Goal: Task Accomplishment & Management: Manage account settings

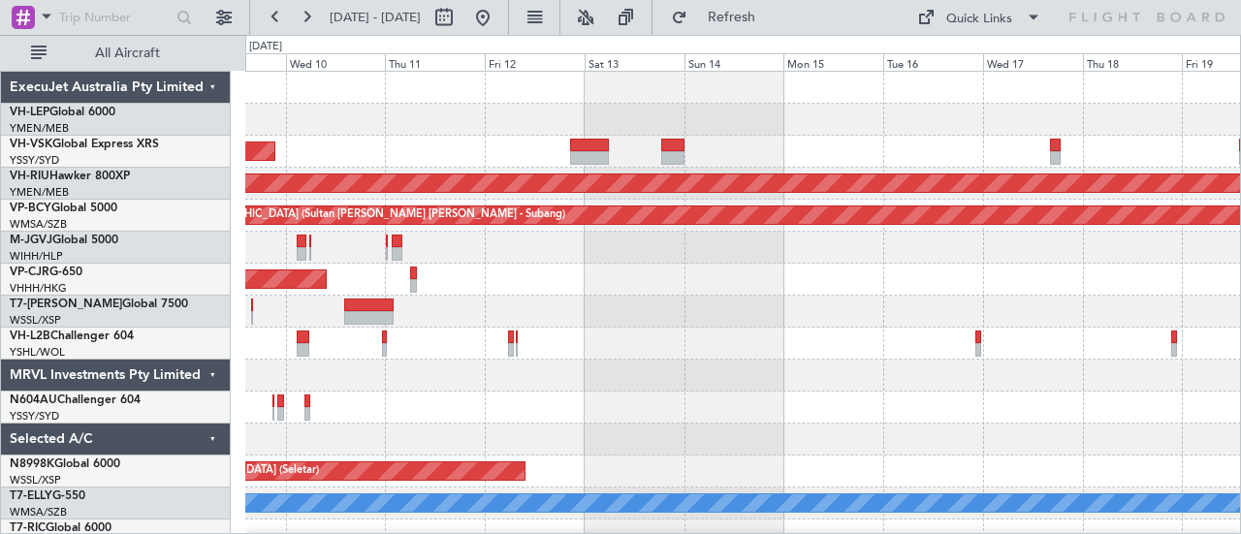
click at [99, 341] on div "Unplanned Maint Wichita (Wichita Mid-continent) Unplanned Maint Sydney ([PERSON…" at bounding box center [620, 284] width 1241 height 499
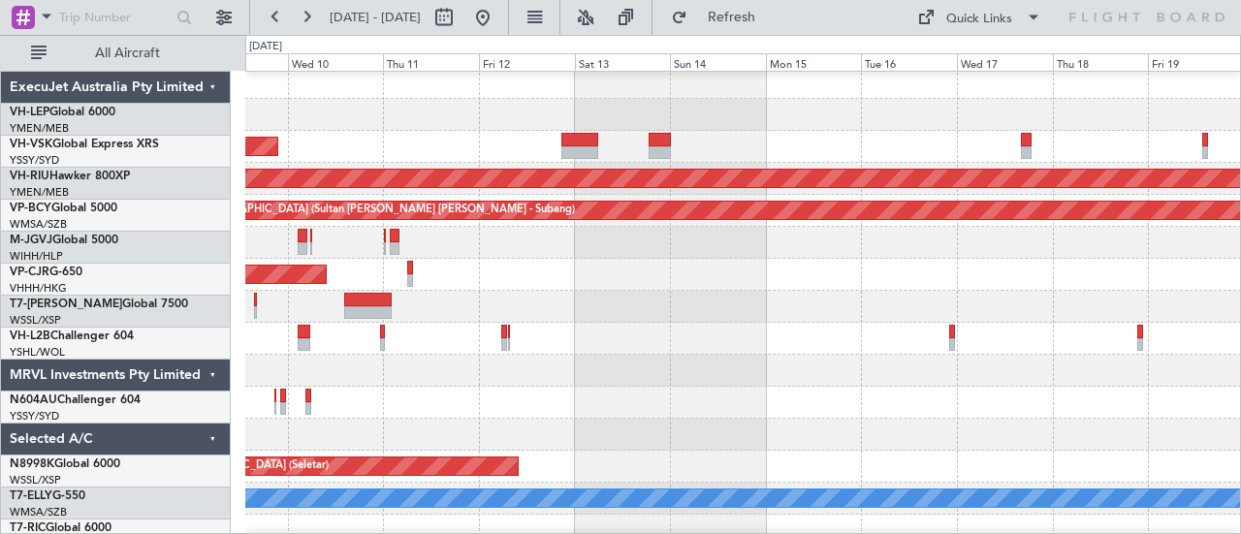
scroll to position [9, 0]
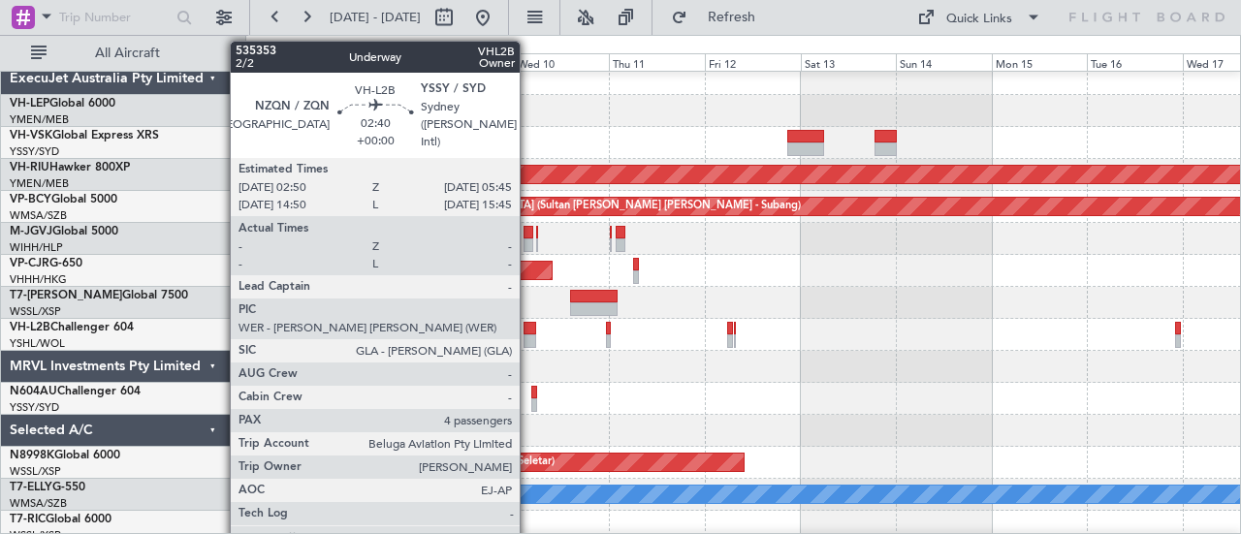
click at [530, 336] on div at bounding box center [530, 342] width 12 height 14
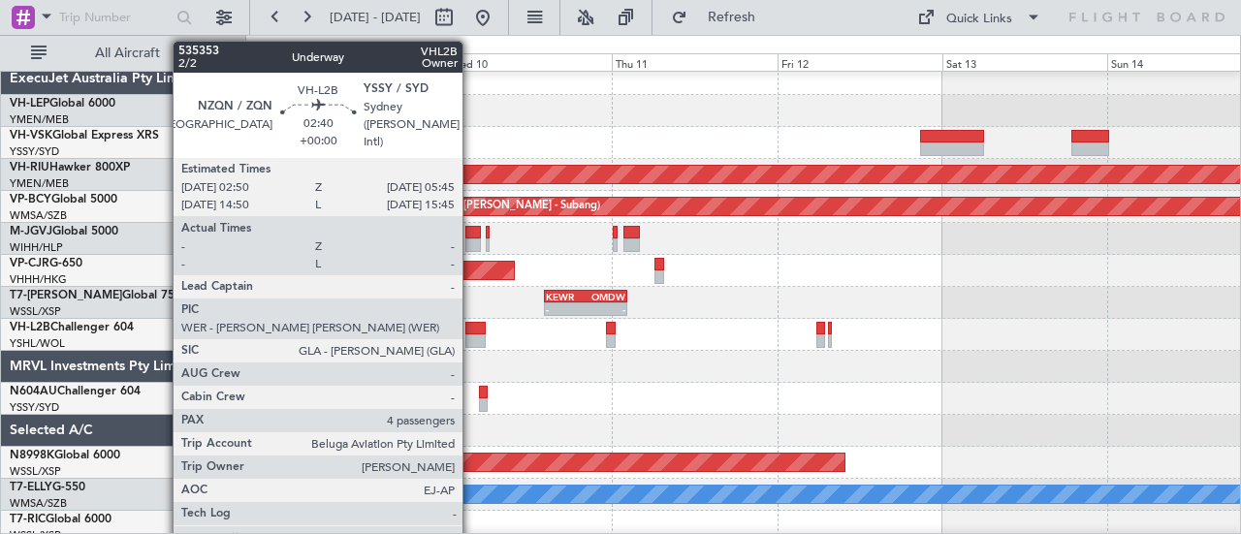
click at [472, 331] on div at bounding box center [476, 329] width 20 height 14
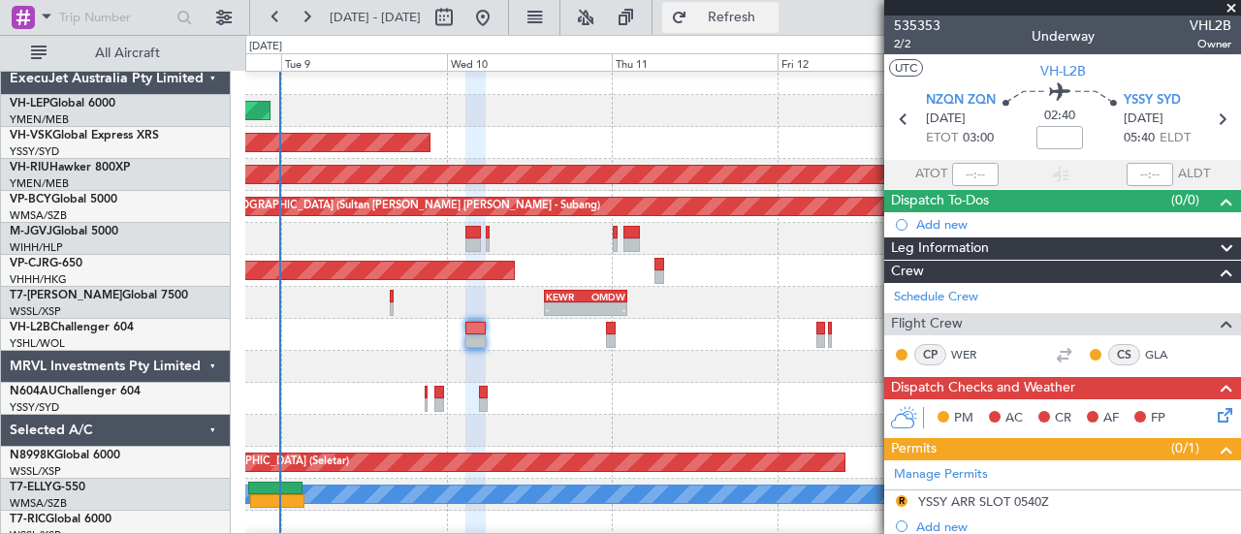
click at [760, 12] on span "Refresh" at bounding box center [732, 18] width 81 height 14
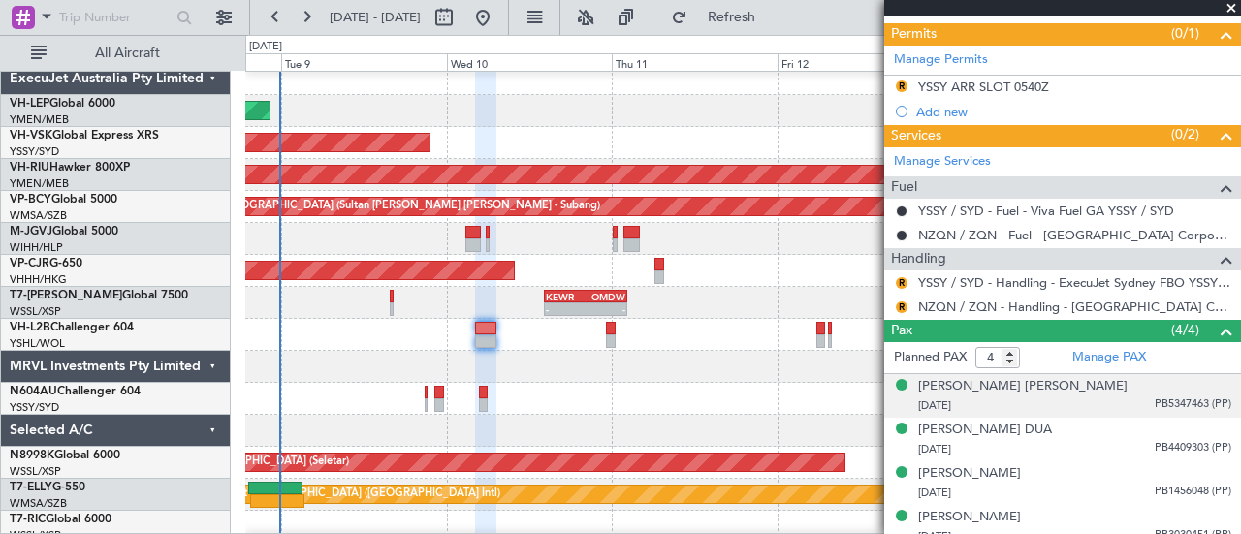
scroll to position [425, 0]
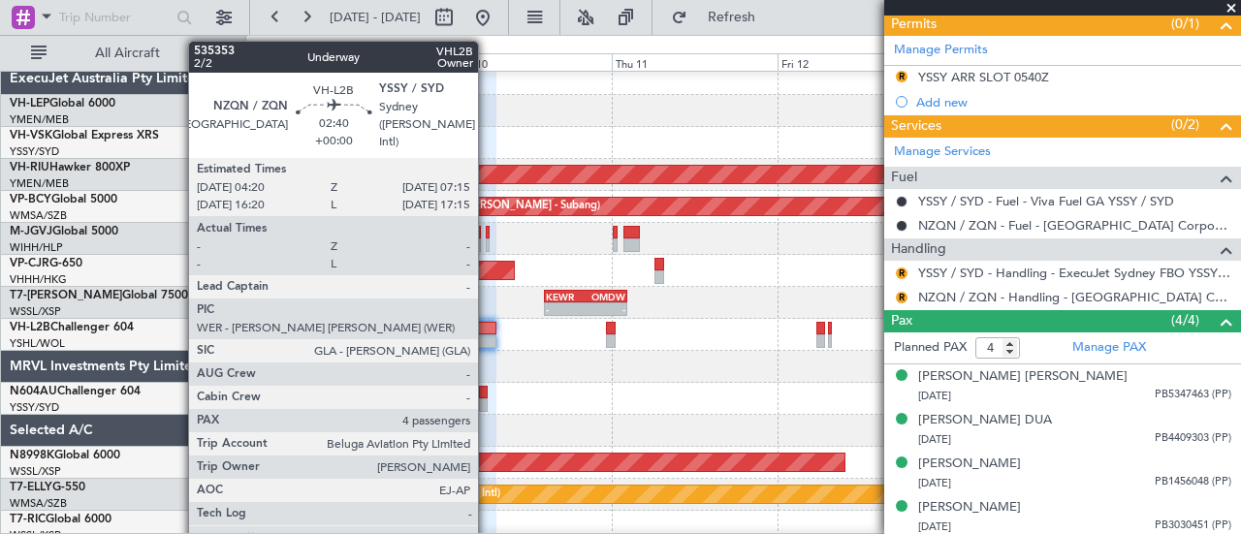
click at [488, 338] on div at bounding box center [485, 342] width 20 height 14
click at [490, 340] on div at bounding box center [485, 342] width 20 height 14
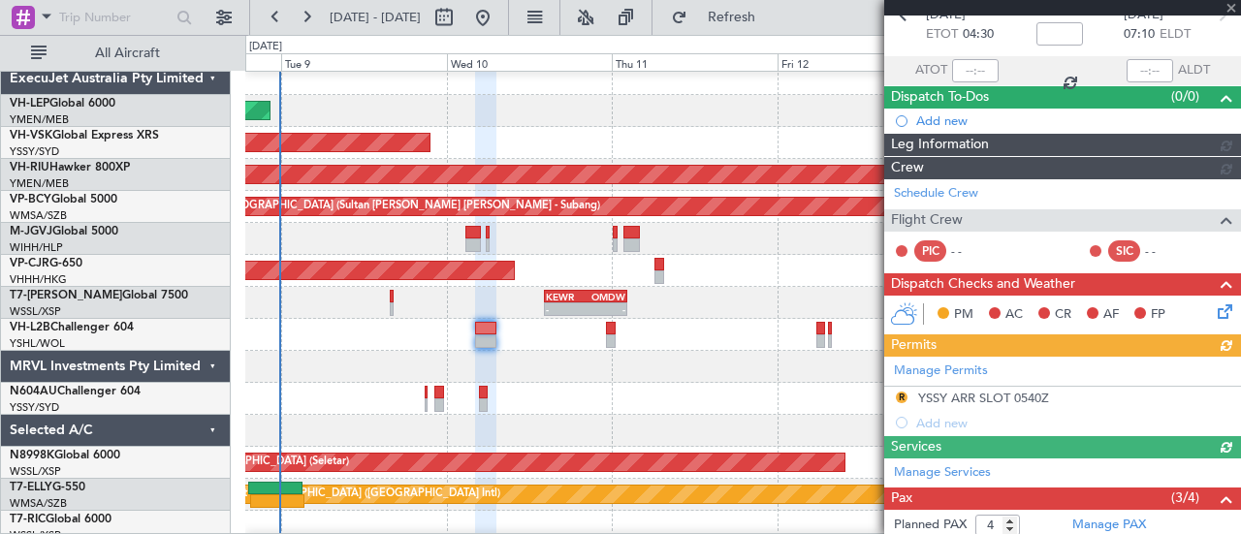
scroll to position [405, 0]
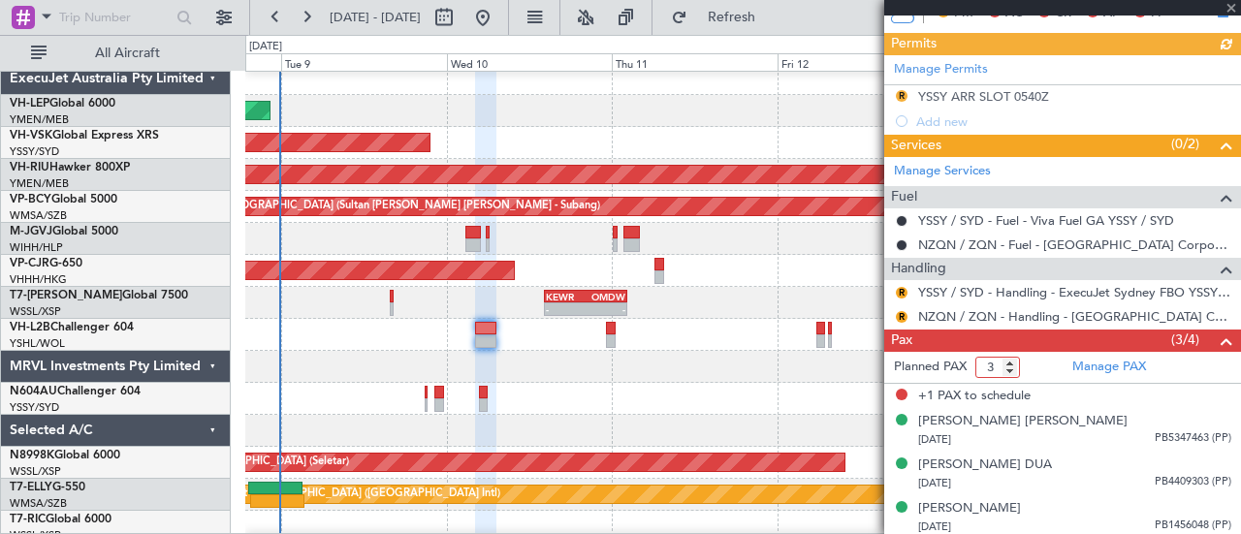
type input "3"
click at [1015, 370] on input "3" at bounding box center [998, 367] width 45 height 21
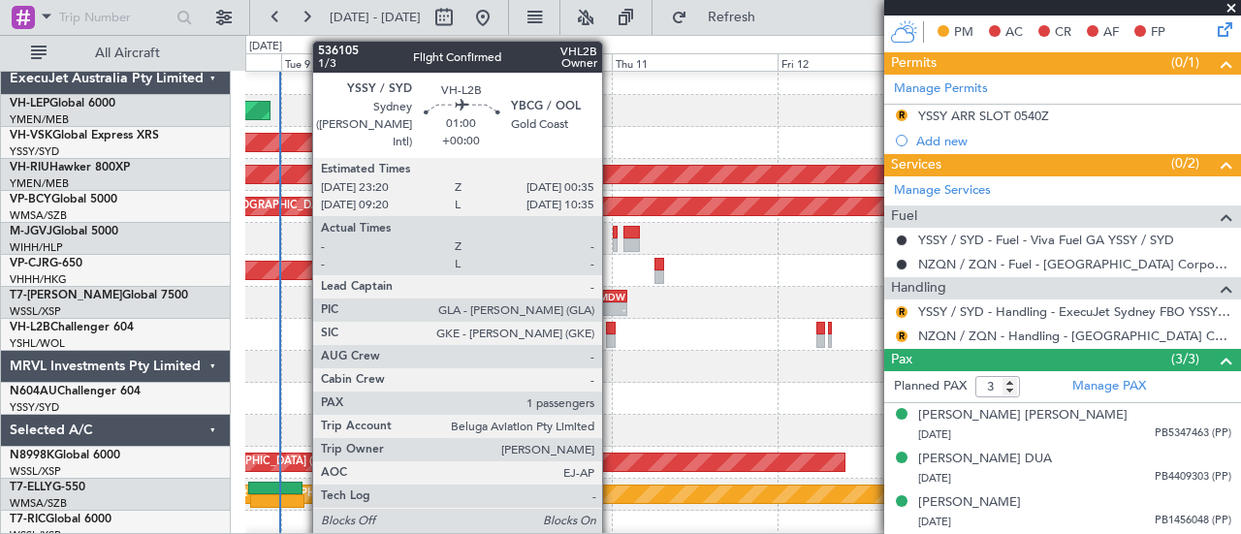
scroll to position [380, 0]
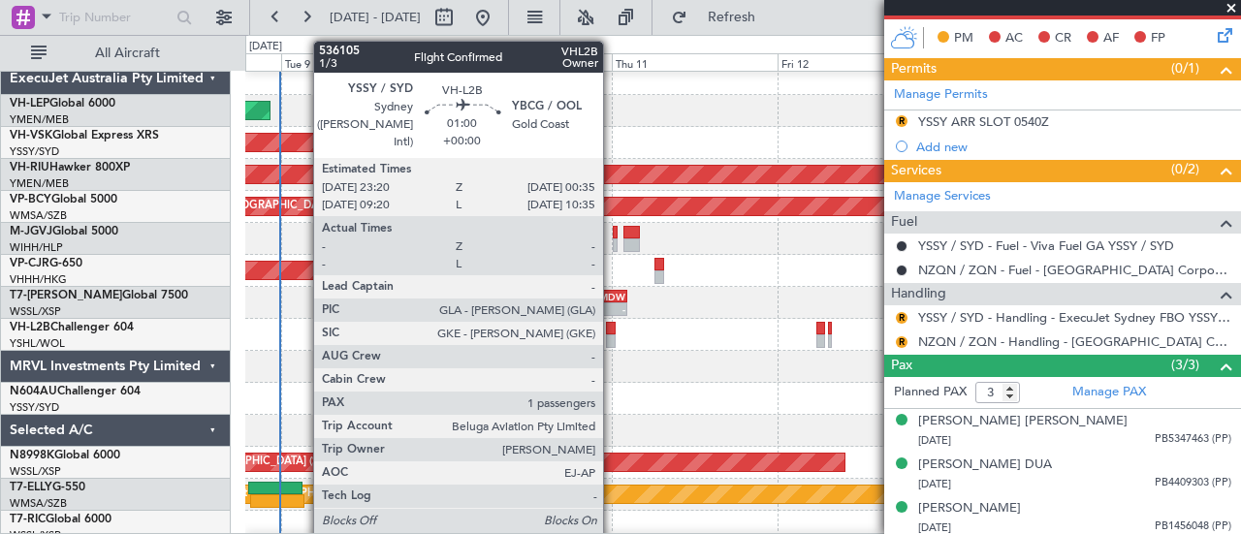
click at [613, 331] on div at bounding box center [610, 329] width 9 height 14
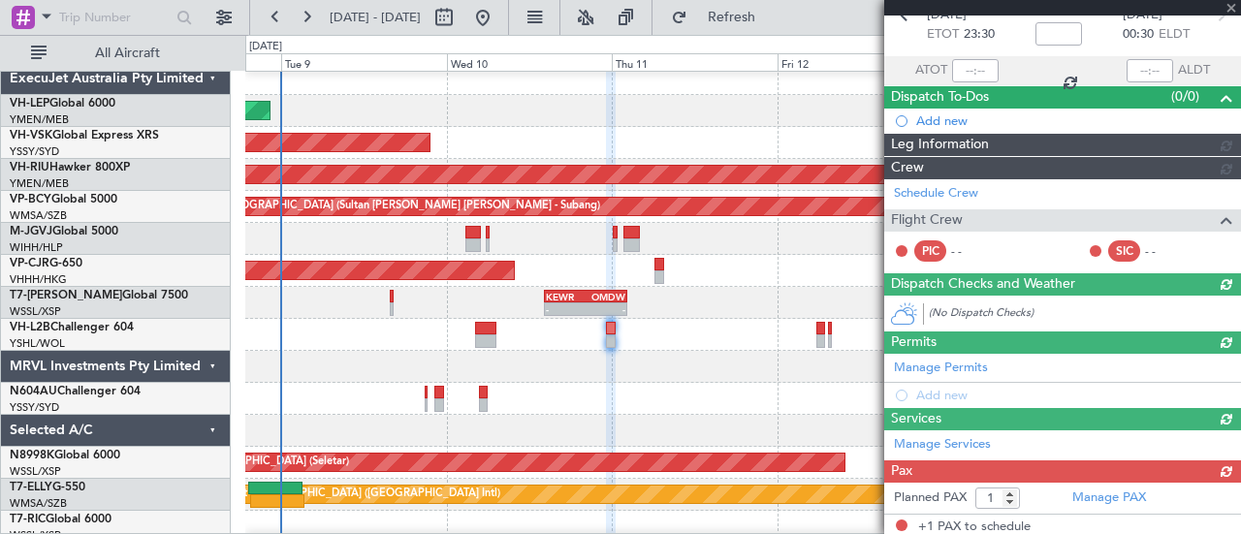
scroll to position [293, 0]
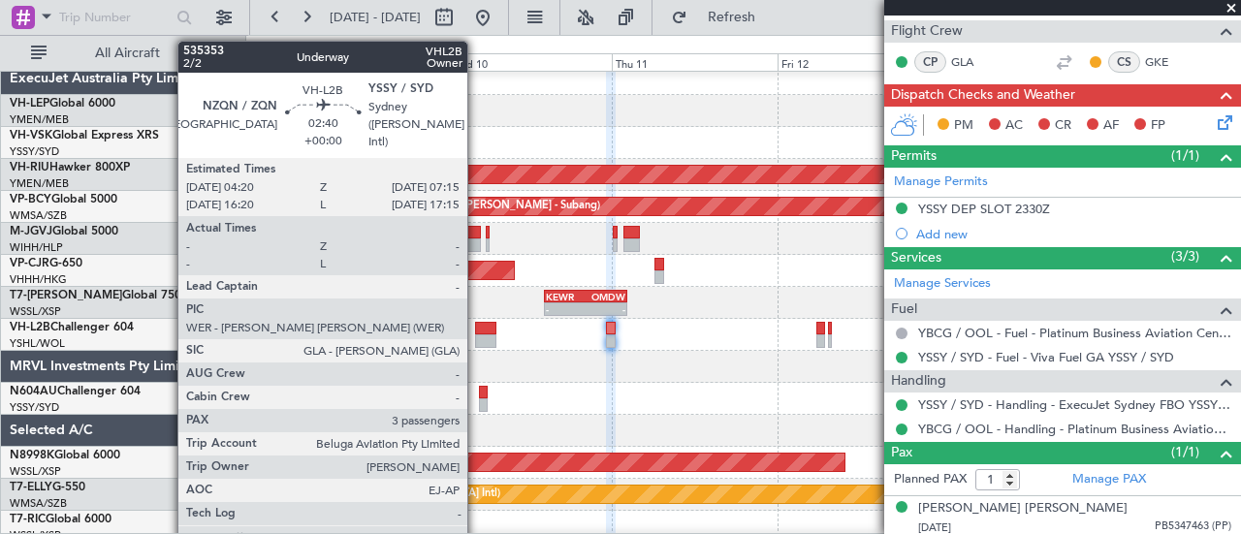
click at [477, 333] on div at bounding box center [485, 329] width 20 height 14
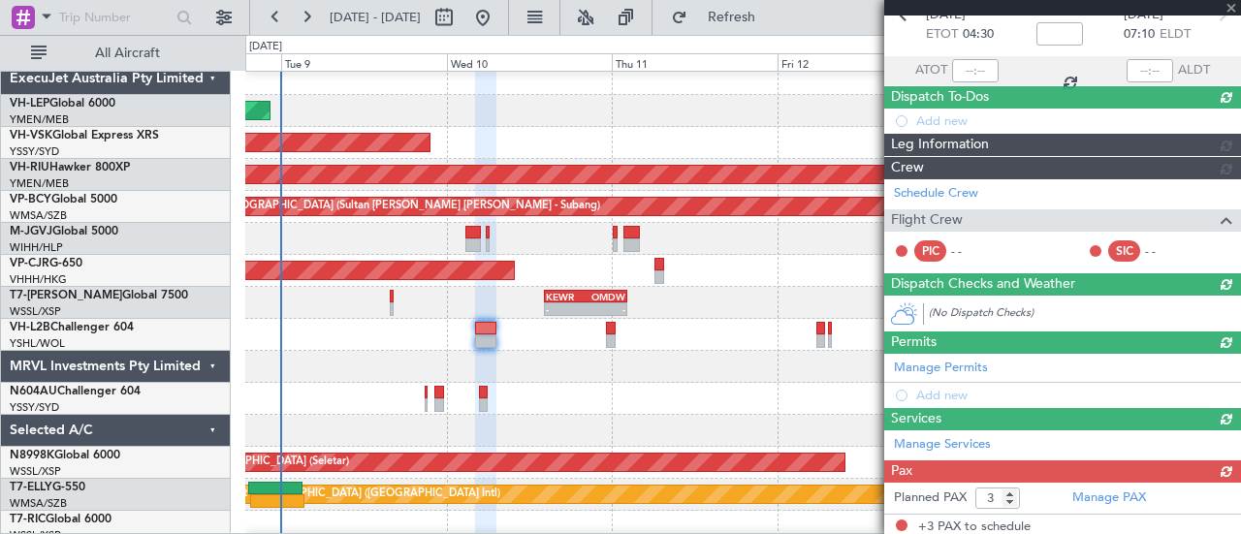
scroll to position [380, 0]
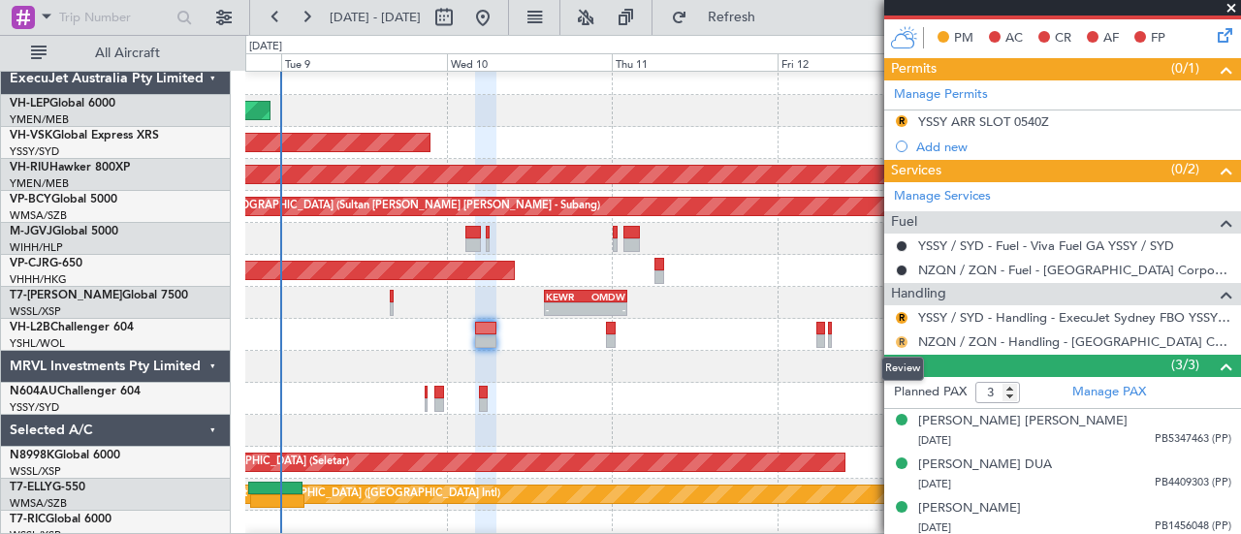
click at [900, 337] on button "R" at bounding box center [902, 343] width 12 height 12
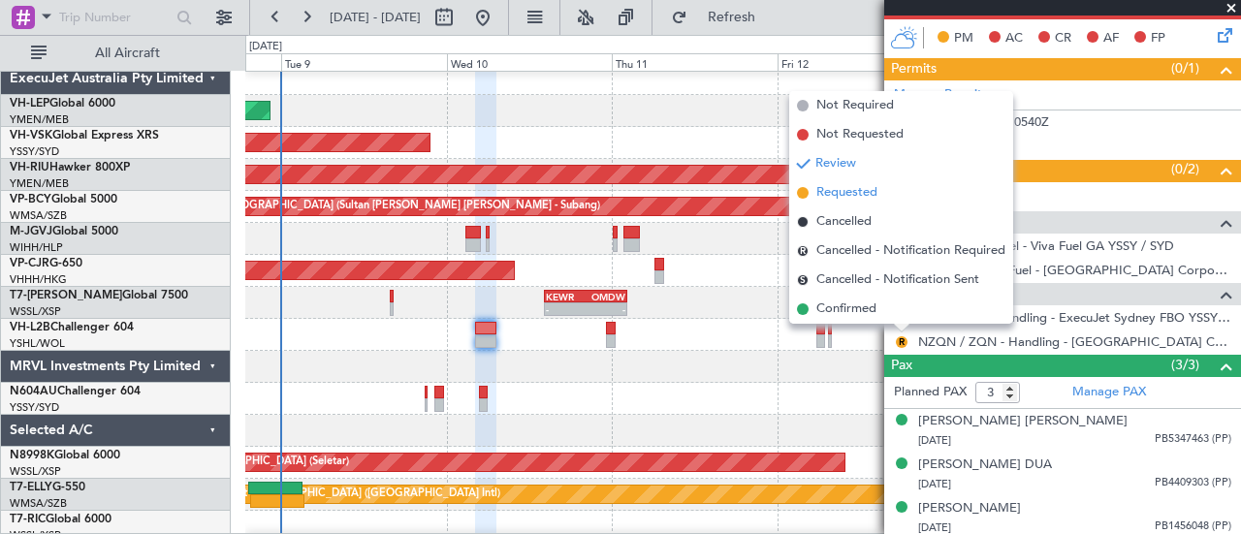
click at [825, 196] on span "Requested" at bounding box center [847, 192] width 61 height 19
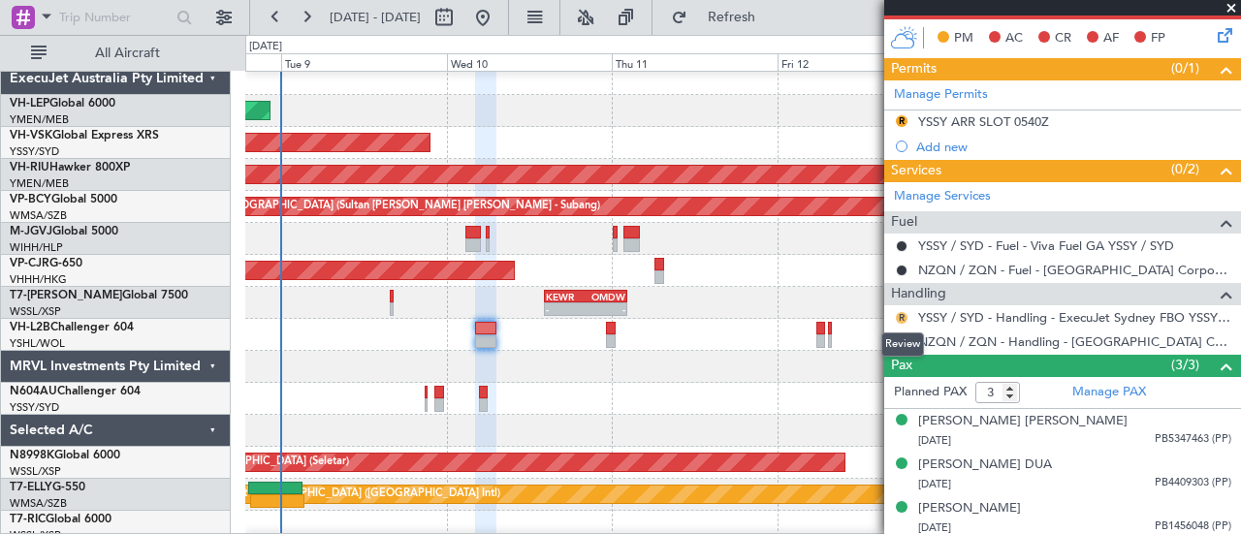
click at [900, 312] on button "R" at bounding box center [902, 318] width 12 height 12
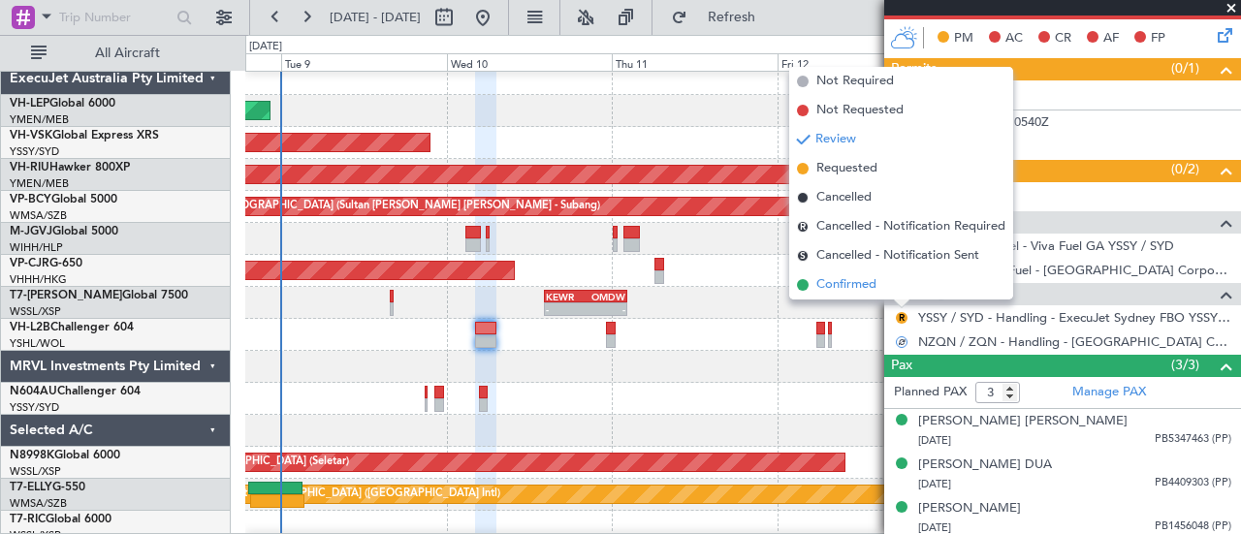
click at [838, 282] on span "Confirmed" at bounding box center [847, 284] width 60 height 19
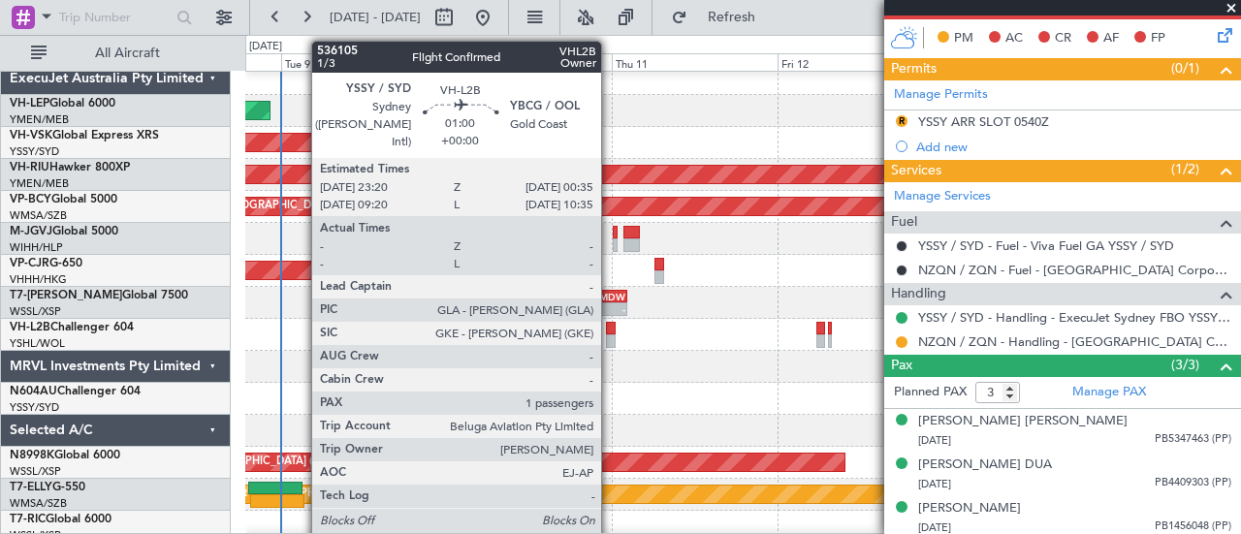
click at [611, 328] on div at bounding box center [610, 329] width 9 height 14
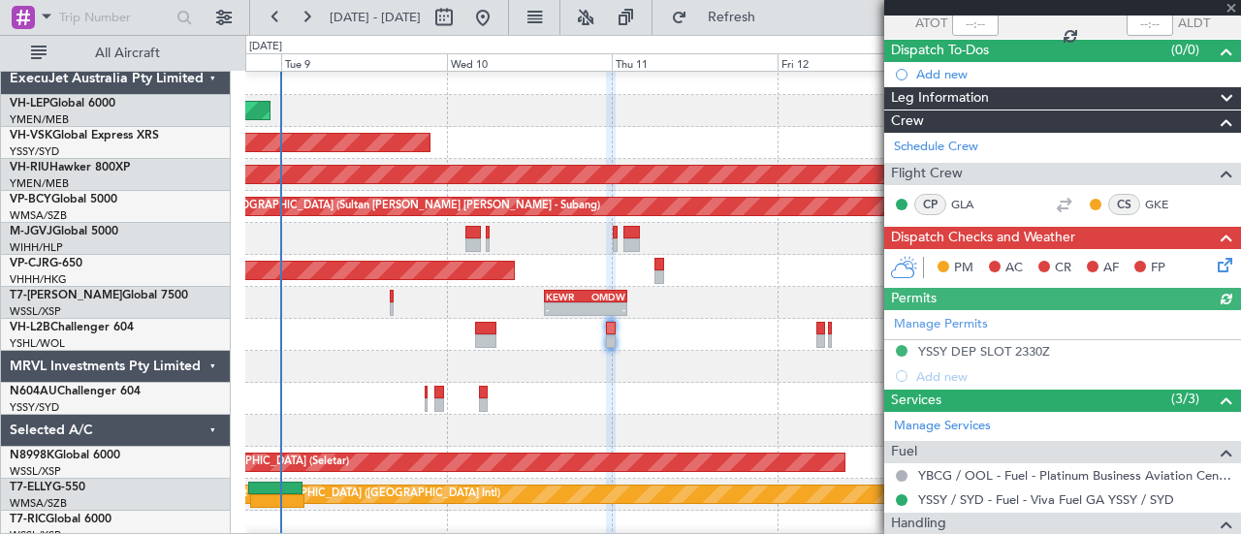
scroll to position [293, 0]
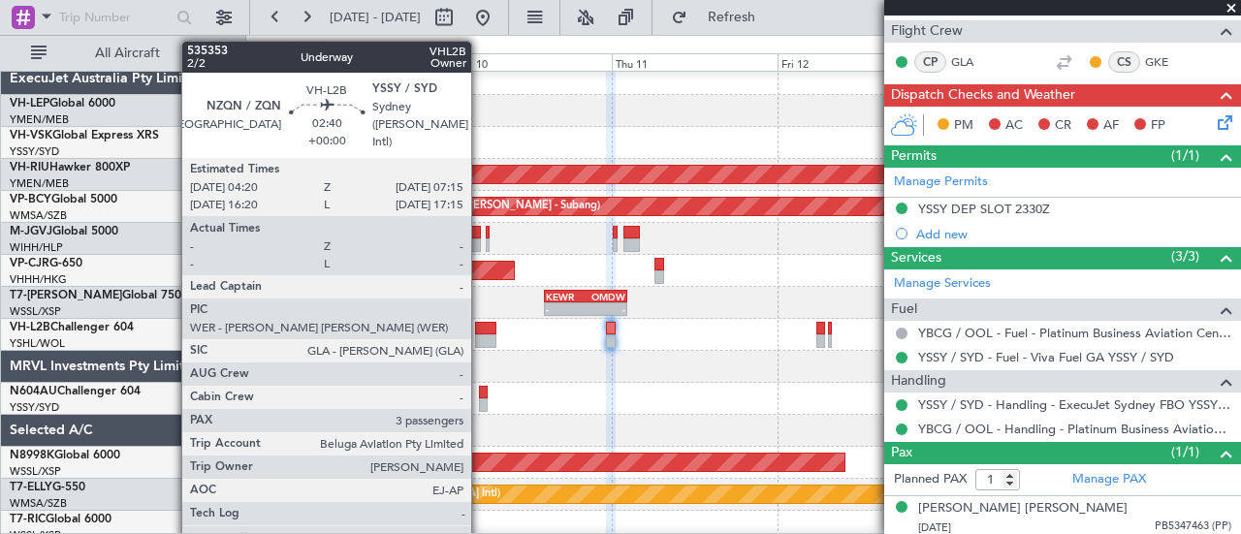
click at [481, 333] on div at bounding box center [485, 329] width 20 height 14
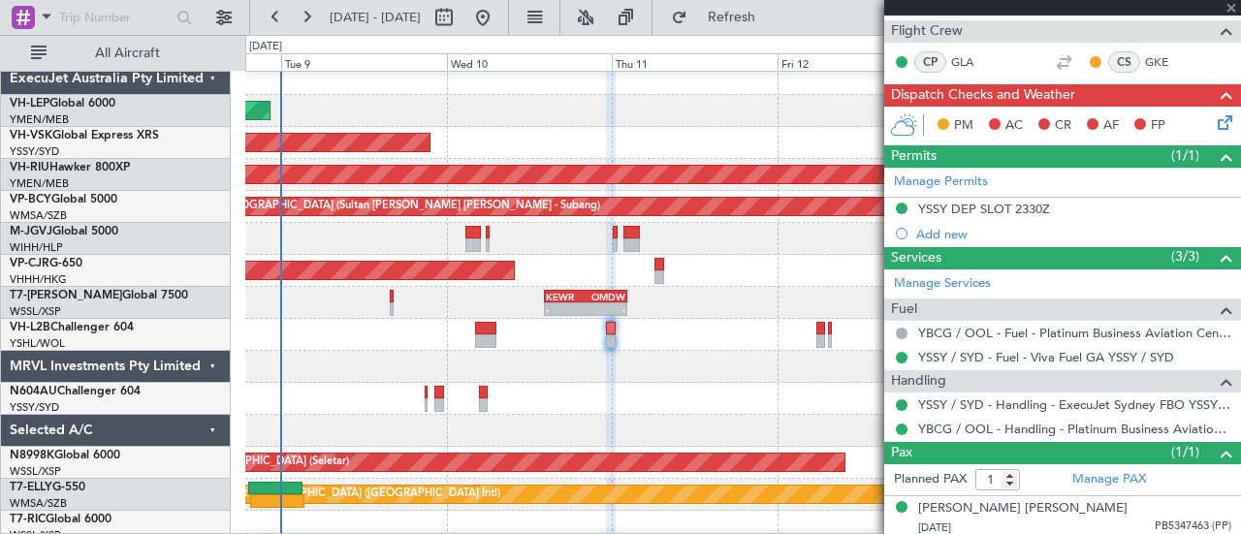
type input "3"
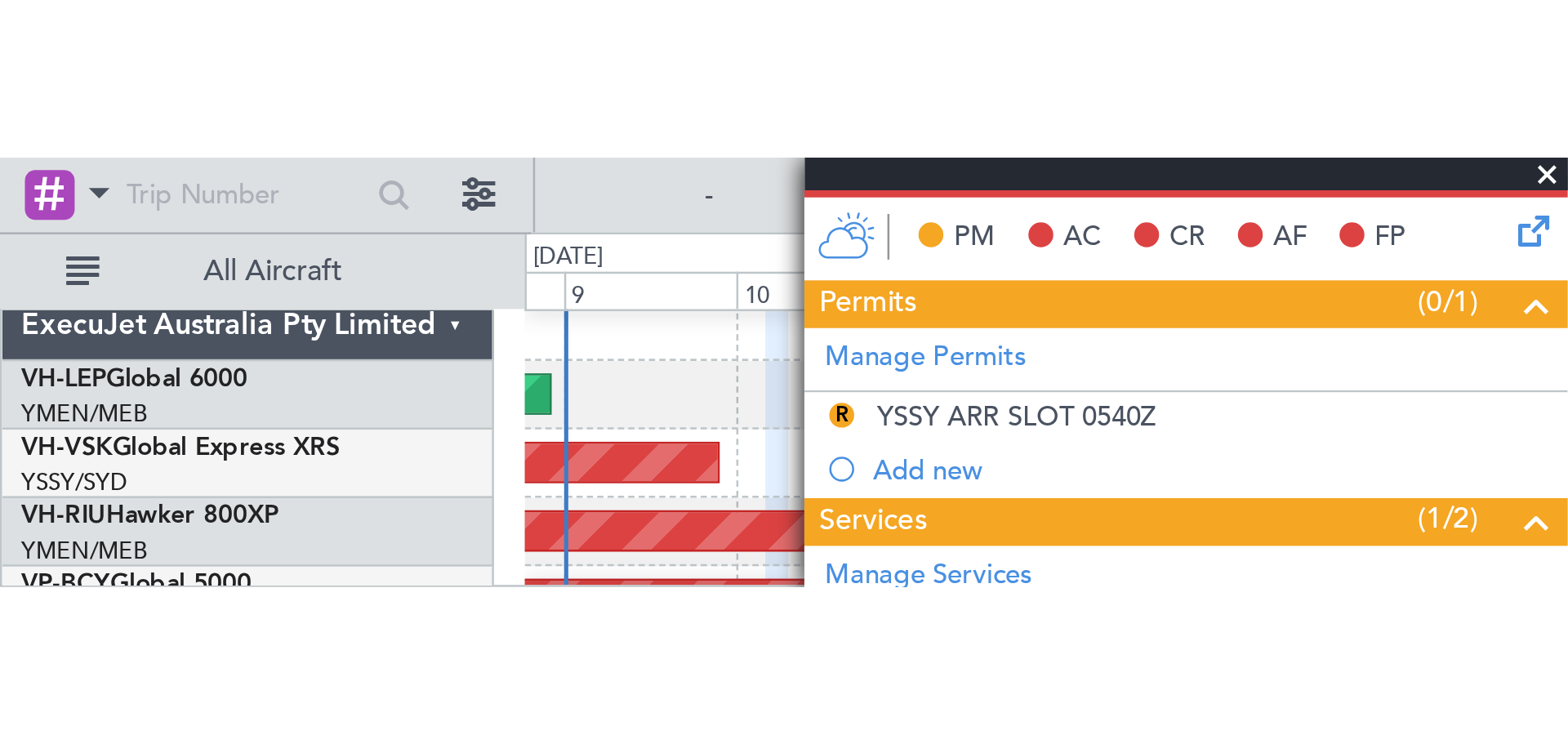
scroll to position [30, 0]
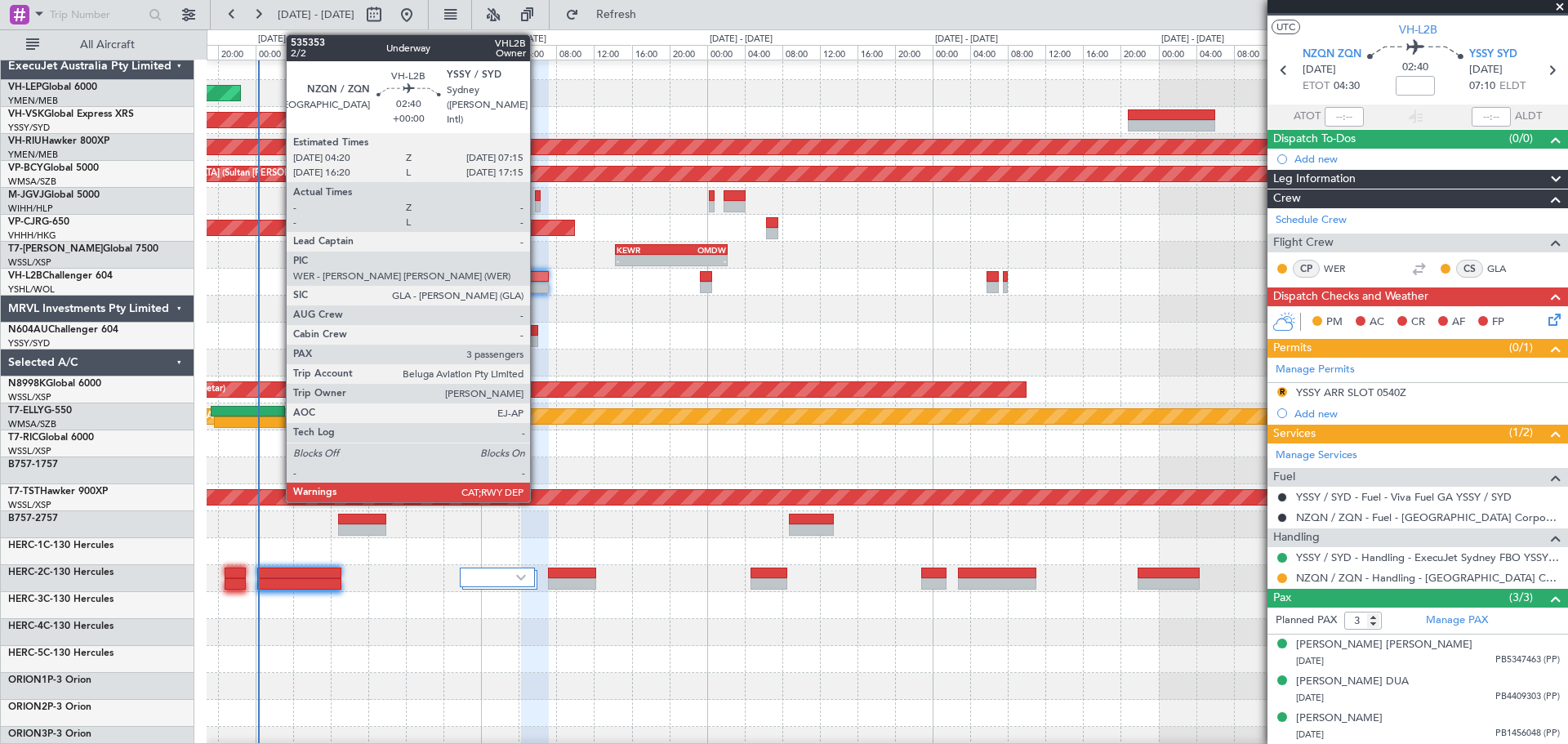
click at [537, 289] on div at bounding box center [535, 288] width 28 height 12
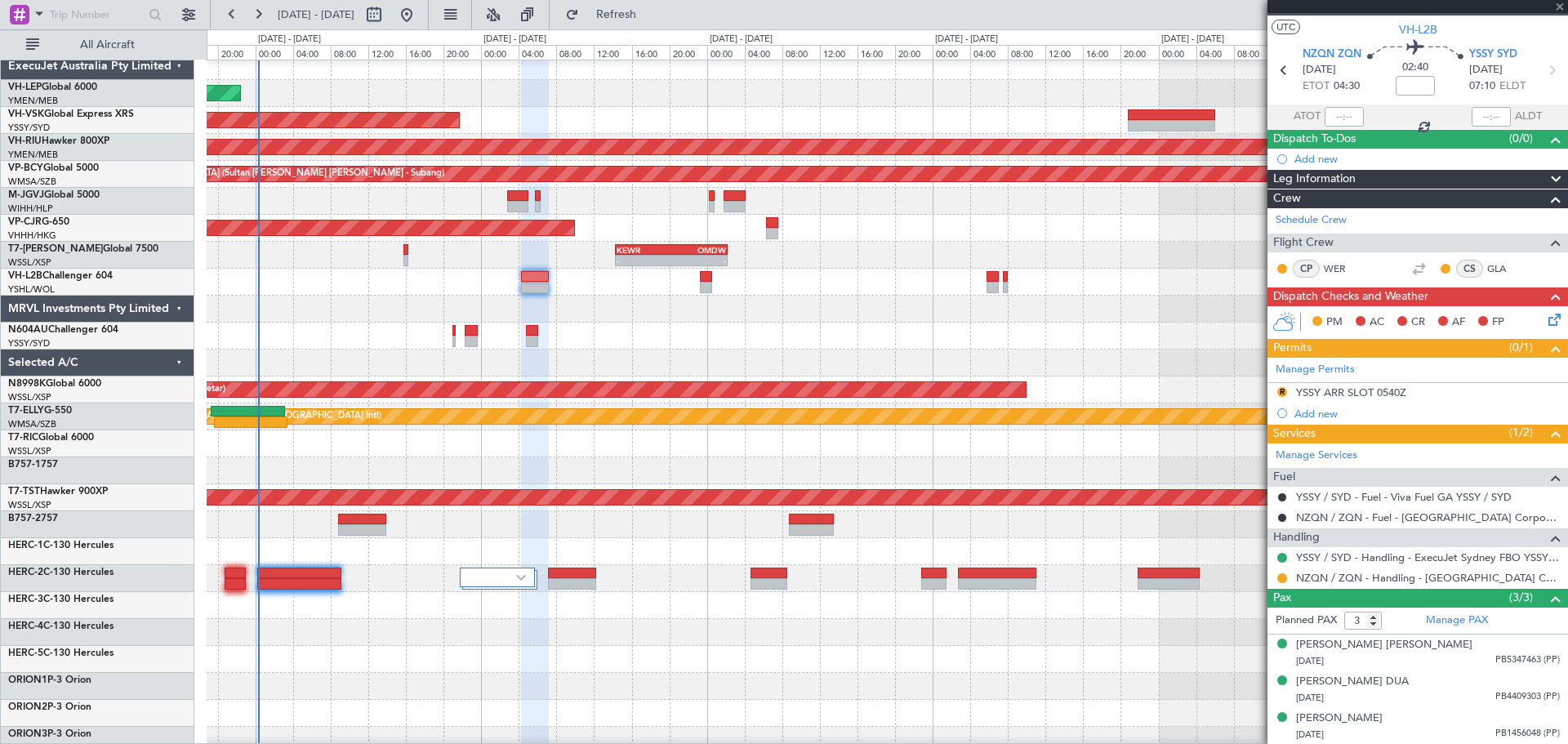
scroll to position [0, 0]
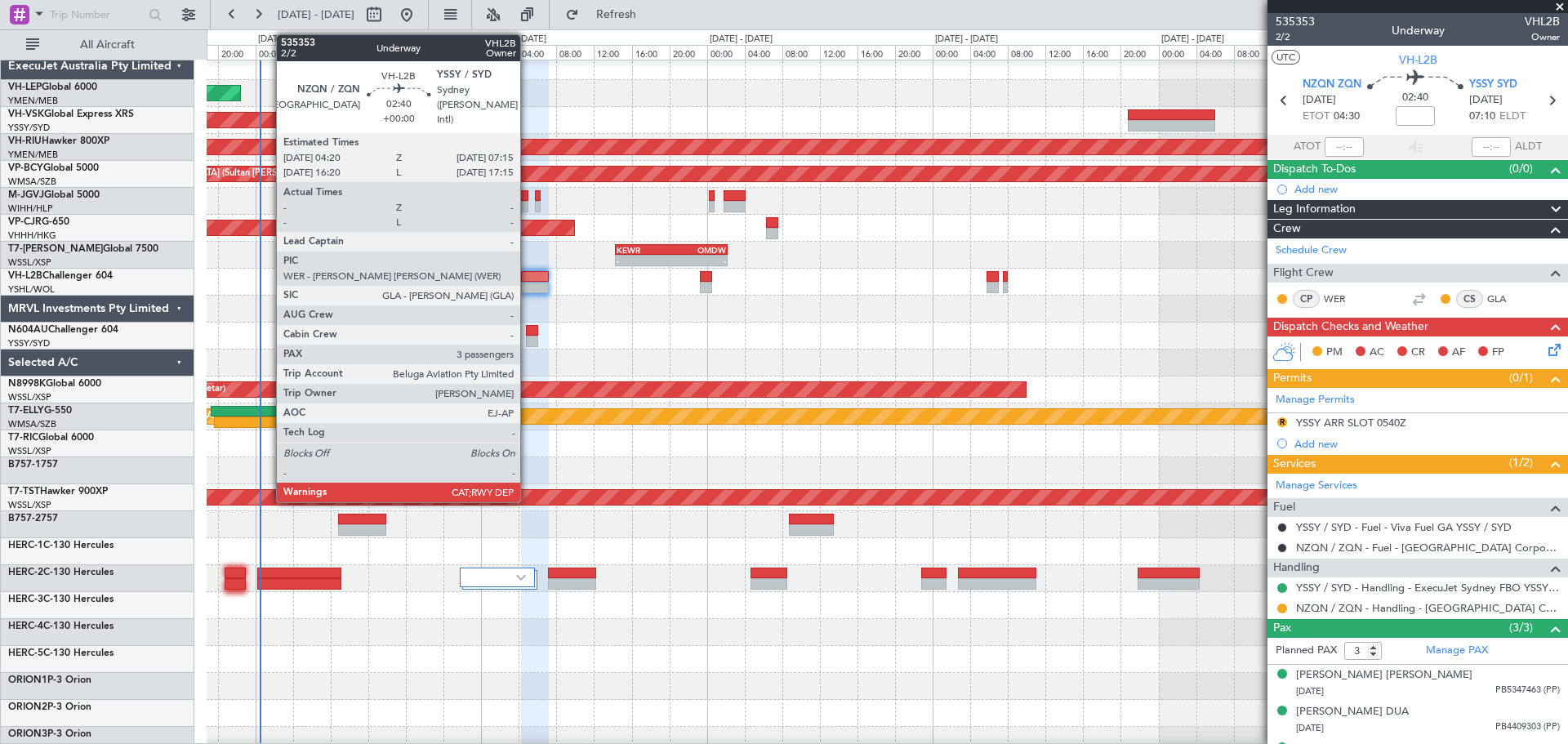
click at [528, 283] on div at bounding box center [535, 288] width 28 height 12
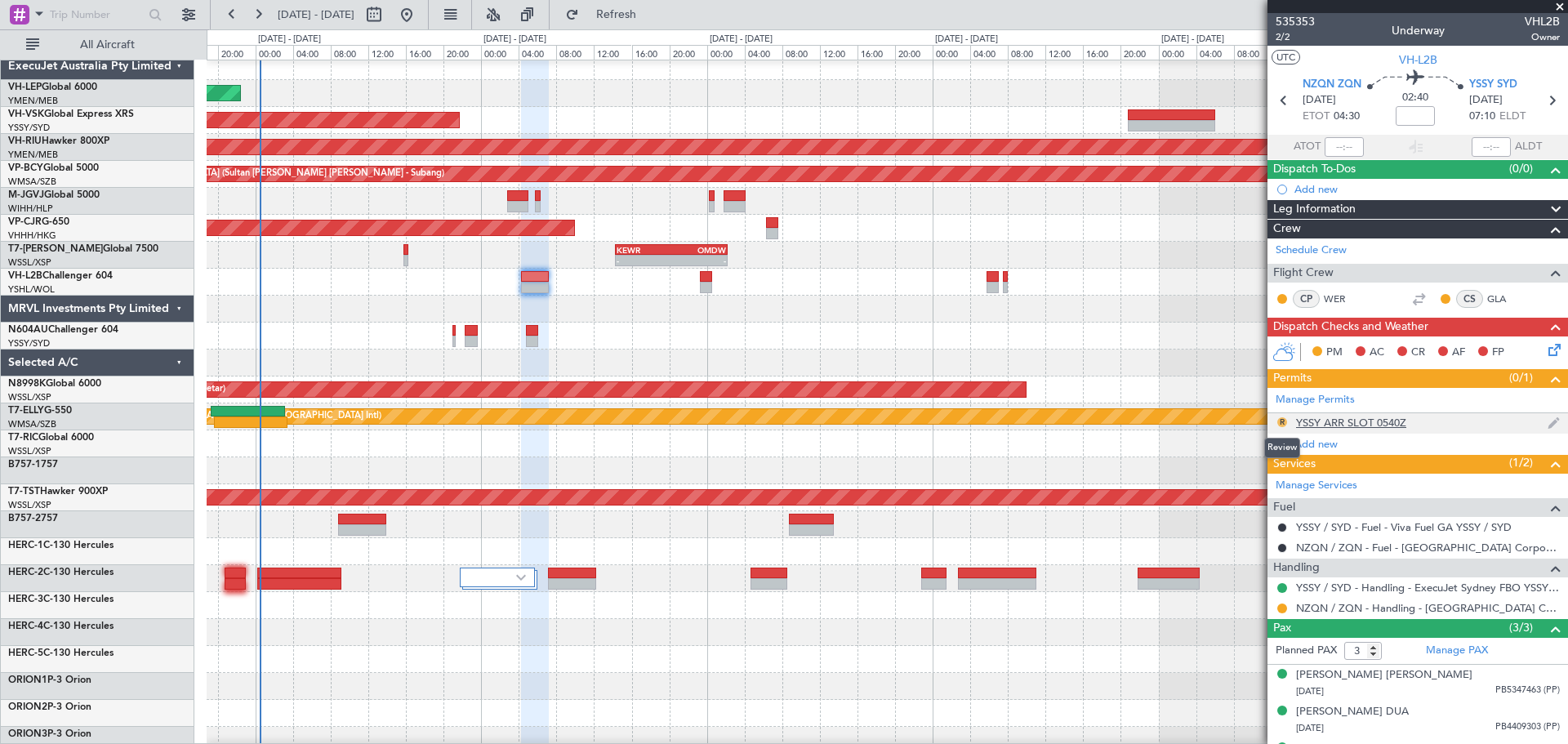
click at [1044, 423] on button "R" at bounding box center [1283, 422] width 10 height 10
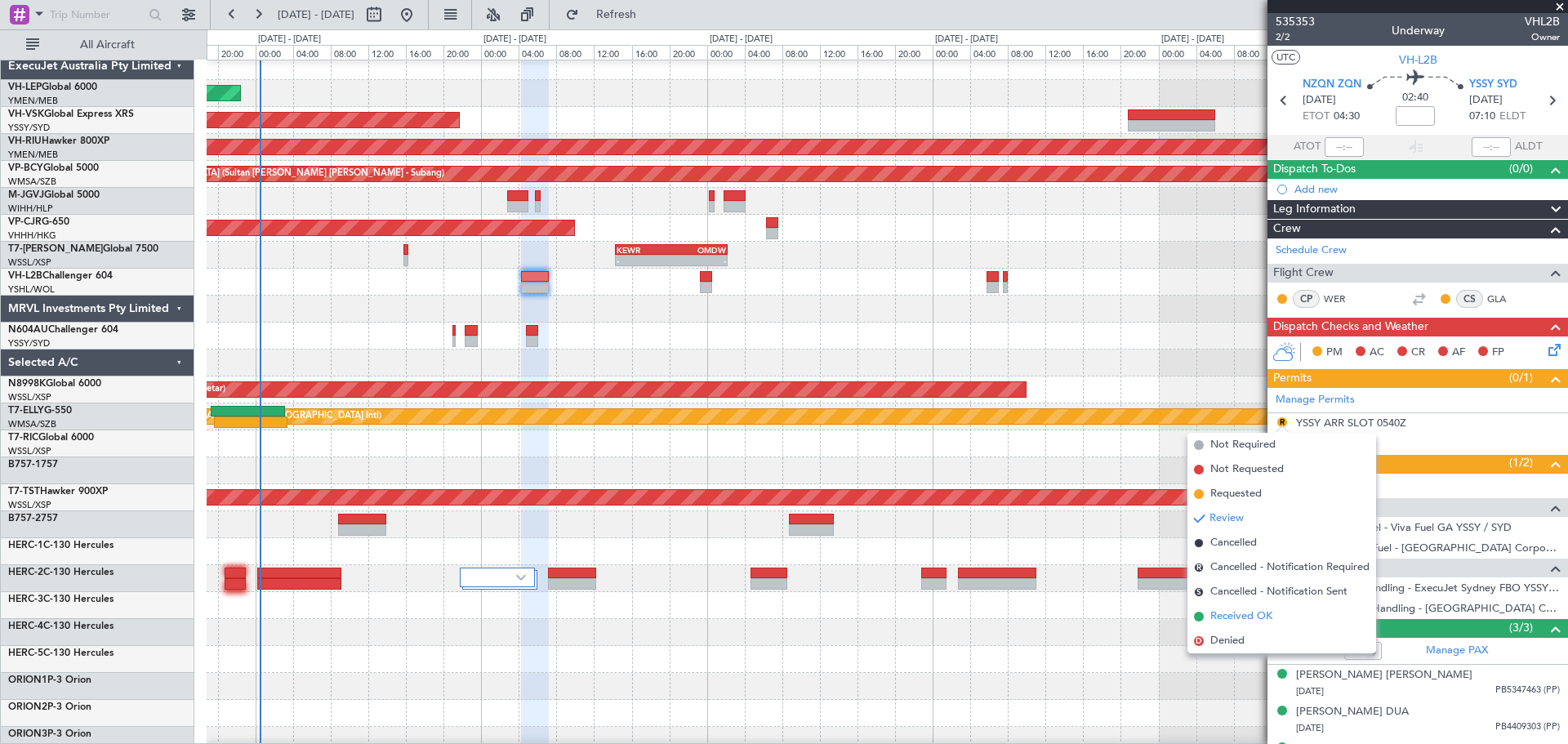
click at [1044, 449] on span "Received OK" at bounding box center [1241, 616] width 62 height 16
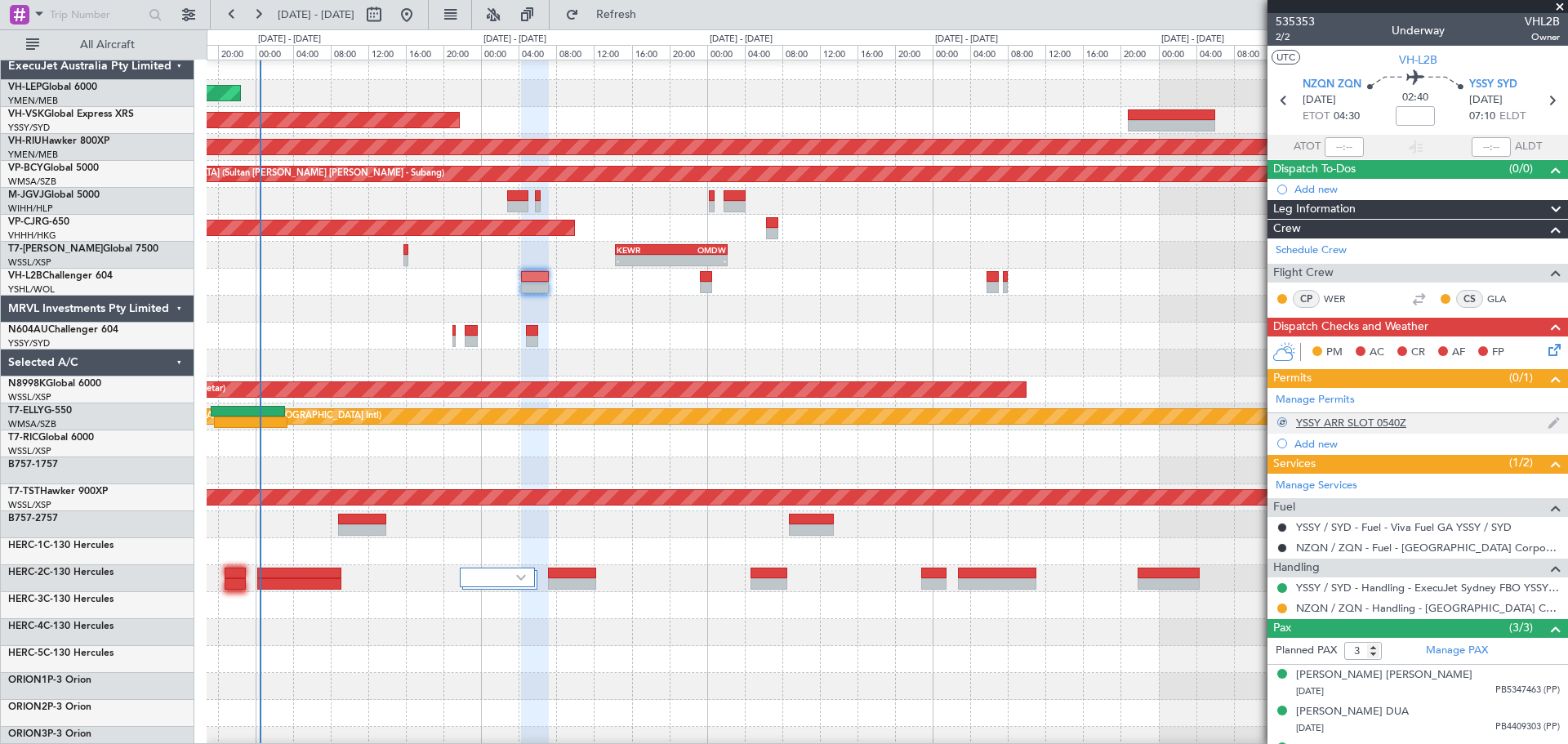
click at [1044, 422] on div "YSSY ARR SLOT 0540Z" at bounding box center [1351, 422] width 110 height 13
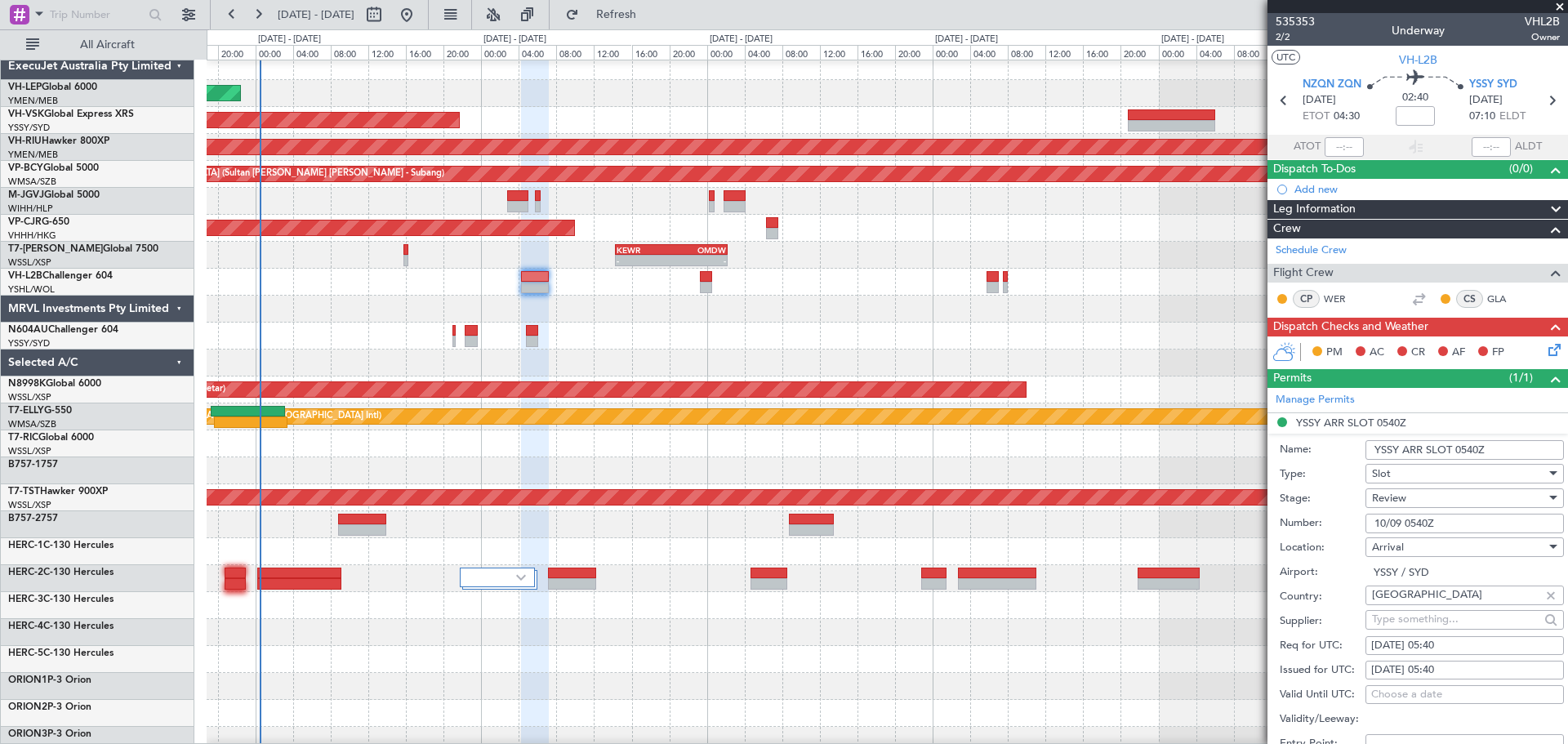
click at [1044, 449] on div "[DATE] 05:40" at bounding box center [1464, 670] width 187 height 16
select select "9"
select select "2025"
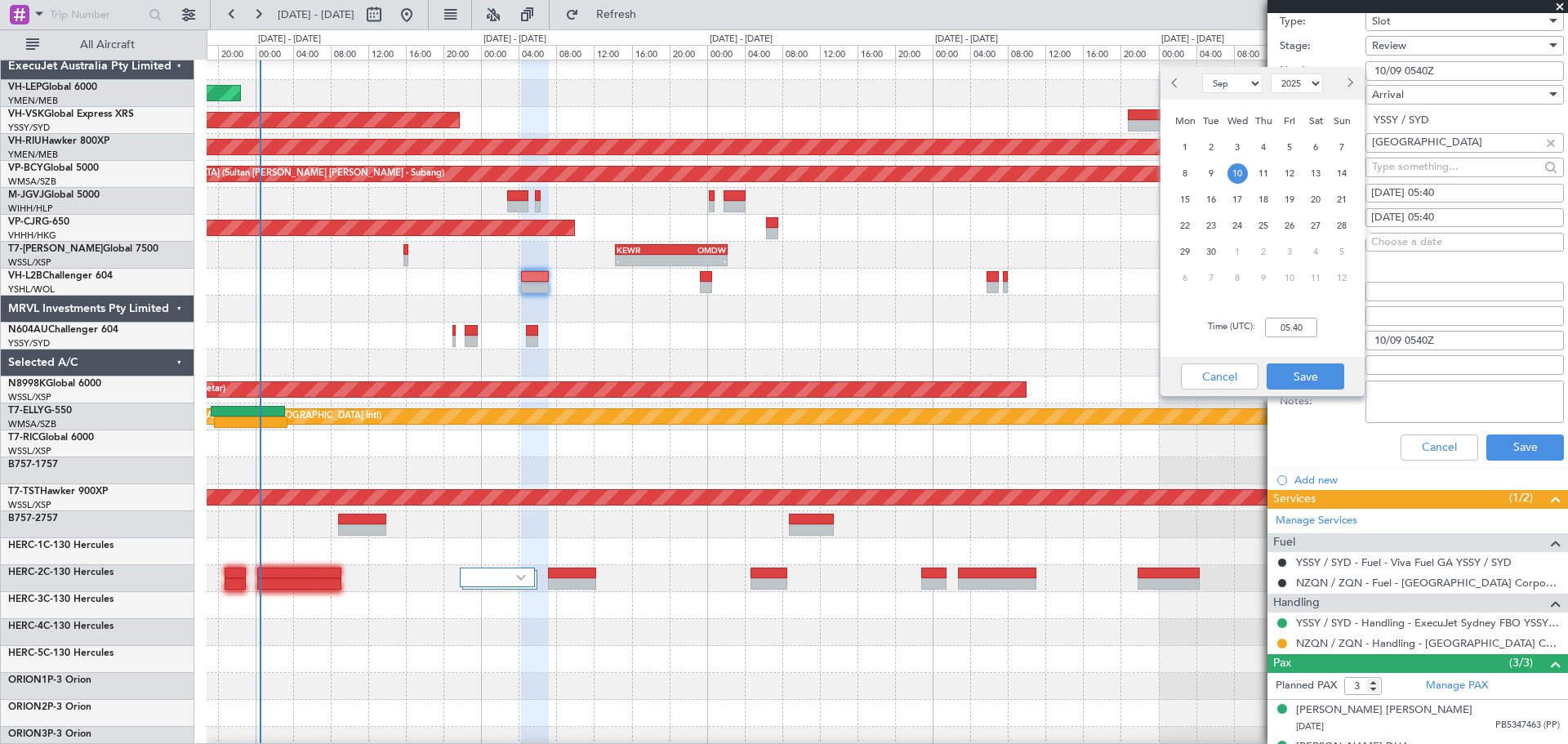
scroll to position [461, 0]
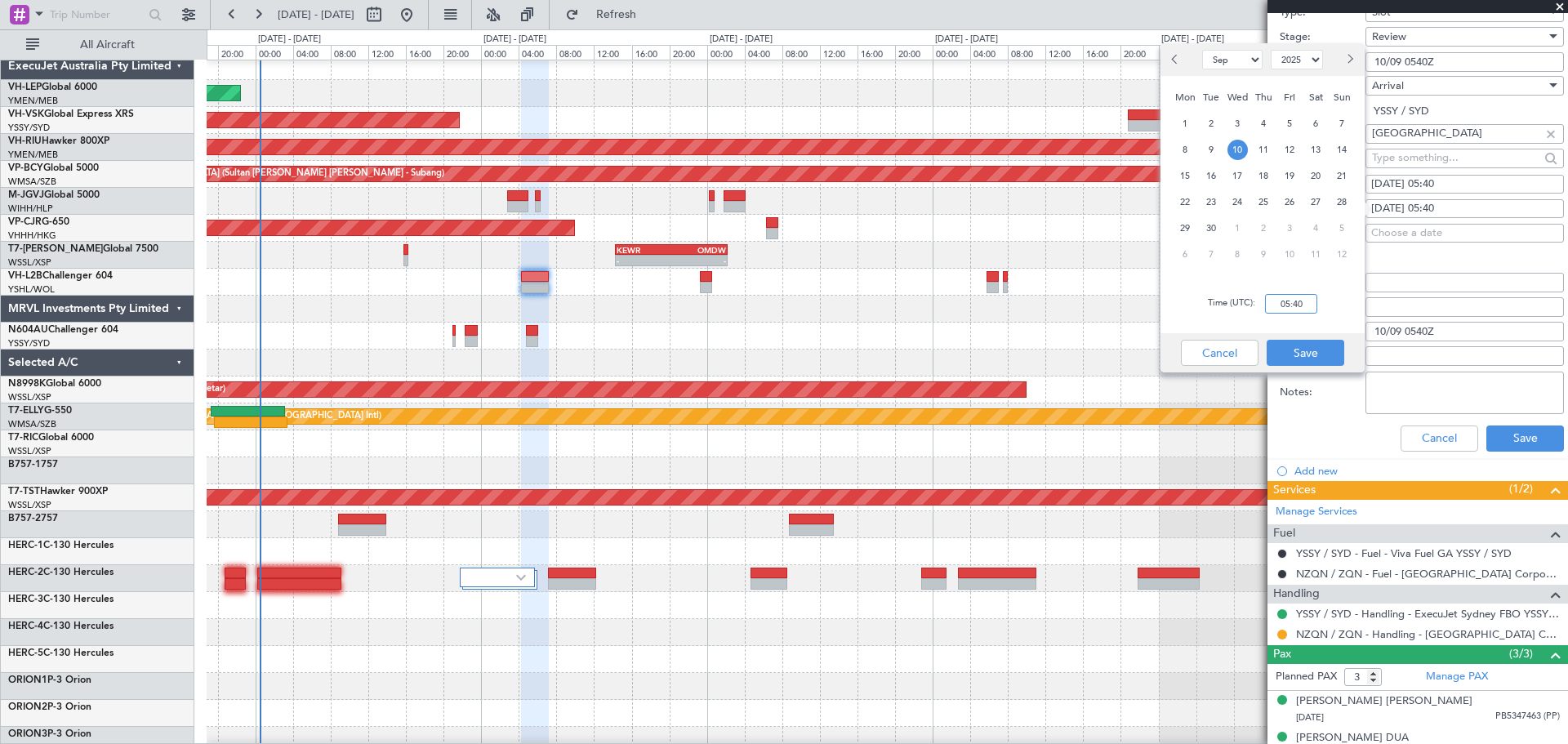
click at [1044, 307] on input "05:40" at bounding box center [1291, 303] width 52 height 19
type input "07:15"
click at [1044, 358] on button "Save" at bounding box center [1305, 352] width 77 height 26
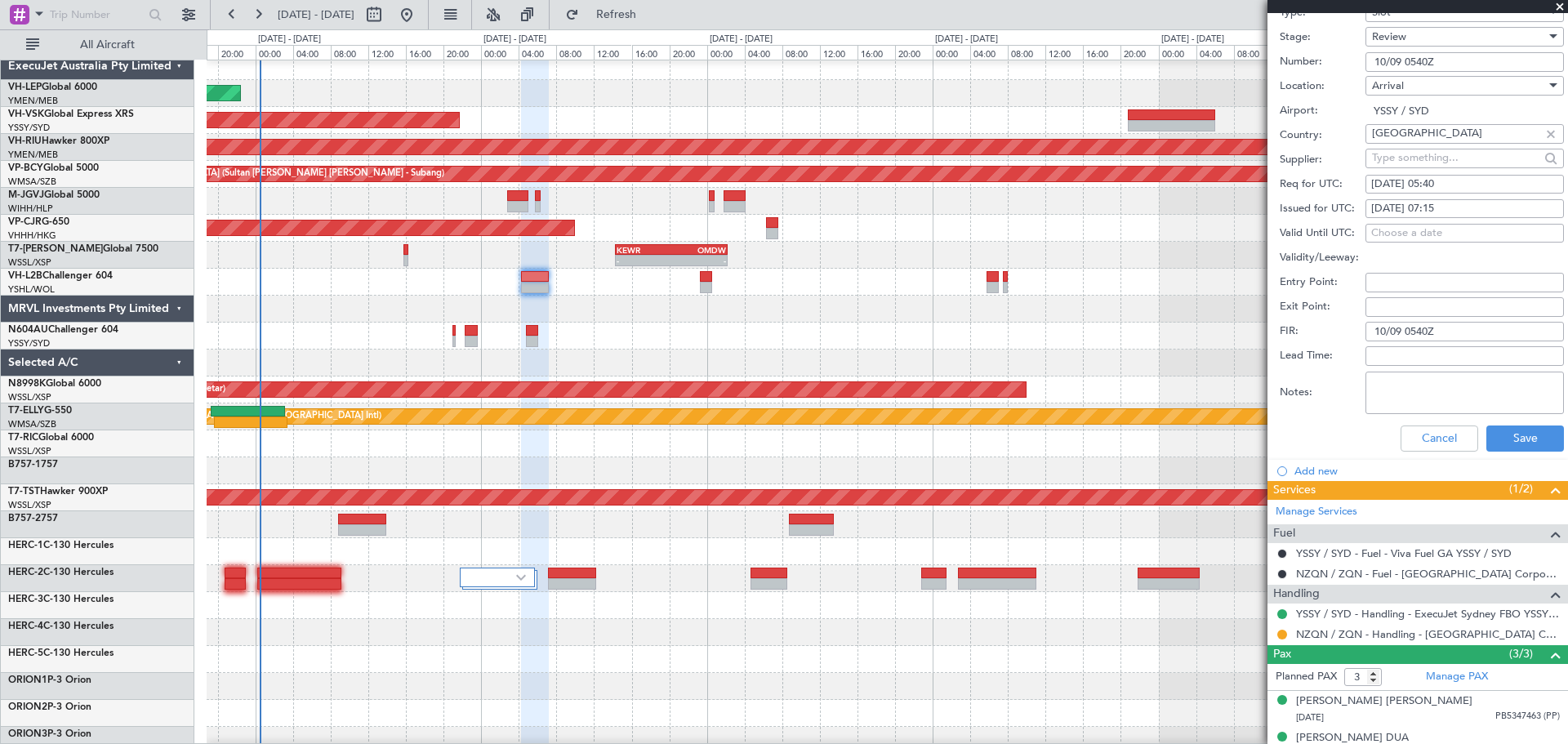
click at [1044, 178] on div "[DATE] 05:40" at bounding box center [1464, 183] width 187 height 16
select select "9"
select select "2025"
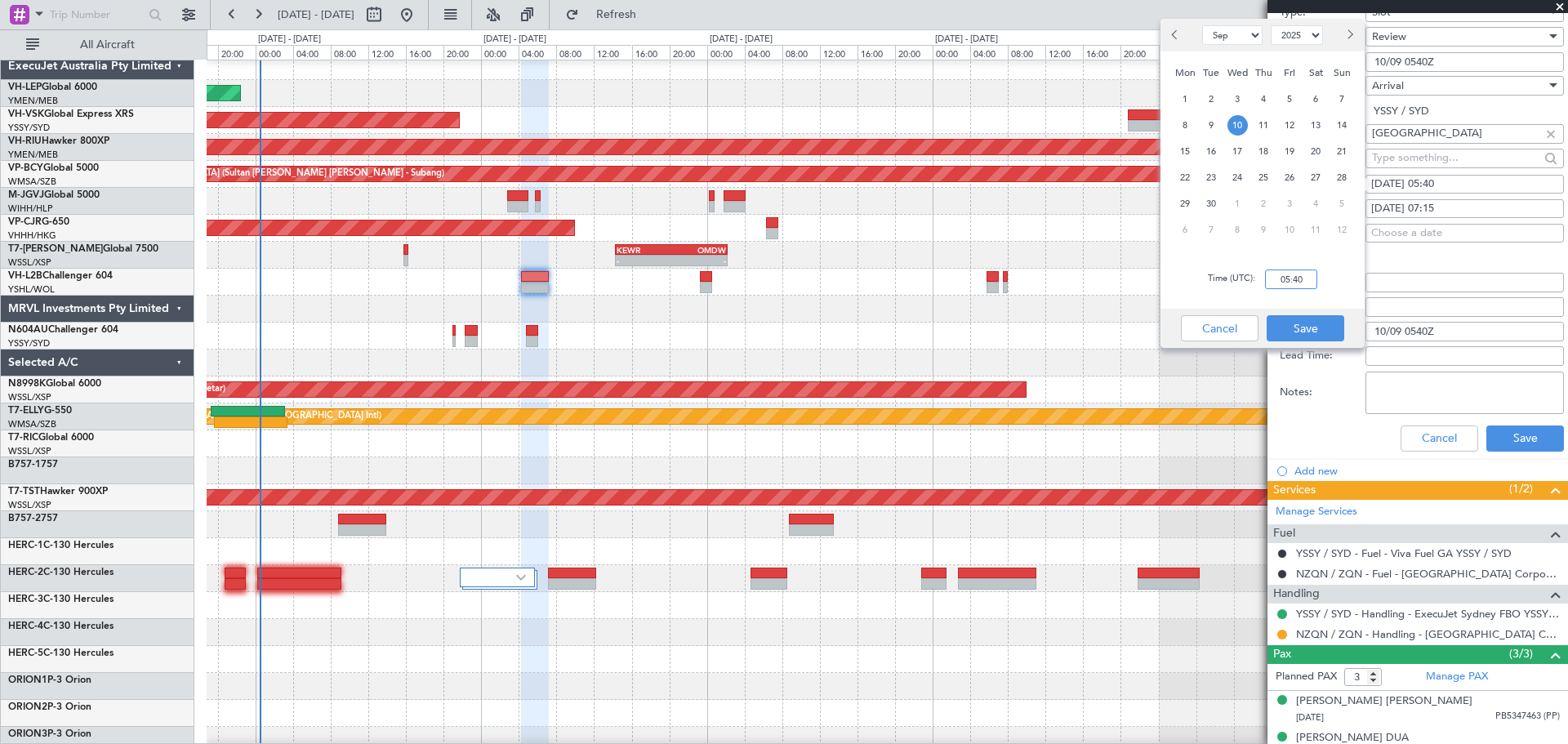
click at [1044, 284] on input "05:40" at bounding box center [1291, 279] width 52 height 19
type input "07:15"
click at [1044, 328] on button "Save" at bounding box center [1305, 327] width 77 height 26
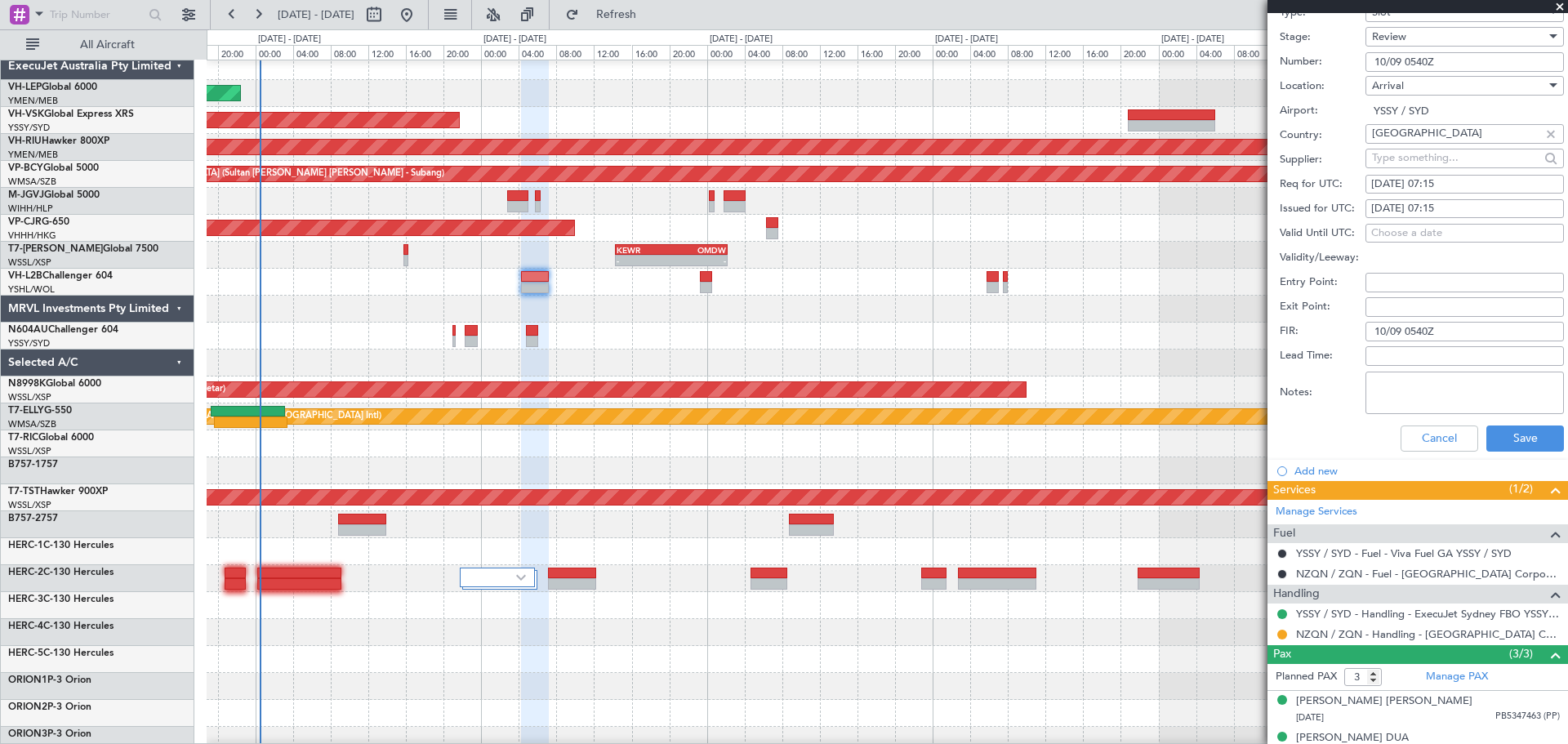
click at [1044, 332] on input "10/09 0540Z" at bounding box center [1465, 331] width 199 height 19
type input "10/09 0715Z"
drag, startPoint x: 1482, startPoint y: 333, endPoint x: 1102, endPoint y: 386, distance: 383.7
click at [1044, 386] on fb-app "[DATE] - [DATE] Refresh Quick Links All Aircraft Unplanned Maint Wichita (Wichi…" at bounding box center [784, 378] width 1568 height 731
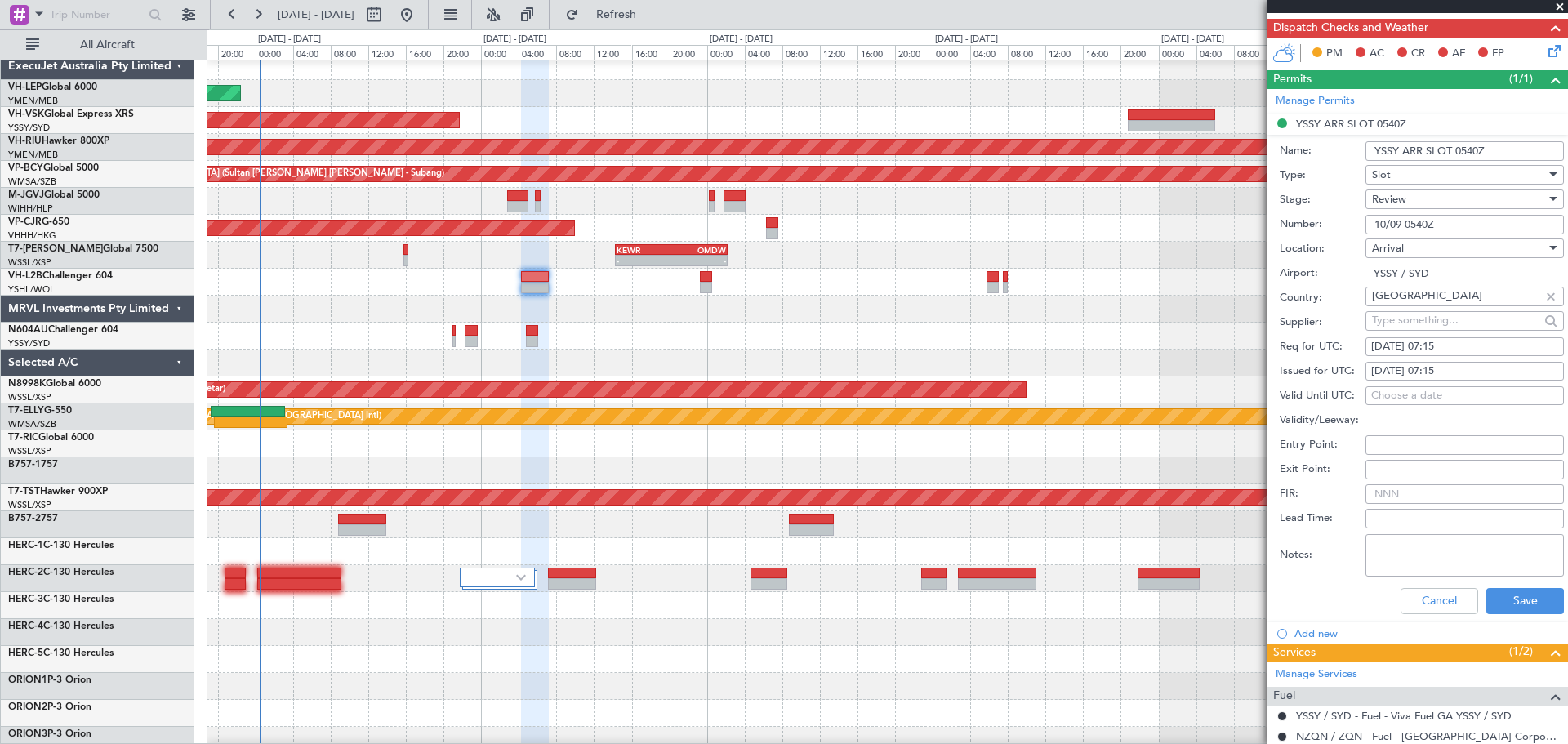
scroll to position [298, 0]
click at [1044, 229] on input "10/09 0540Z" at bounding box center [1465, 225] width 199 height 19
type input "10/09 0715Z"
click at [1044, 196] on div "Review" at bounding box center [1459, 199] width 174 height 24
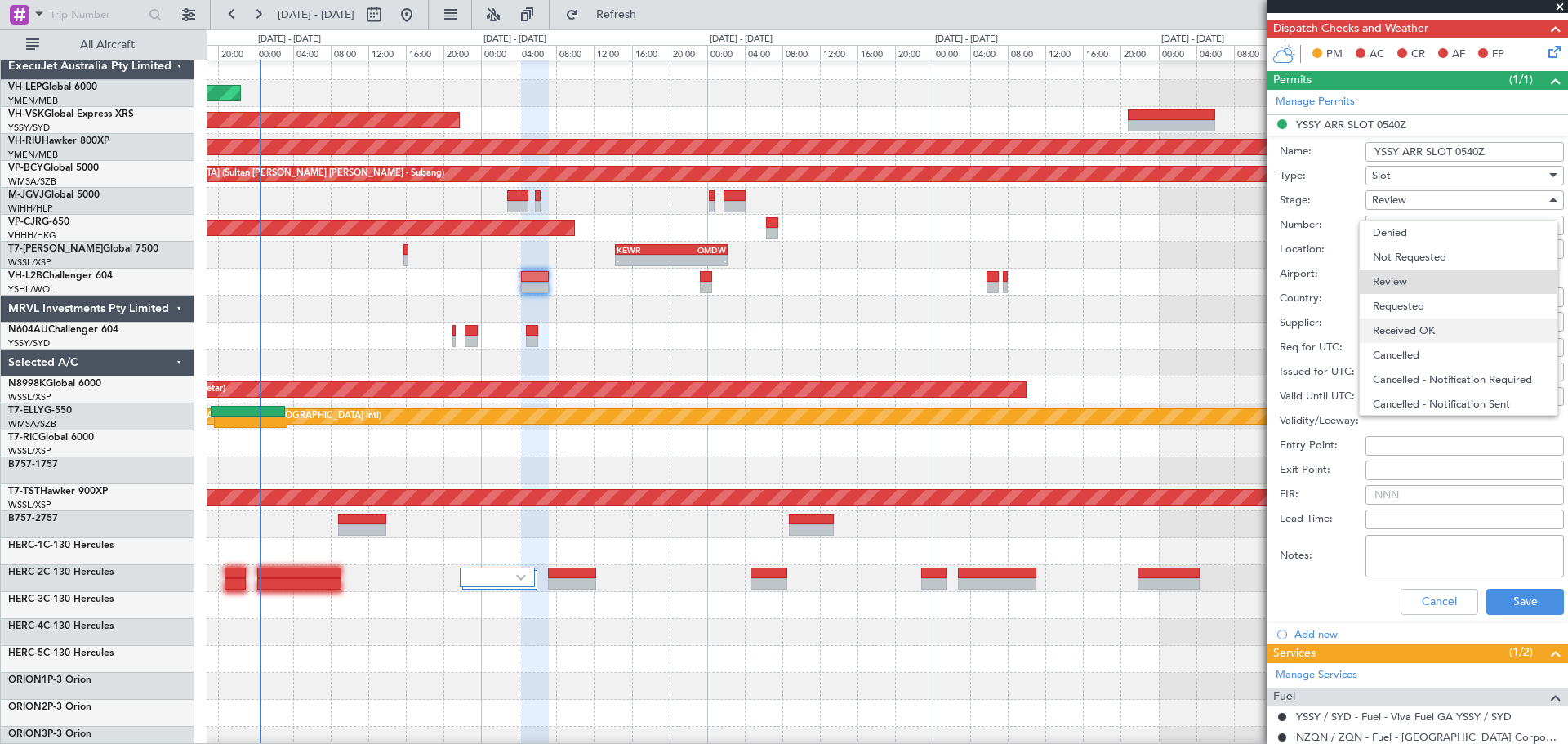
click at [1044, 321] on span "Received OK" at bounding box center [1459, 330] width 172 height 24
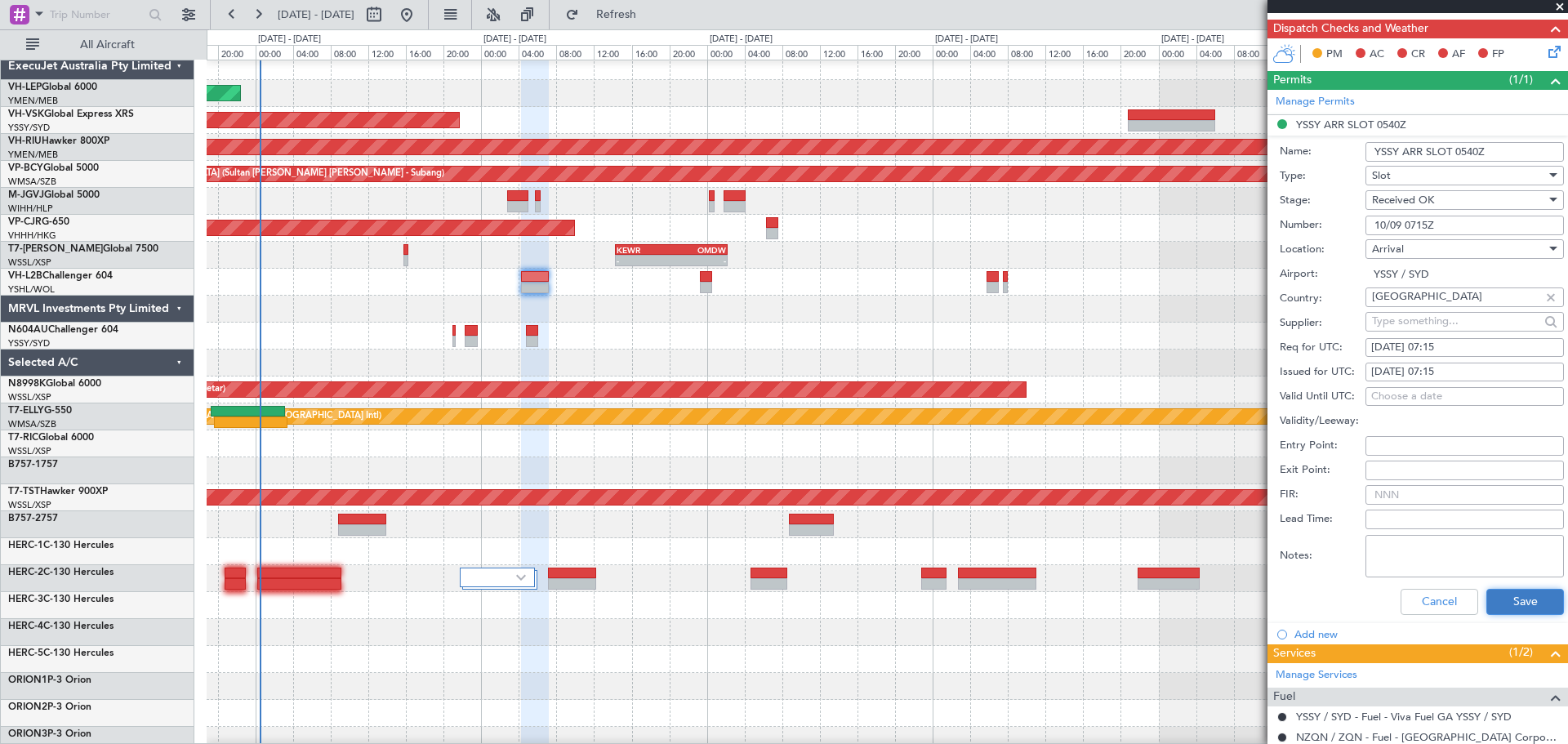
click at [1044, 449] on button "Save" at bounding box center [1525, 601] width 77 height 26
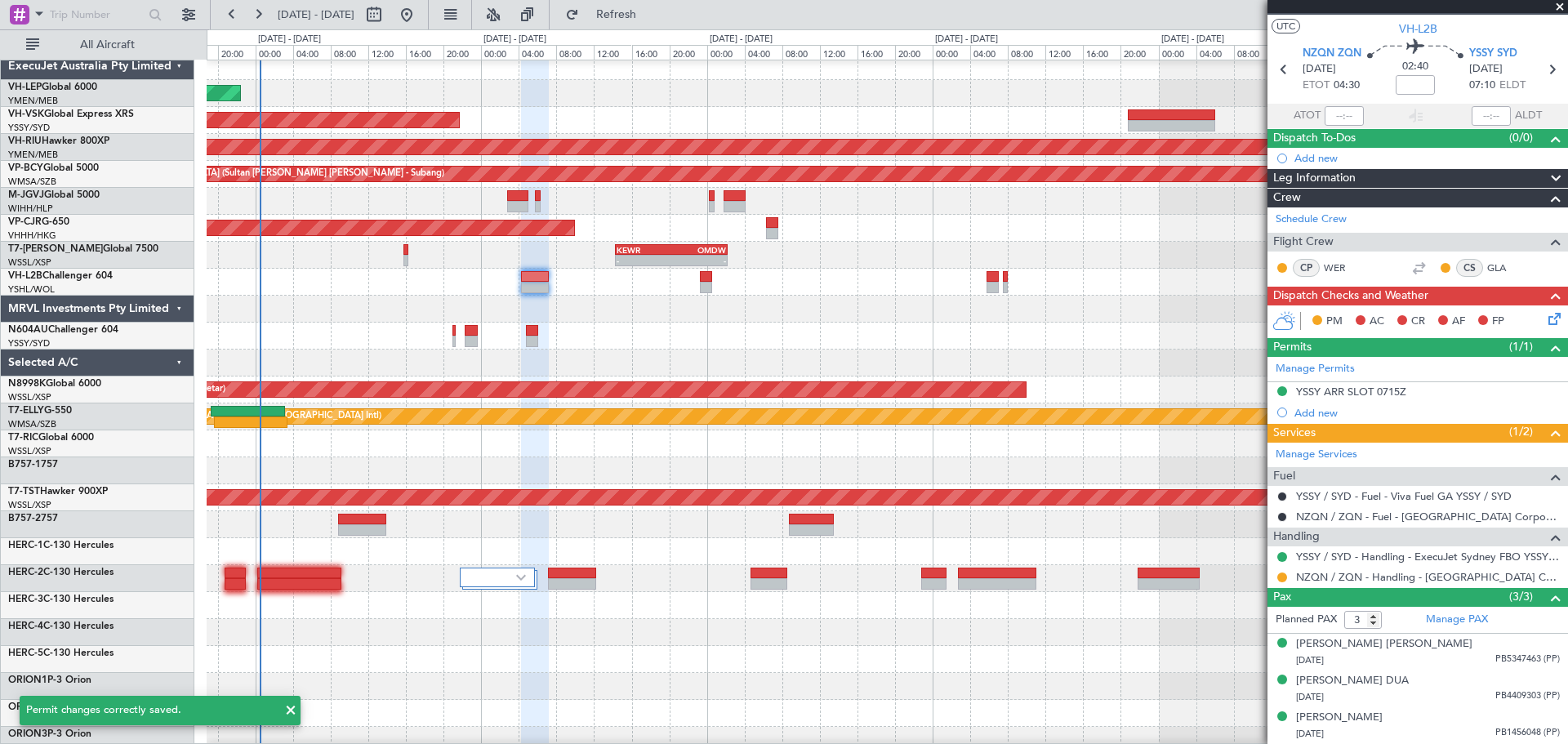
scroll to position [30, 0]
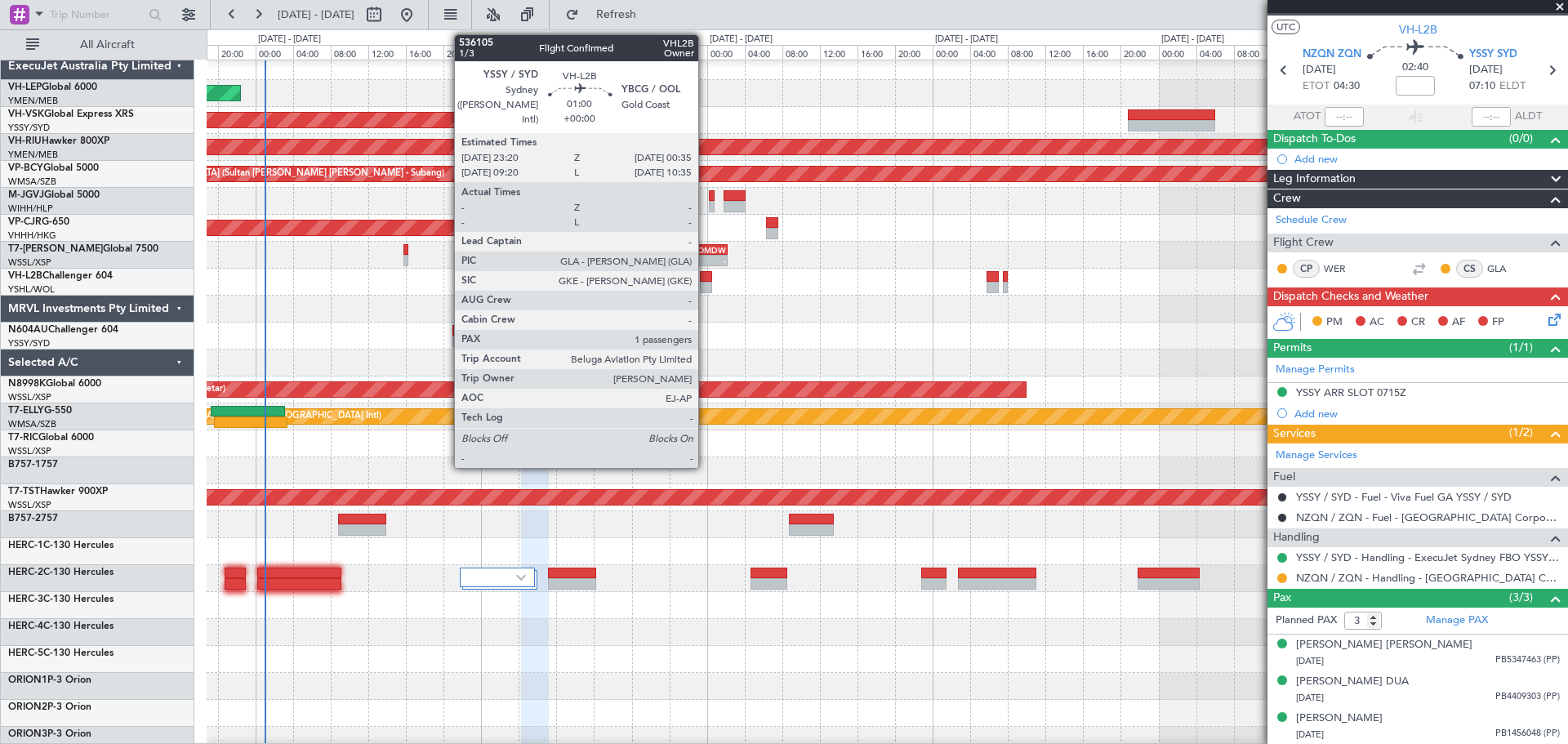
click at [706, 276] on div at bounding box center [706, 277] width 13 height 12
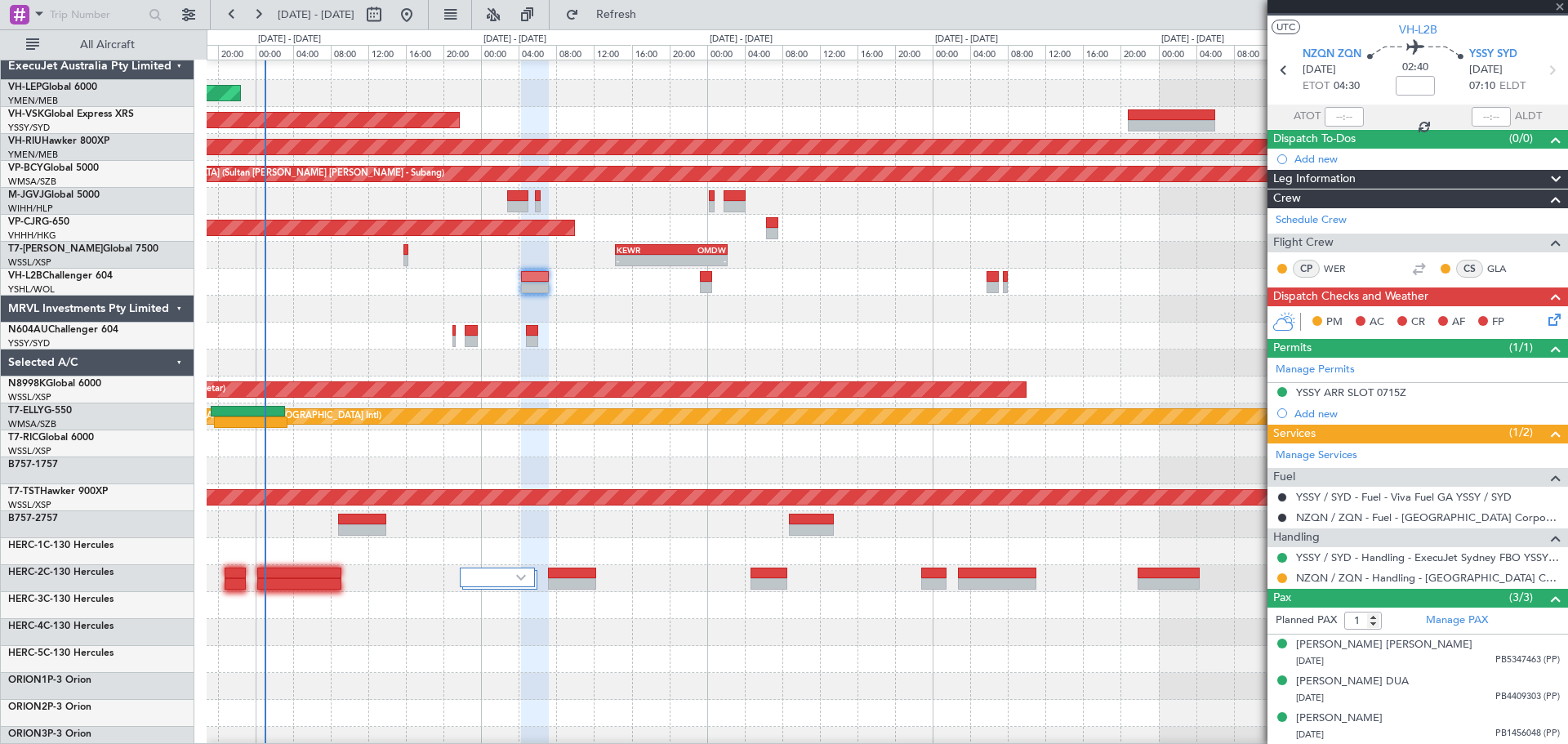
scroll to position [0, 0]
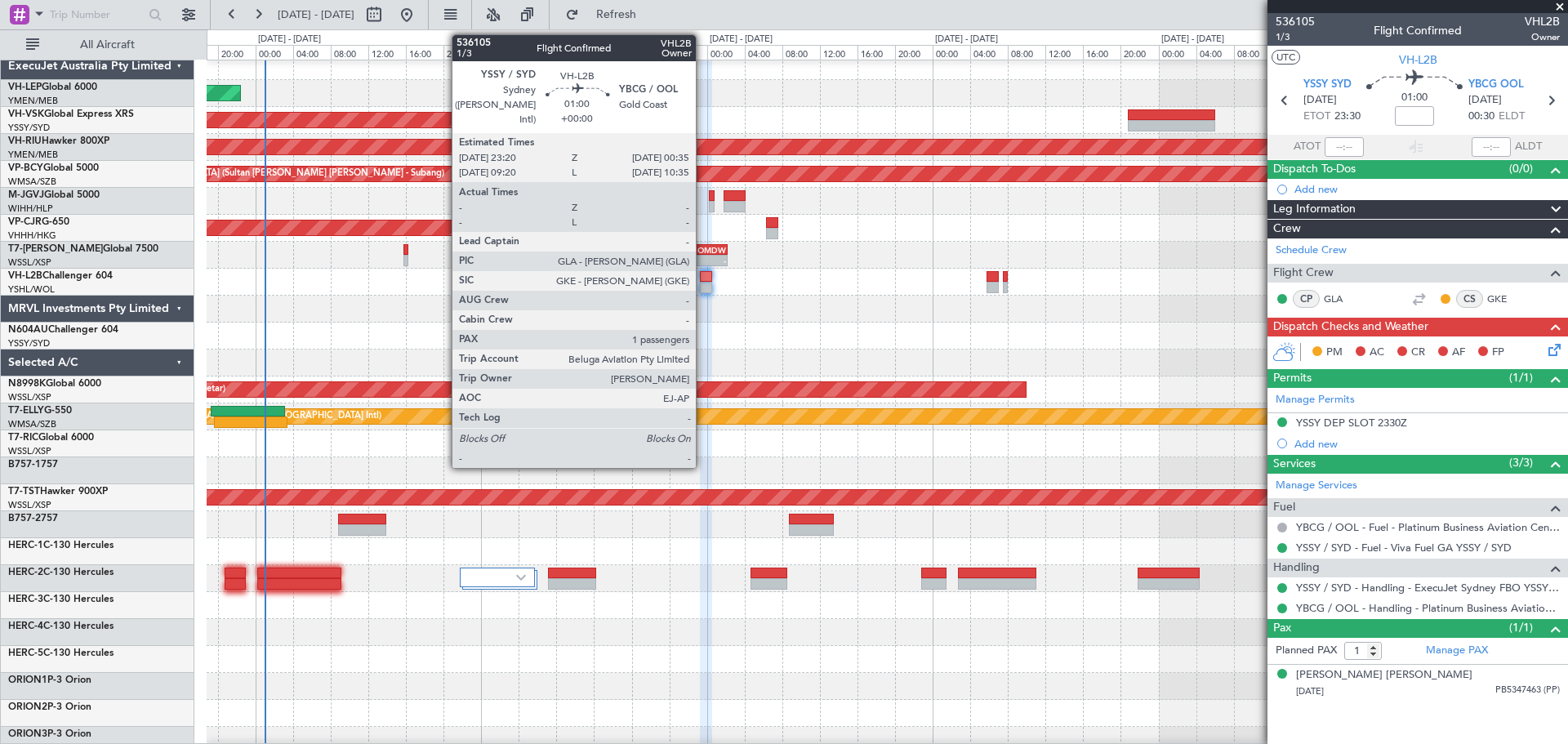
click at [703, 283] on div at bounding box center [706, 288] width 13 height 12
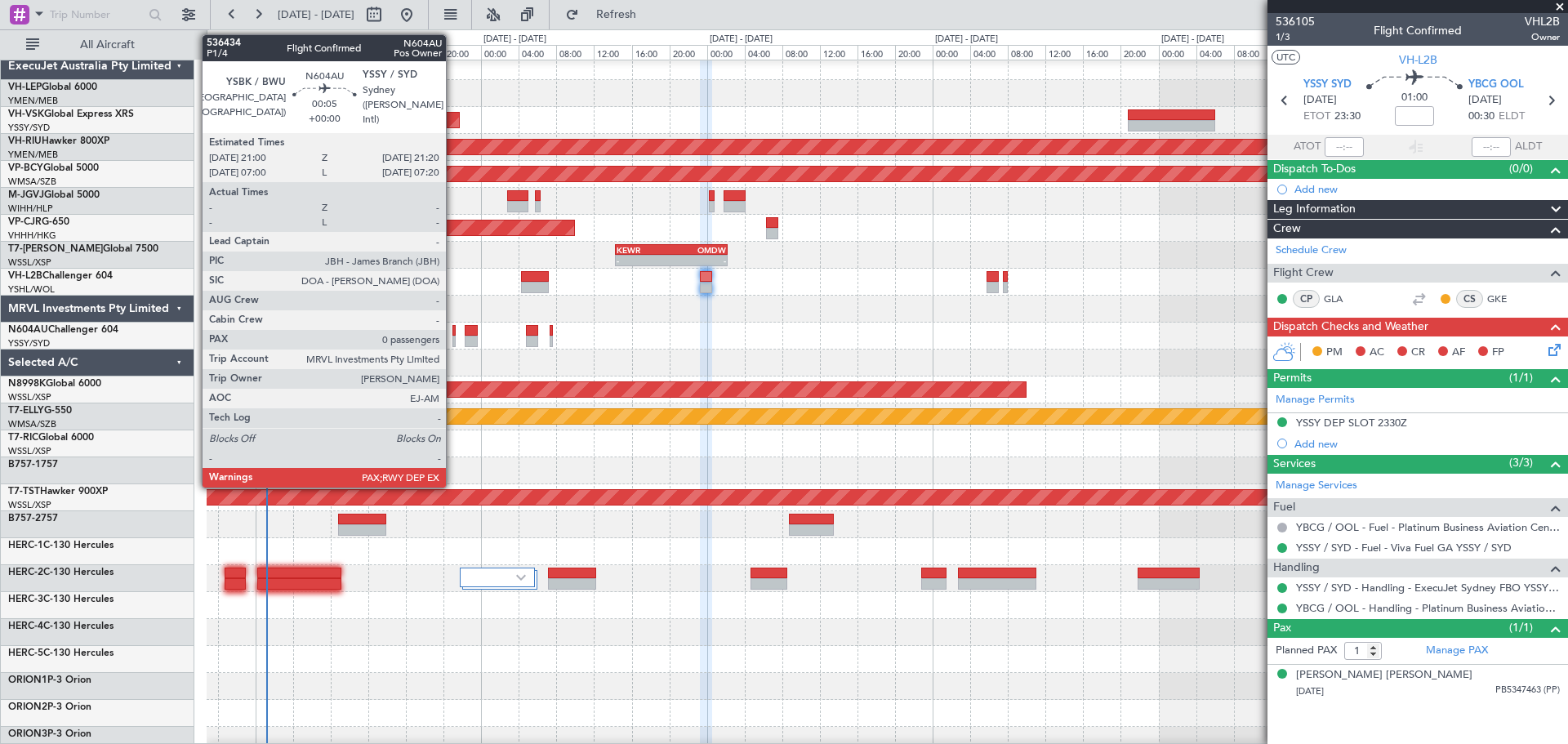
click at [453, 339] on div at bounding box center [454, 342] width 3 height 12
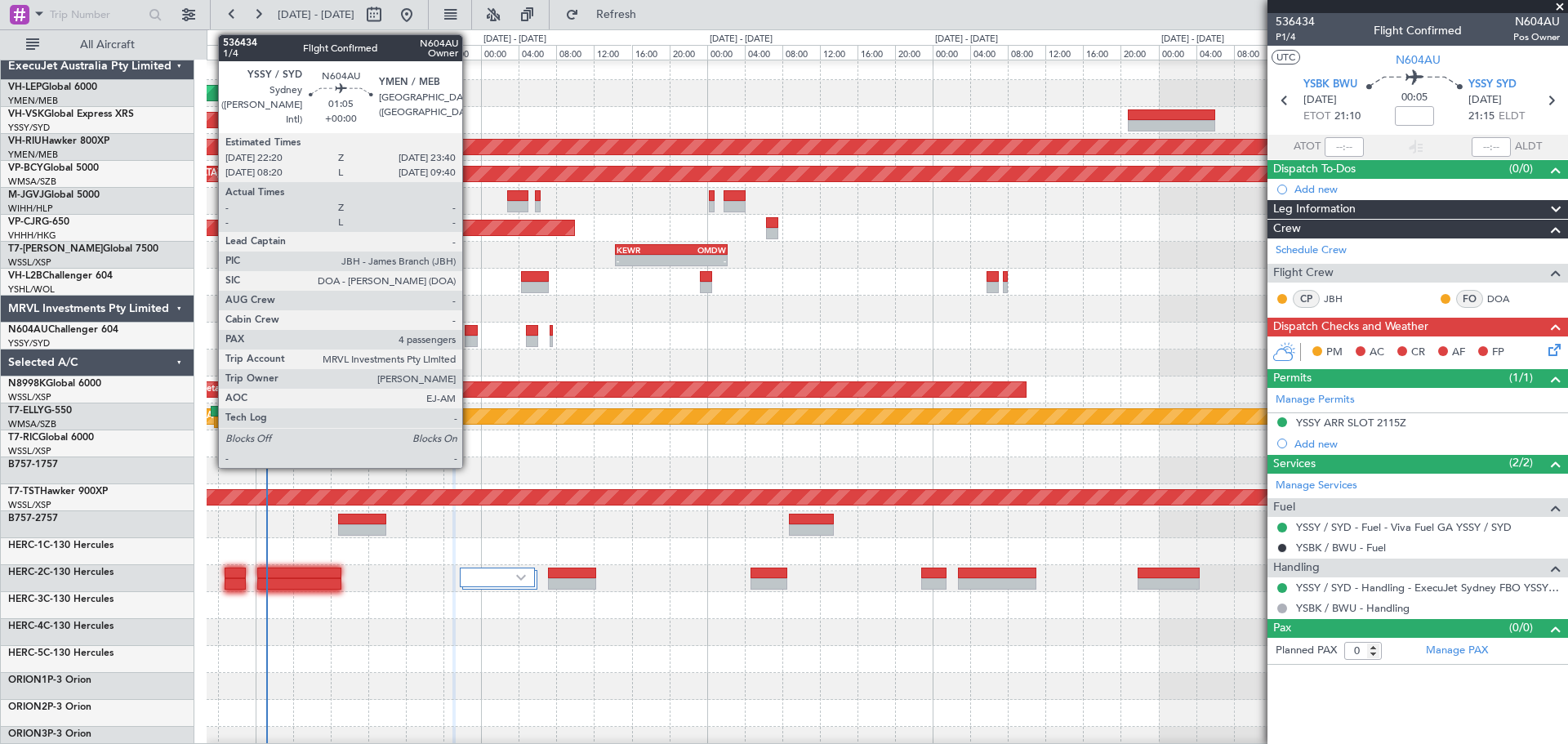
click at [470, 339] on div at bounding box center [472, 342] width 13 height 12
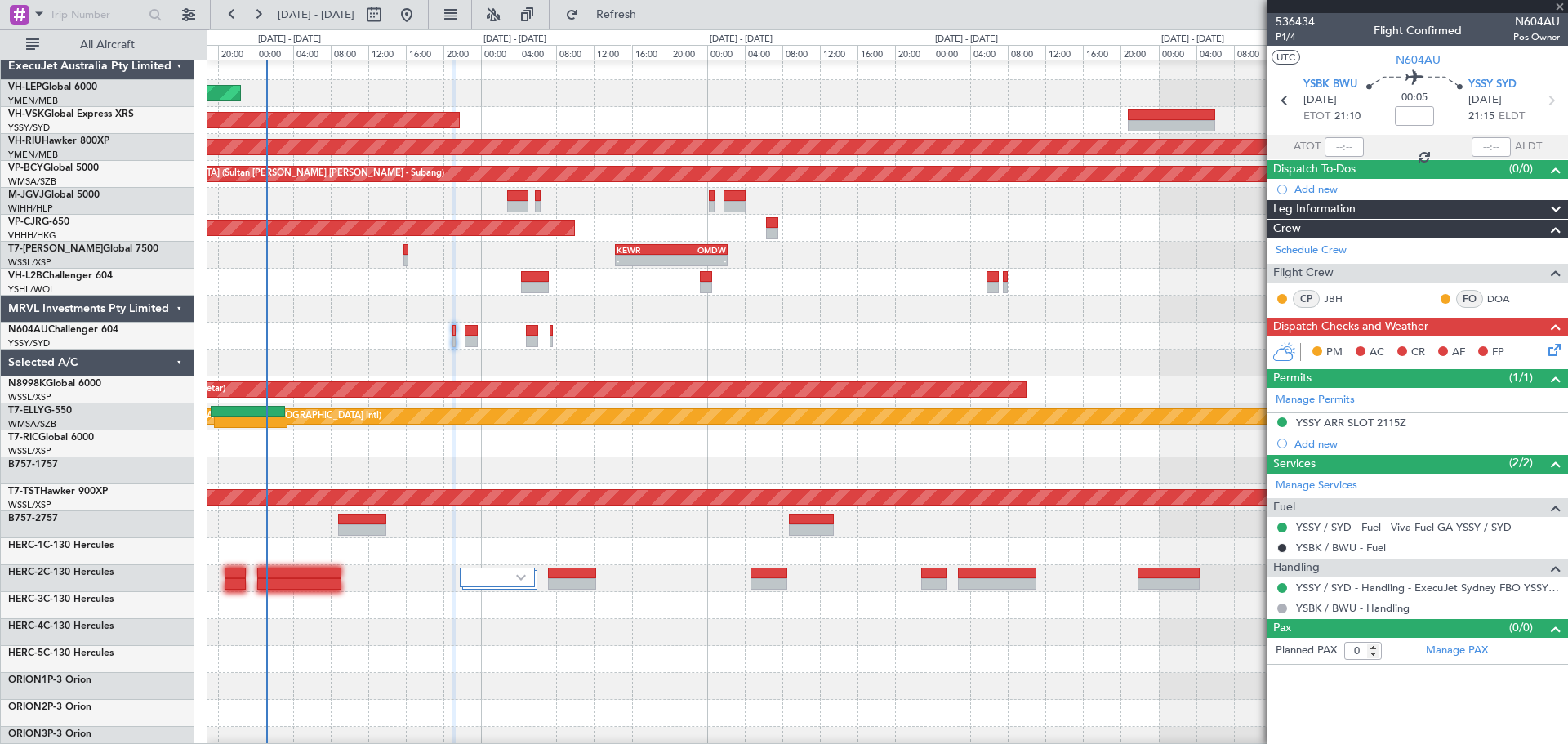
type input "4"
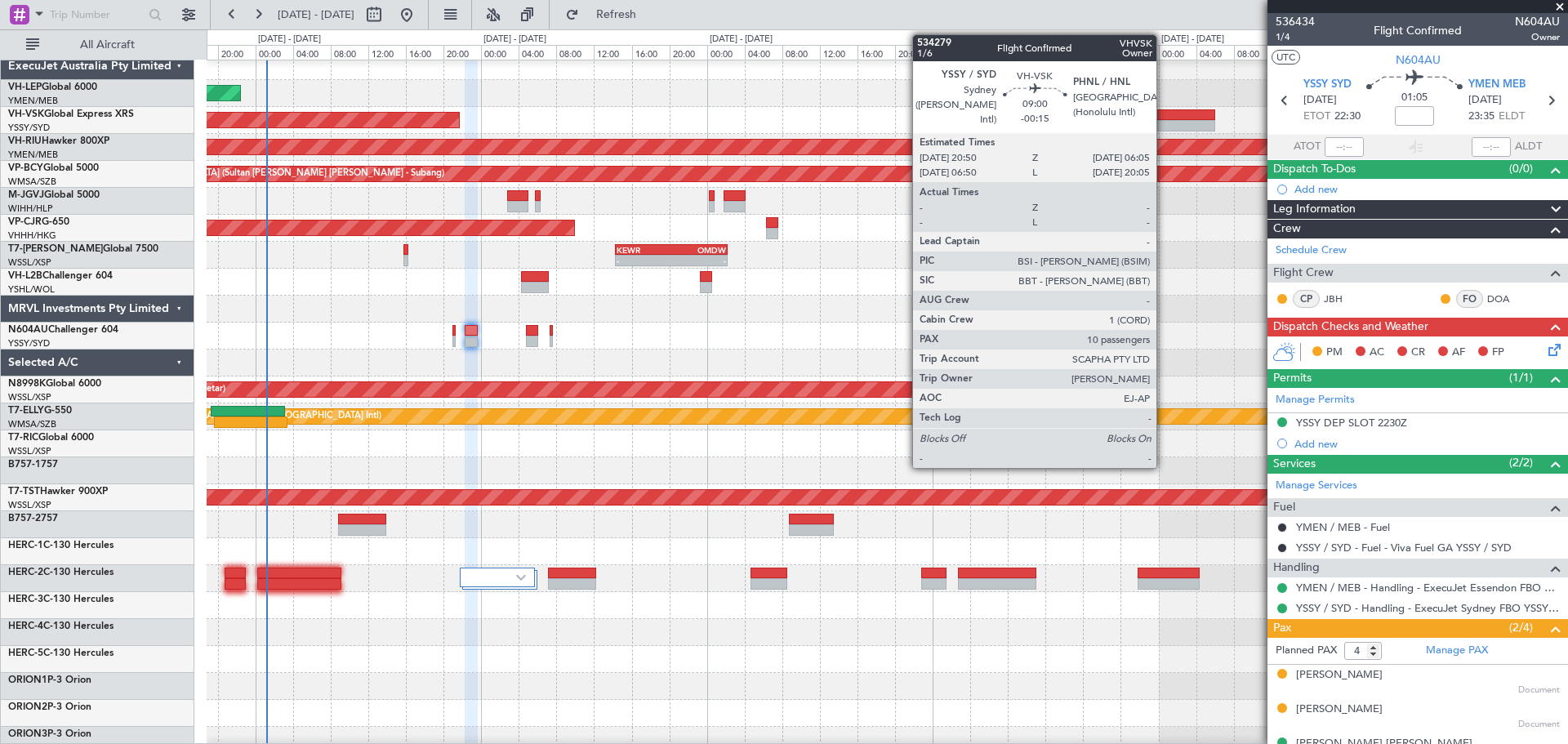
click at [1044, 113] on div at bounding box center [1171, 115] width 88 height 12
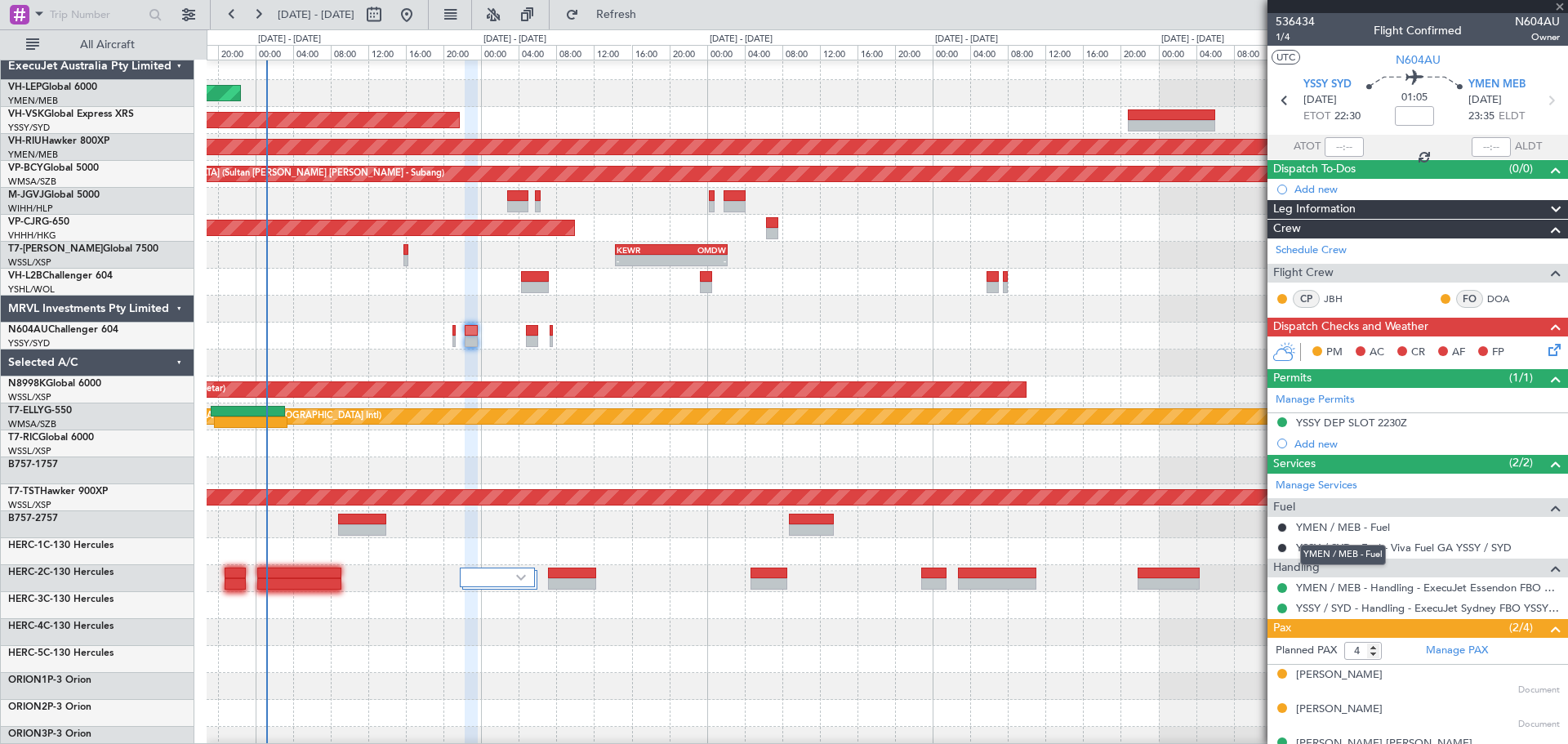
type input "-00:15"
type input "10"
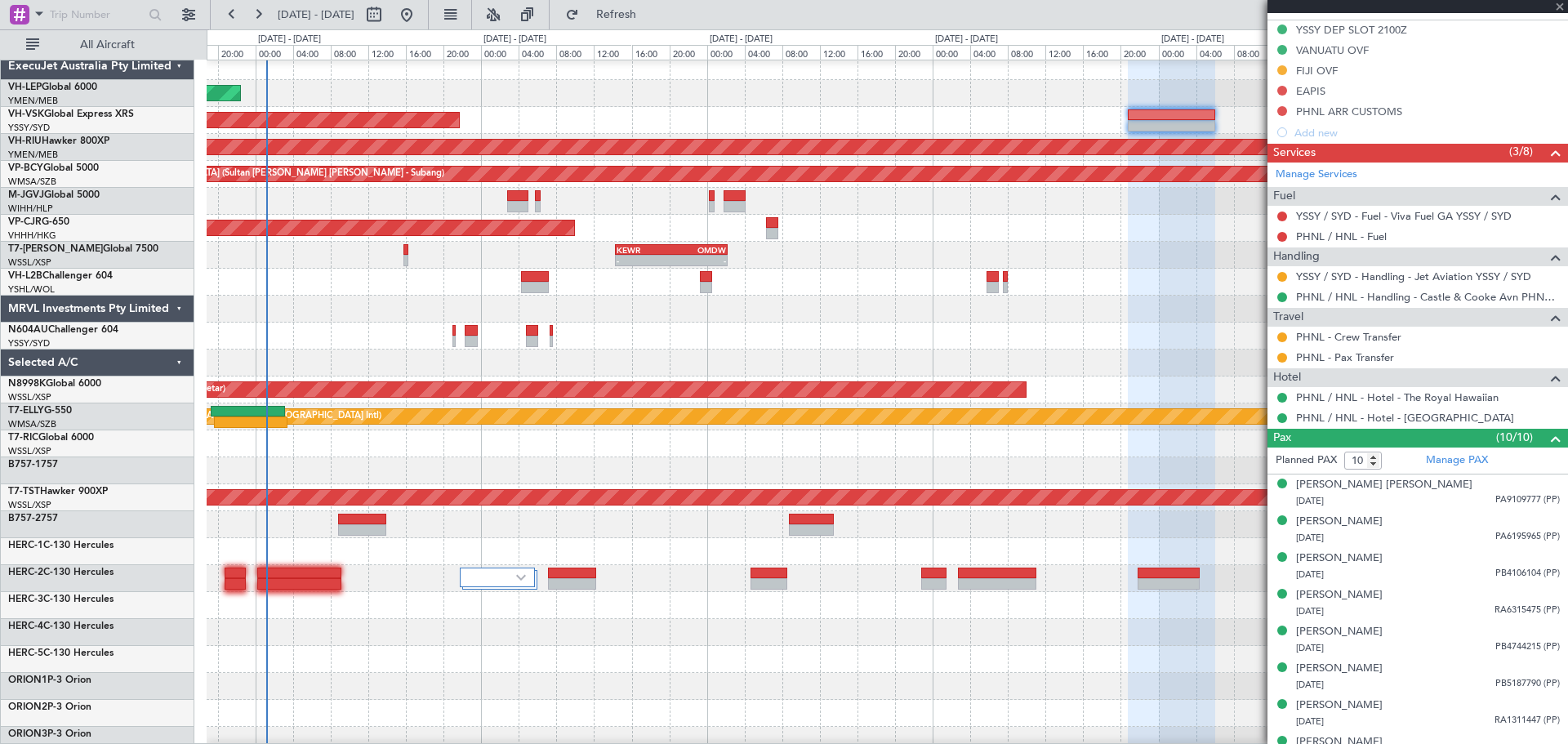
scroll to position [490, 0]
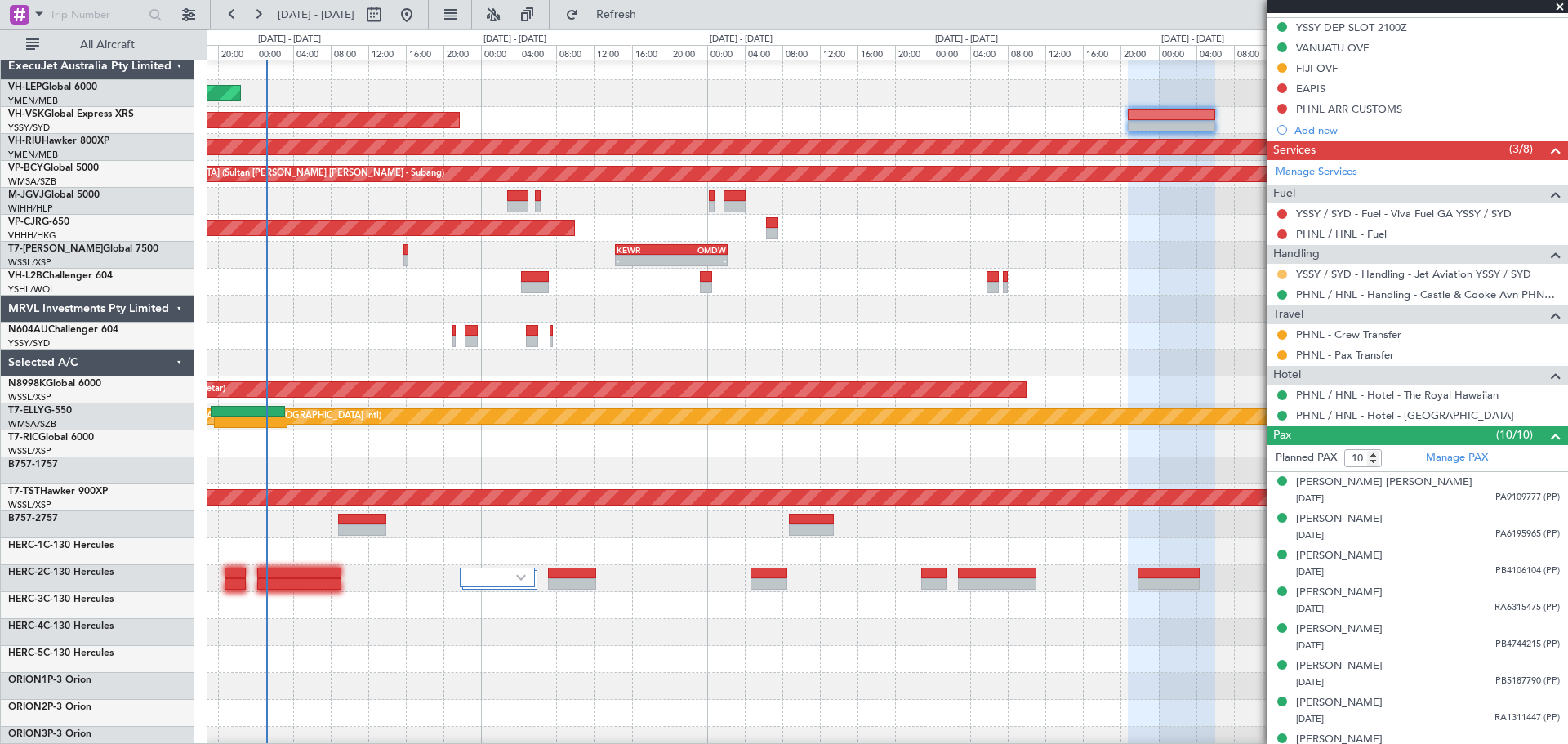
click at [1044, 270] on button at bounding box center [1283, 274] width 10 height 10
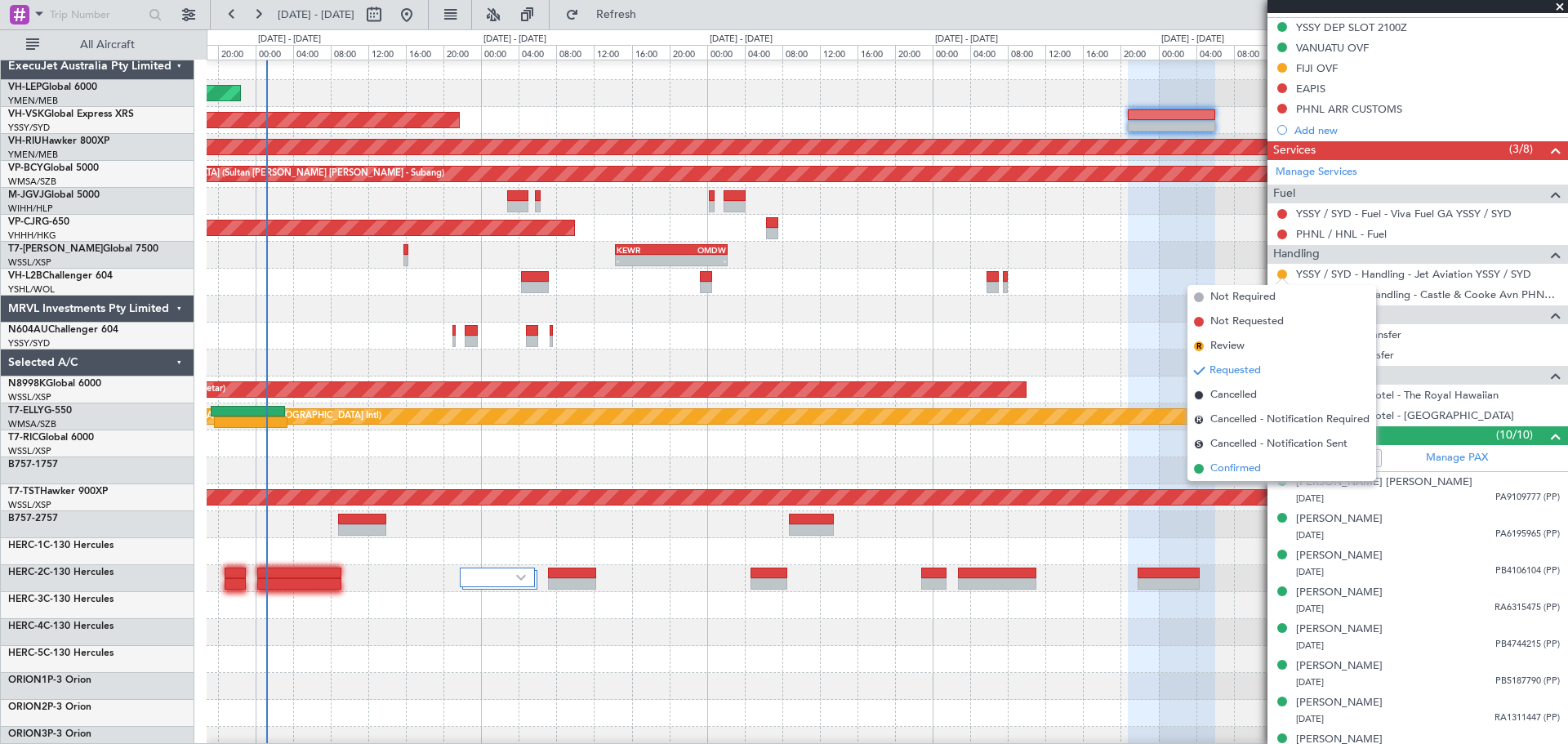
click at [1044, 449] on span "Confirmed" at bounding box center [1235, 468] width 51 height 16
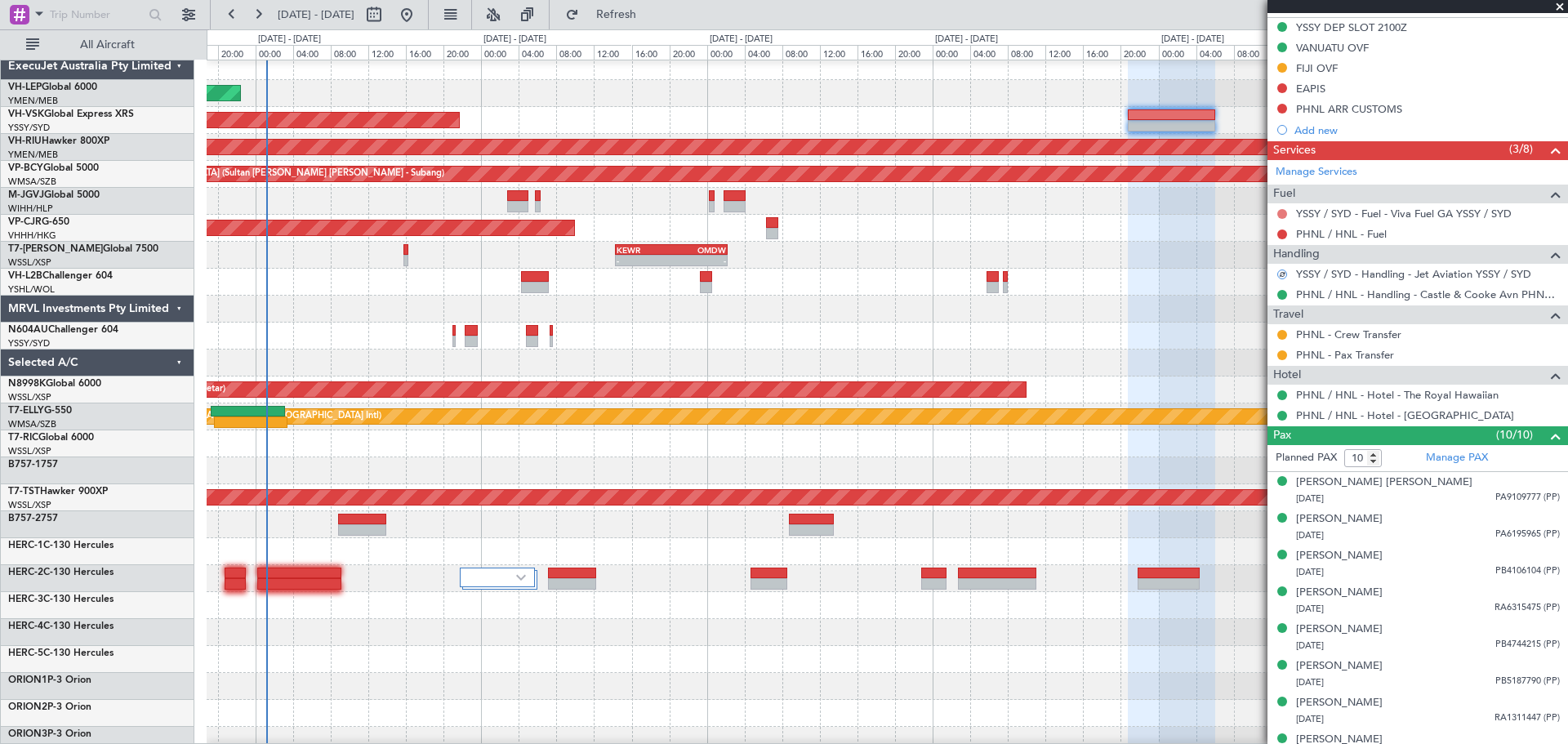
click at [1044, 209] on button at bounding box center [1283, 214] width 10 height 10
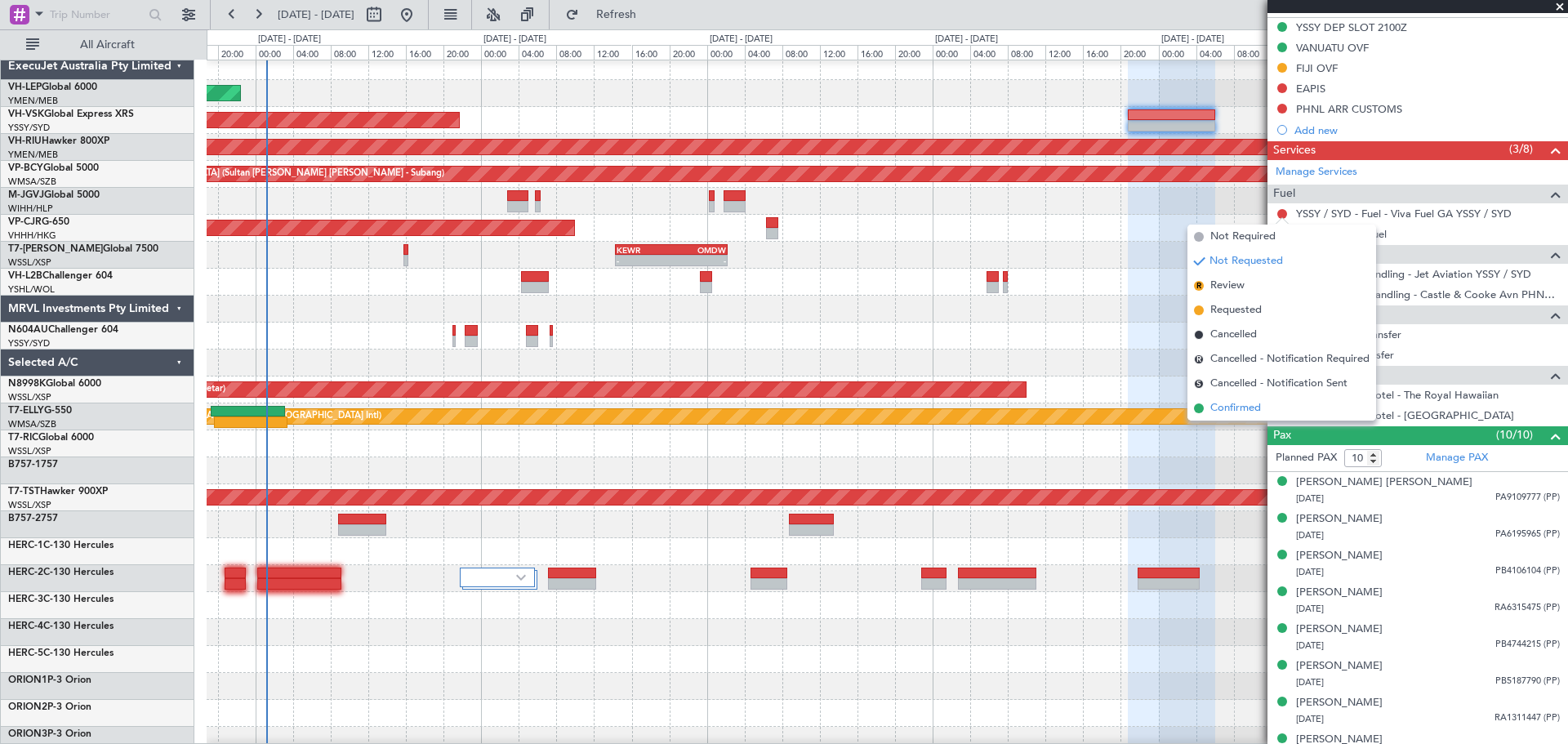
click at [1044, 407] on span "Confirmed" at bounding box center [1235, 407] width 51 height 16
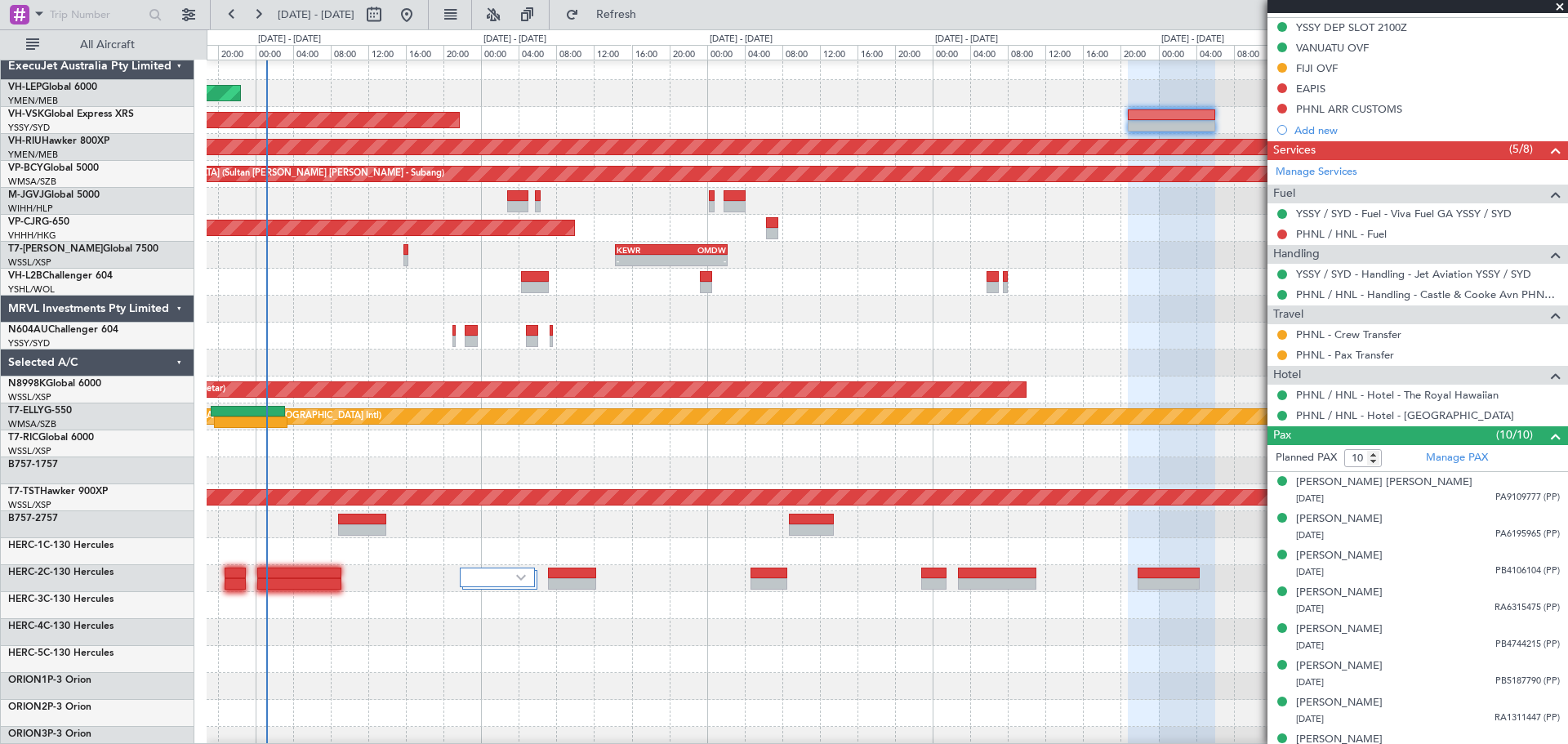
scroll to position [0, 0]
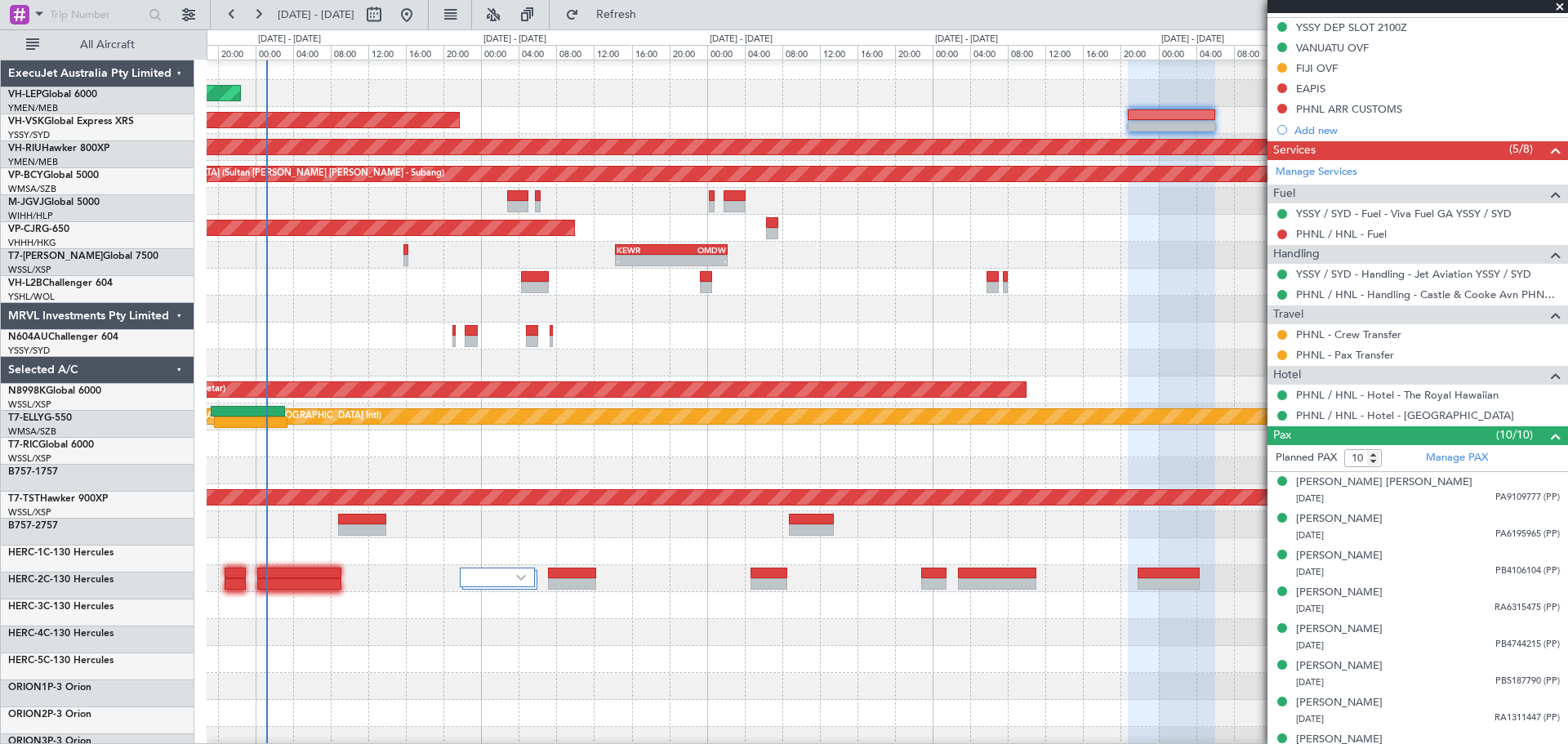
click at [563, 365] on div "Unplanned Maint Wichita (Wichita Mid-continent) Unplanned Maint Sydney ([PERSON…" at bounding box center [887, 497] width 1361 height 889
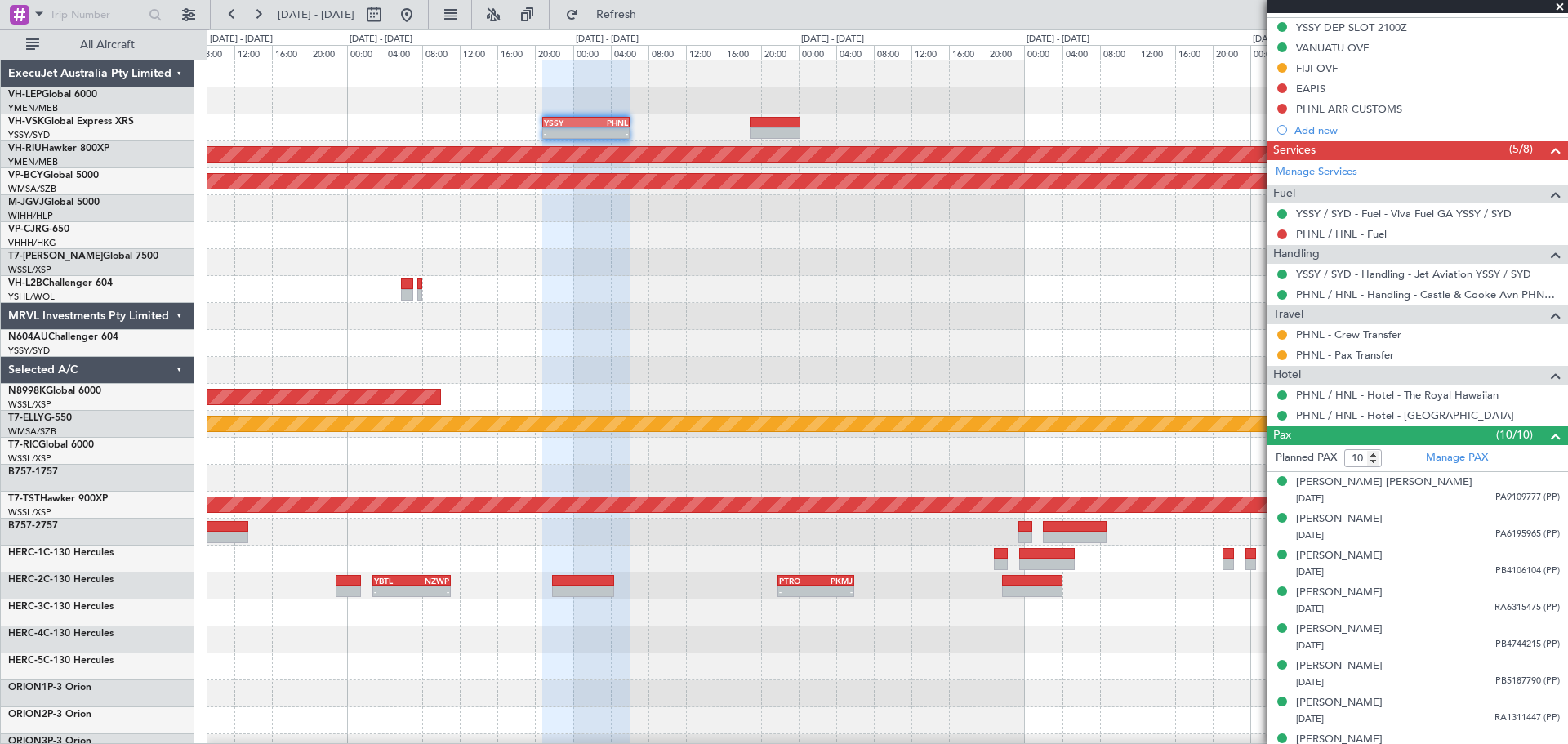
click at [440, 363] on div "- - YSSY 20:50 Z PHNL 06:05 Z Unplanned Maint Sydney ([PERSON_NAME] Intl) Plann…" at bounding box center [887, 505] width 1361 height 889
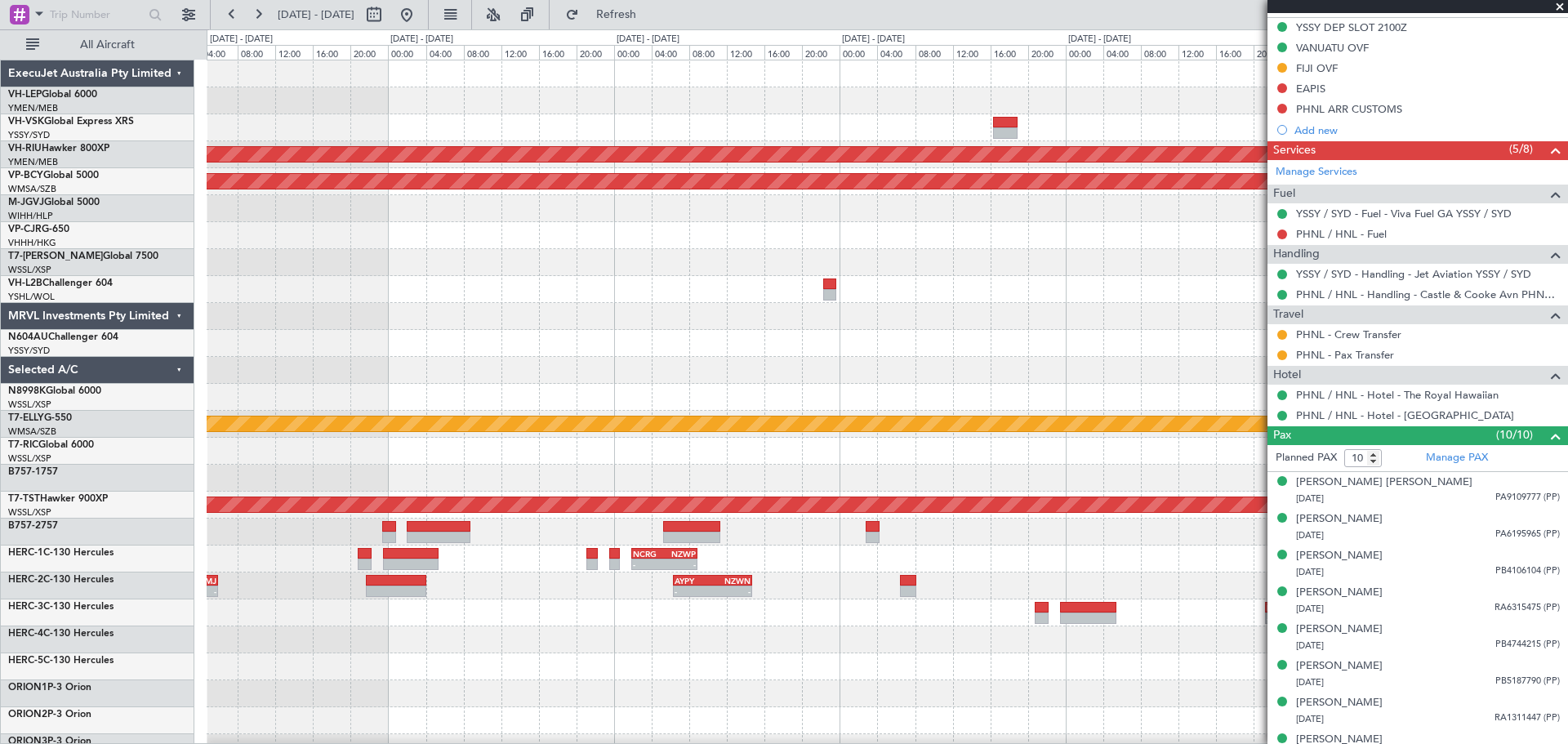
click at [664, 359] on div "YSSY 20:50 Z PHNL 06:05 Z - - - - KDAL 20:50 Z PHNL 04:35 Z Planned Maint [GEOG…" at bounding box center [887, 505] width 1361 height 889
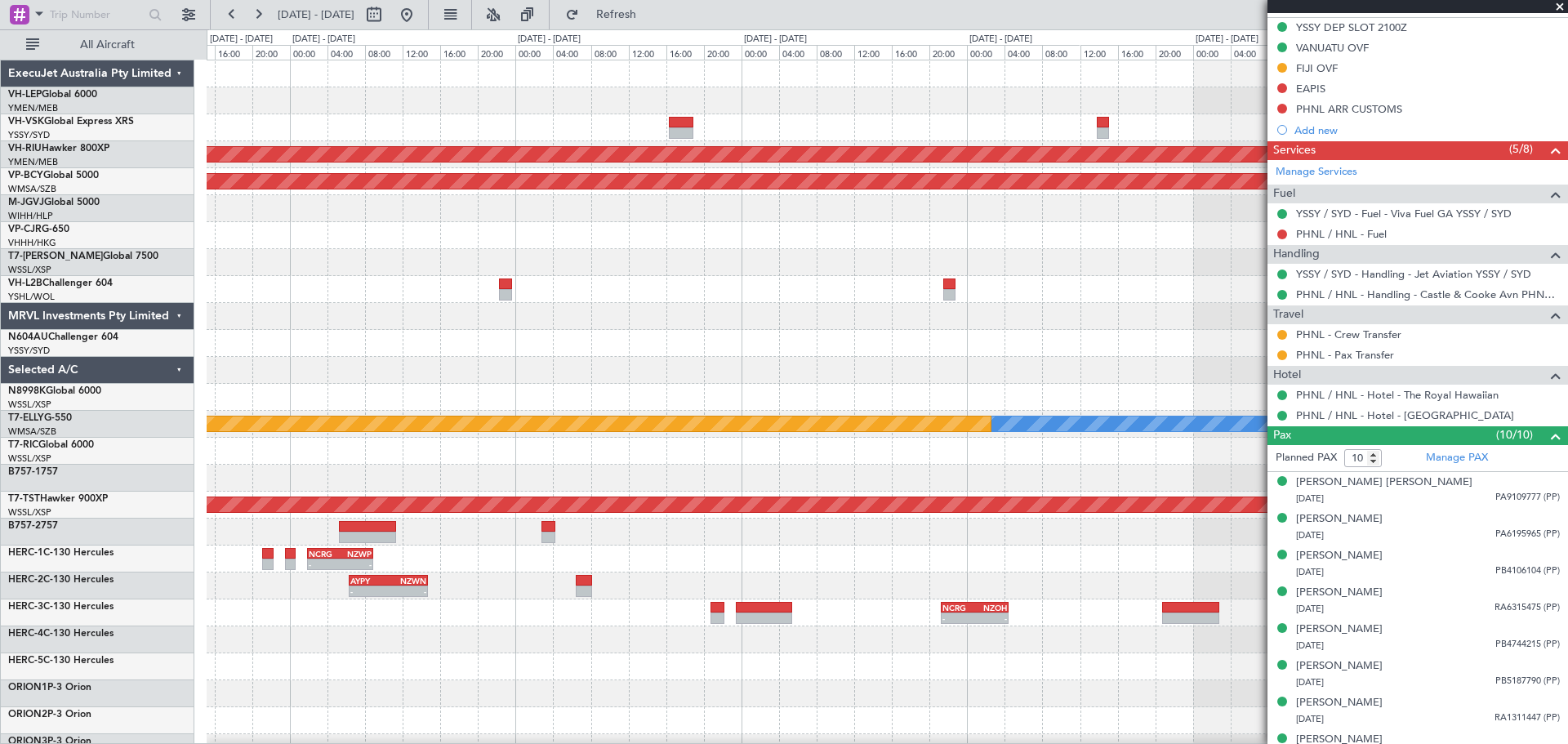
click at [608, 356] on div "- - KDAL 20:50 Z PHNL 04:35 Z - - PHNL 21:50 Z YSSY 07:50 Z Planned Maint [GEOG…" at bounding box center [887, 505] width 1361 height 889
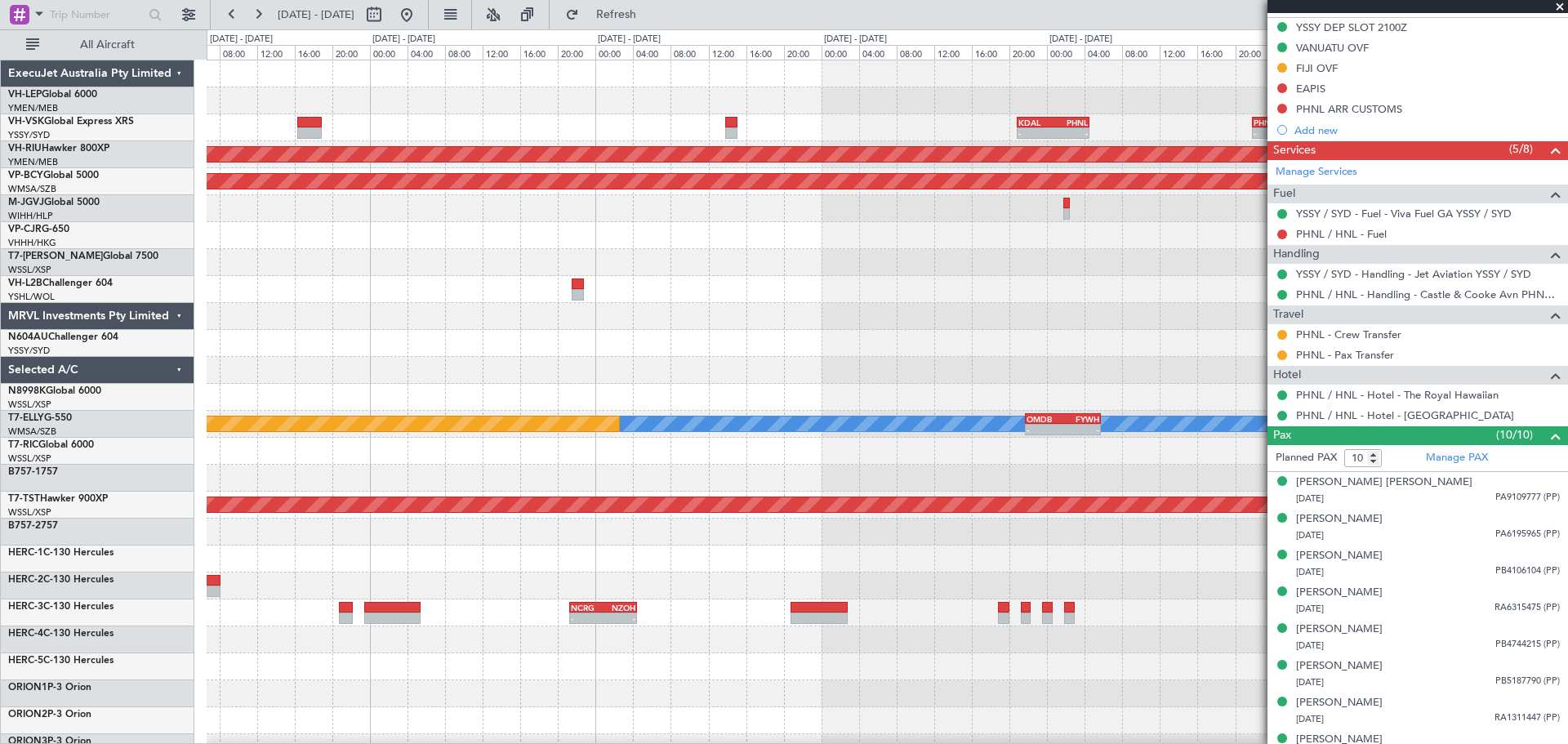
click at [623, 327] on div "- - KDAL 20:50 Z PHNL 04:35 Z - - PHNL 21:50 Z YSSY 07:50 Z Planned Maint [GEOG…" at bounding box center [887, 505] width 1361 height 889
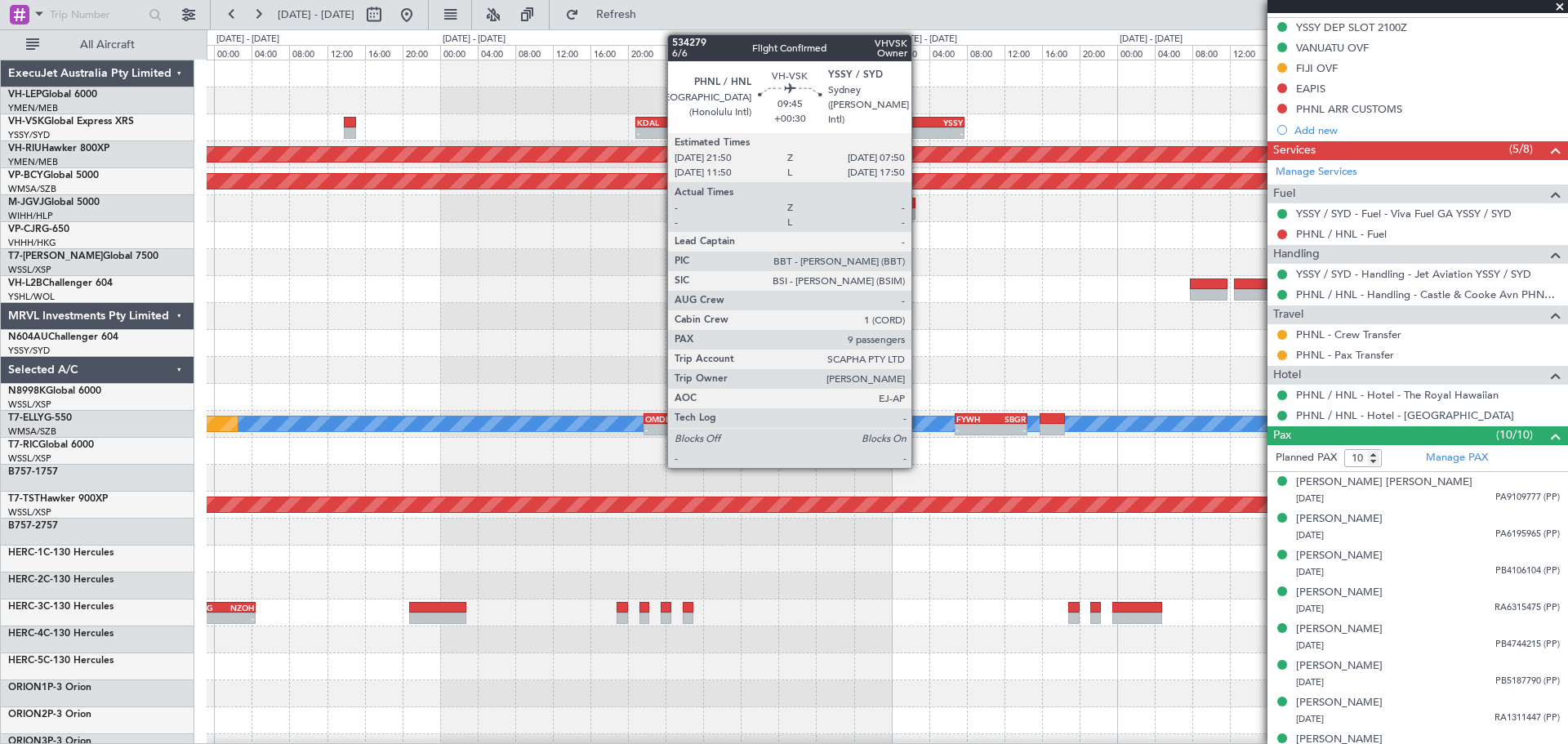
click at [919, 125] on div "YSSY" at bounding box center [941, 123] width 45 height 10
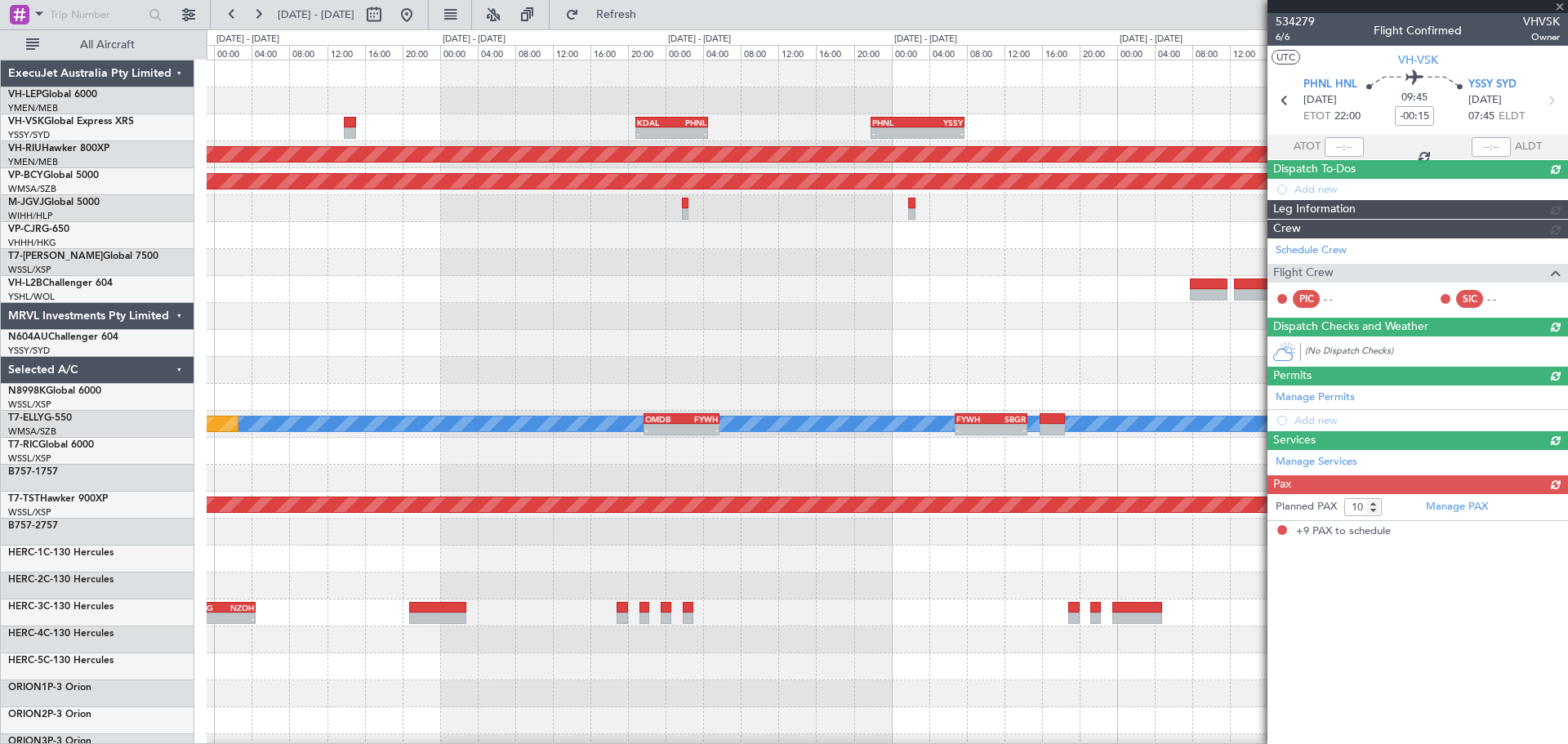
type input "+00:30"
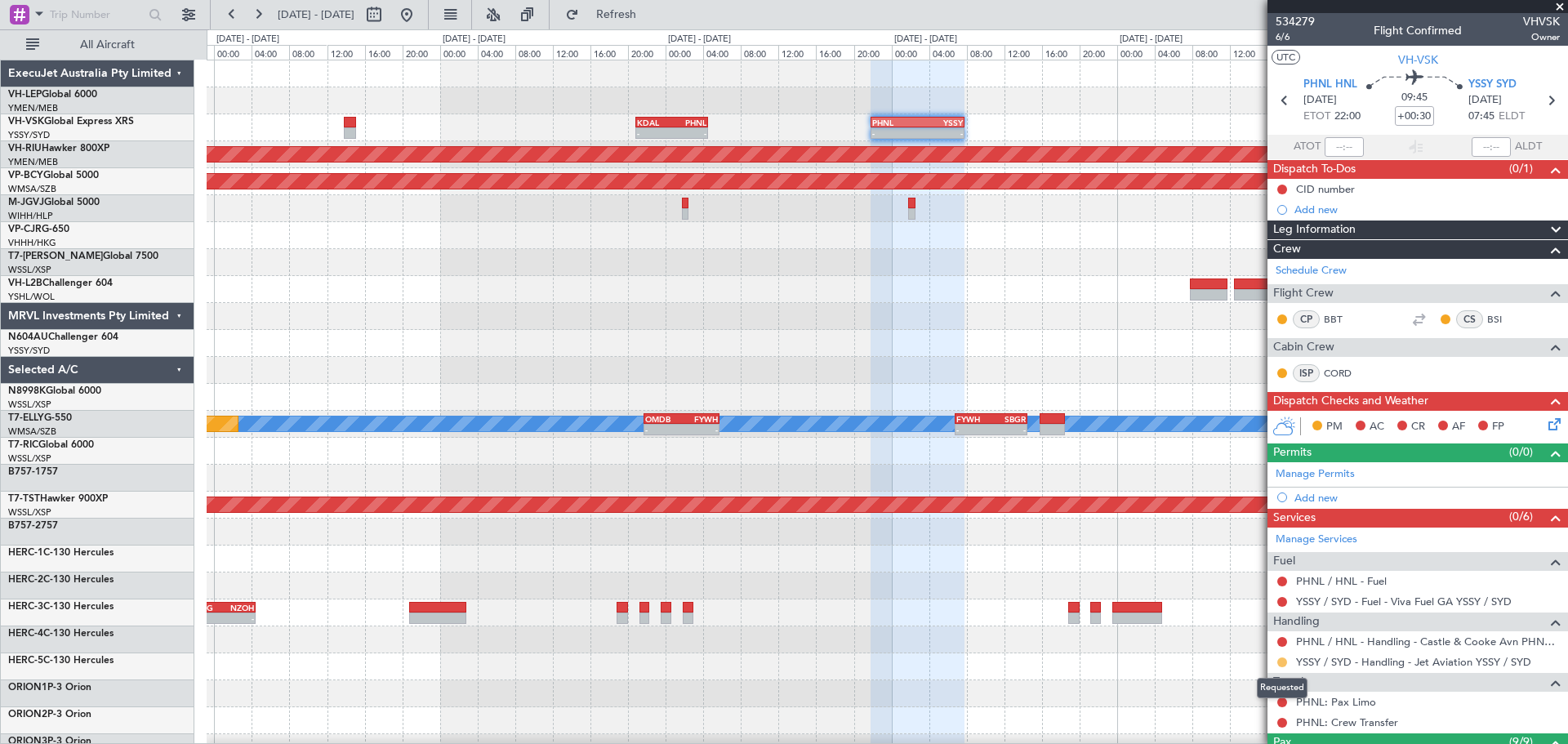
click at [1044, 449] on button at bounding box center [1283, 662] width 10 height 10
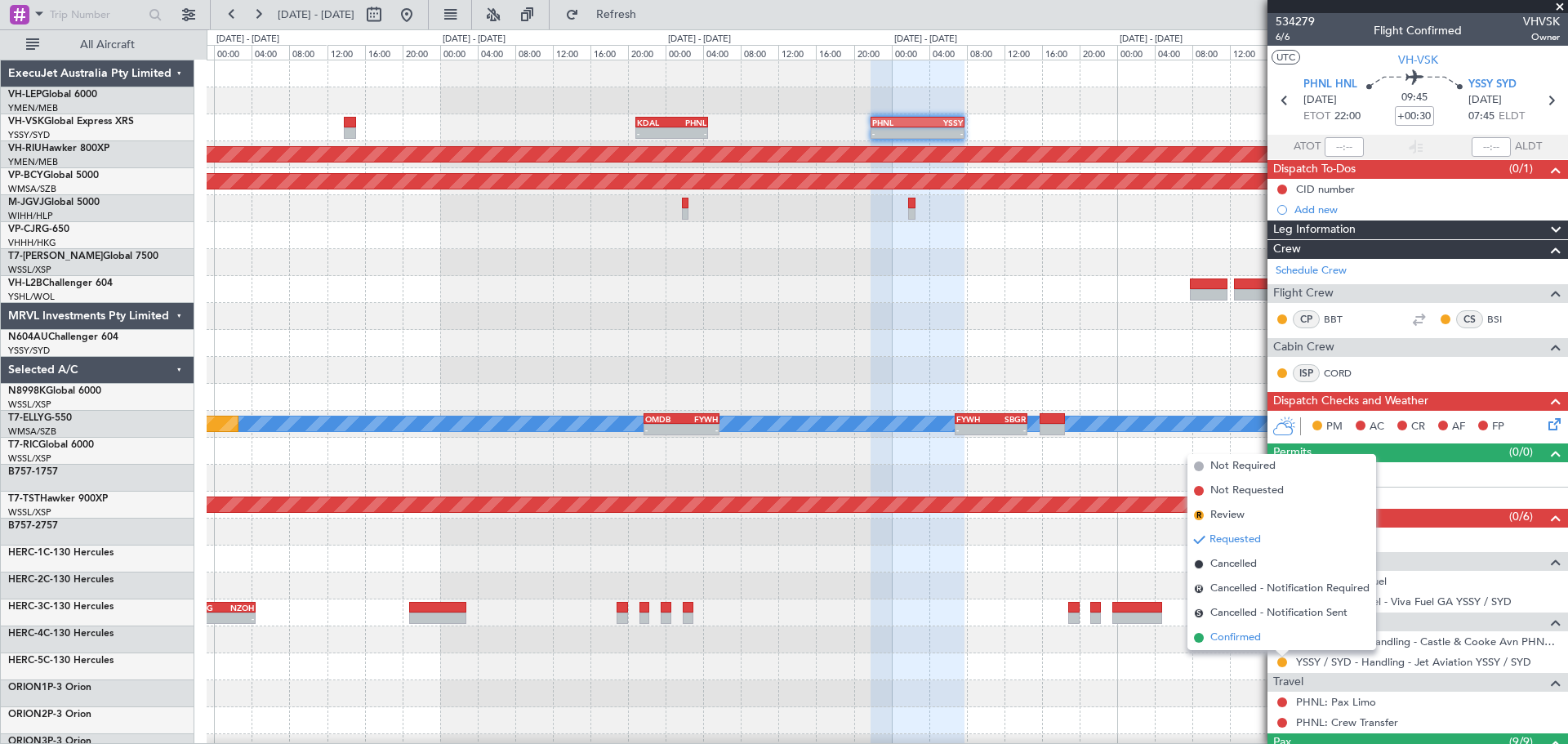
click at [1044, 449] on span "Confirmed" at bounding box center [1235, 637] width 51 height 16
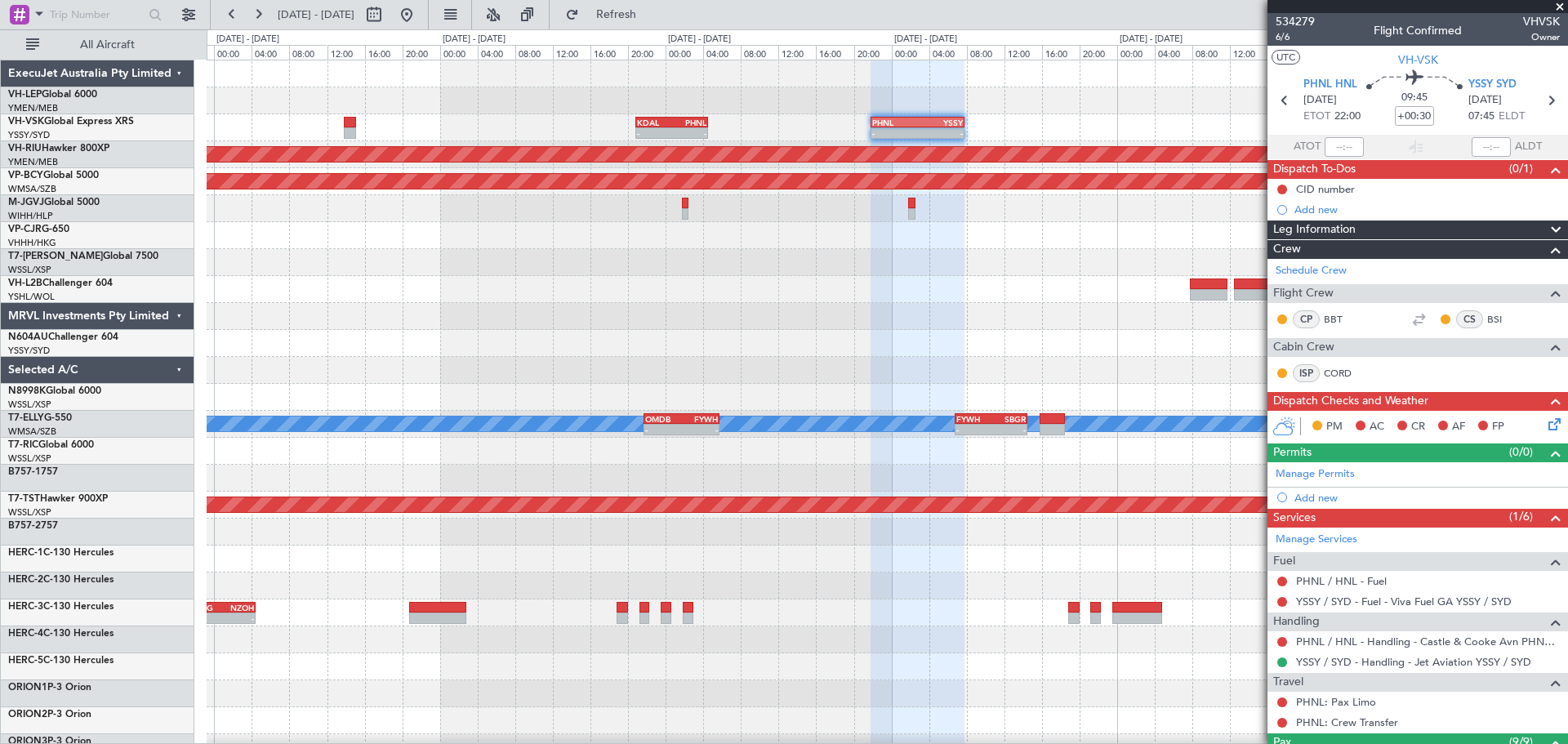
click at [1044, 5] on span at bounding box center [1560, 7] width 16 height 14
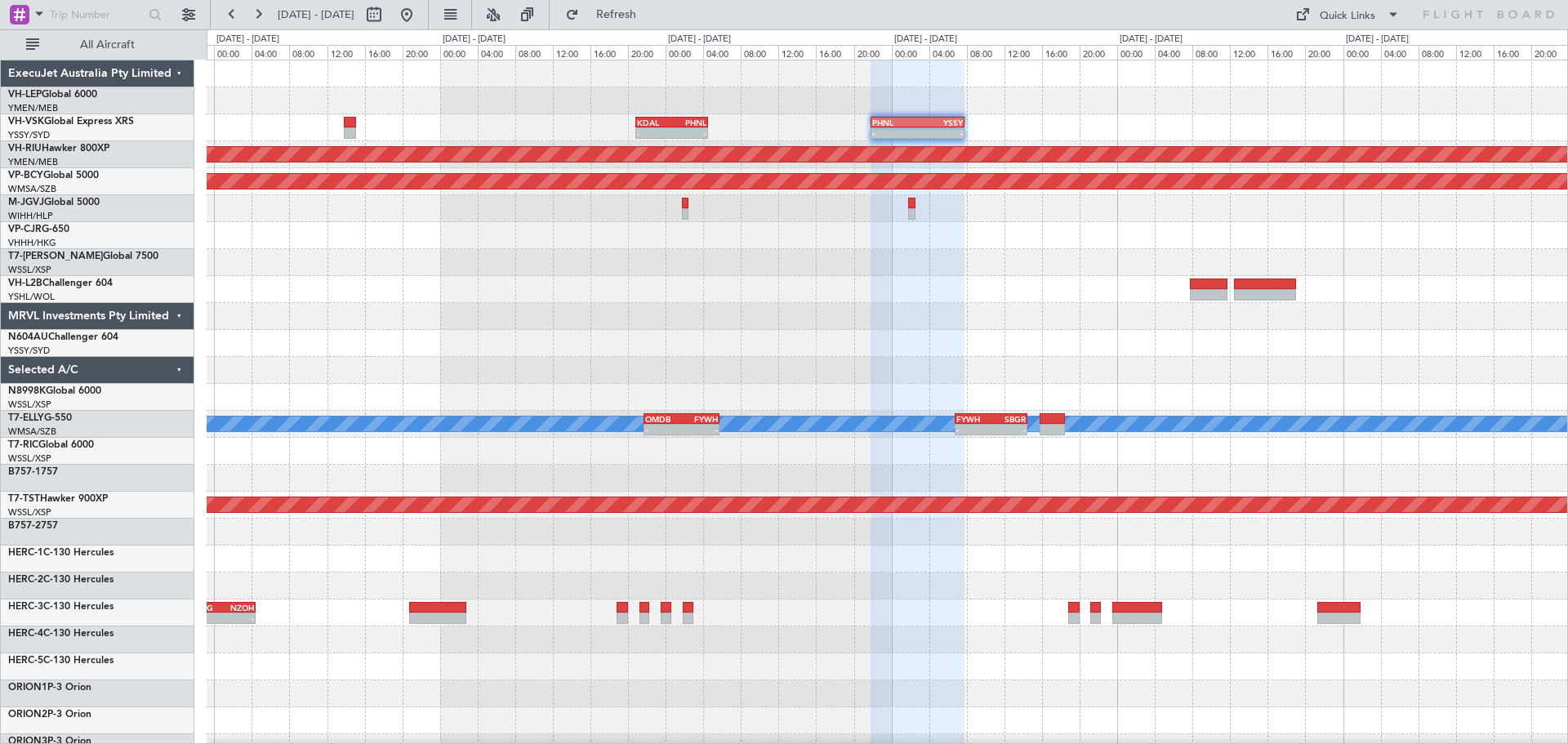
type input "0"
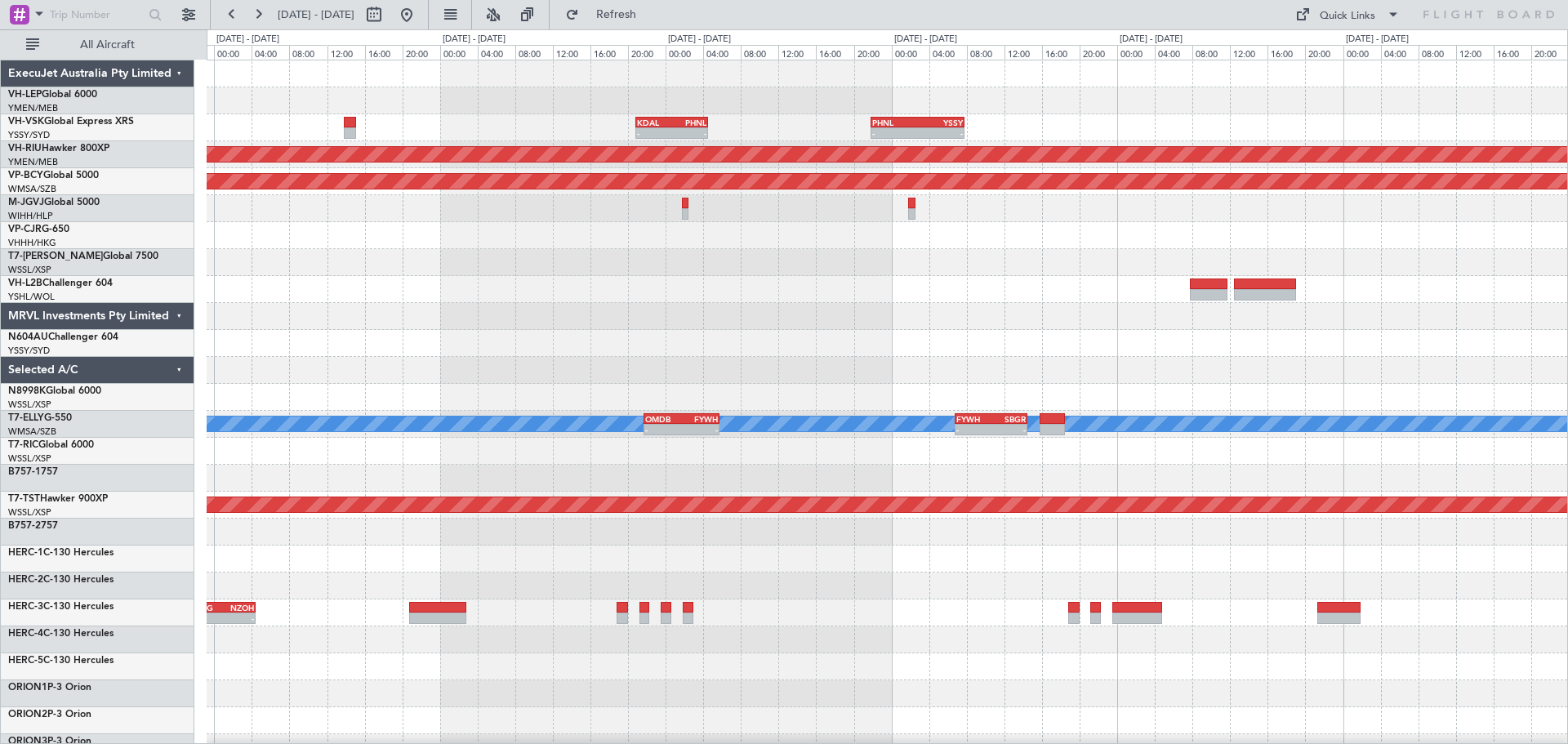
click at [747, 322] on div "- - KDAL 20:50 Z PHNL 04:35 Z - - PHNL 21:50 Z YSSY 07:50 Z Planned Maint [GEOG…" at bounding box center [887, 505] width 1361 height 889
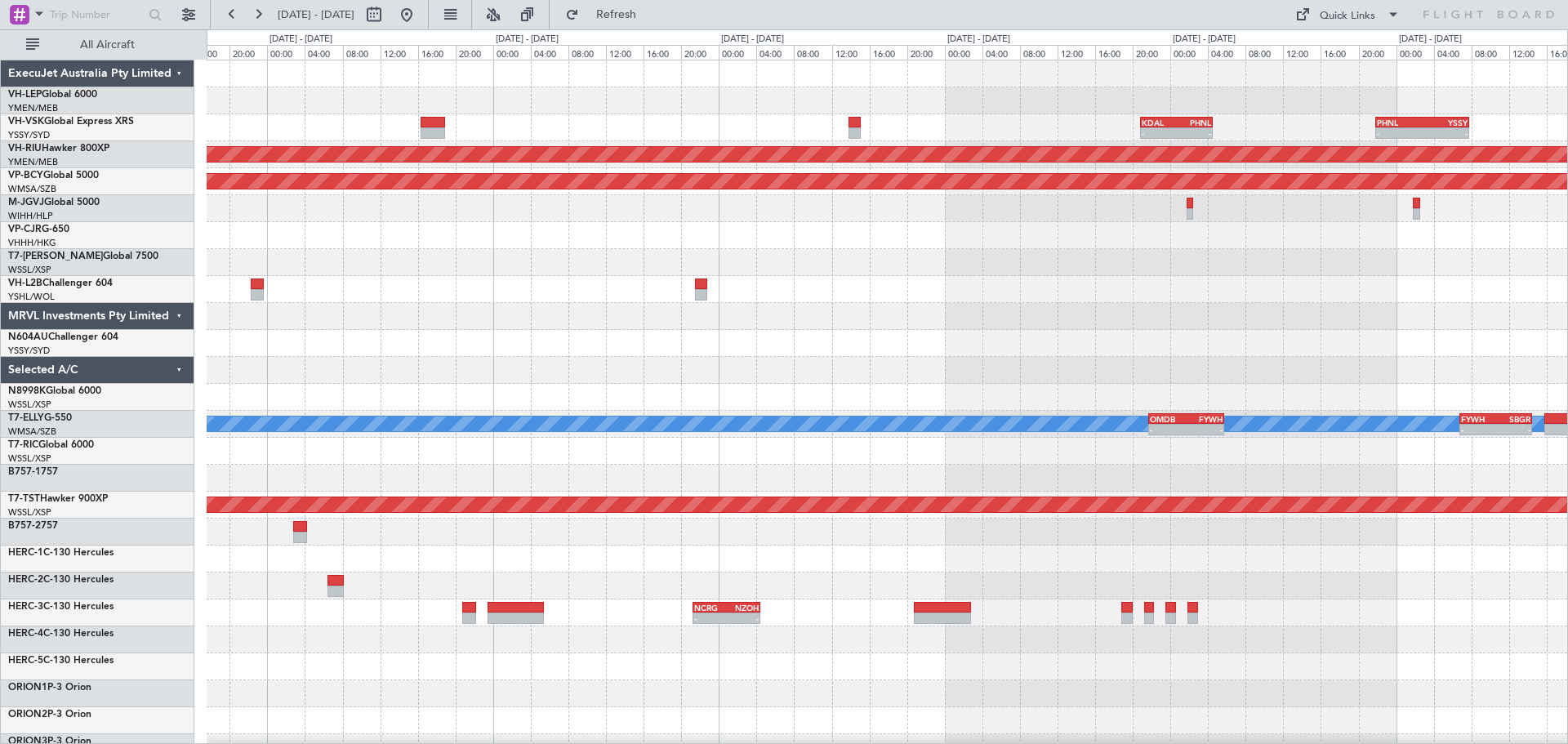
click at [778, 322] on div at bounding box center [887, 316] width 1361 height 27
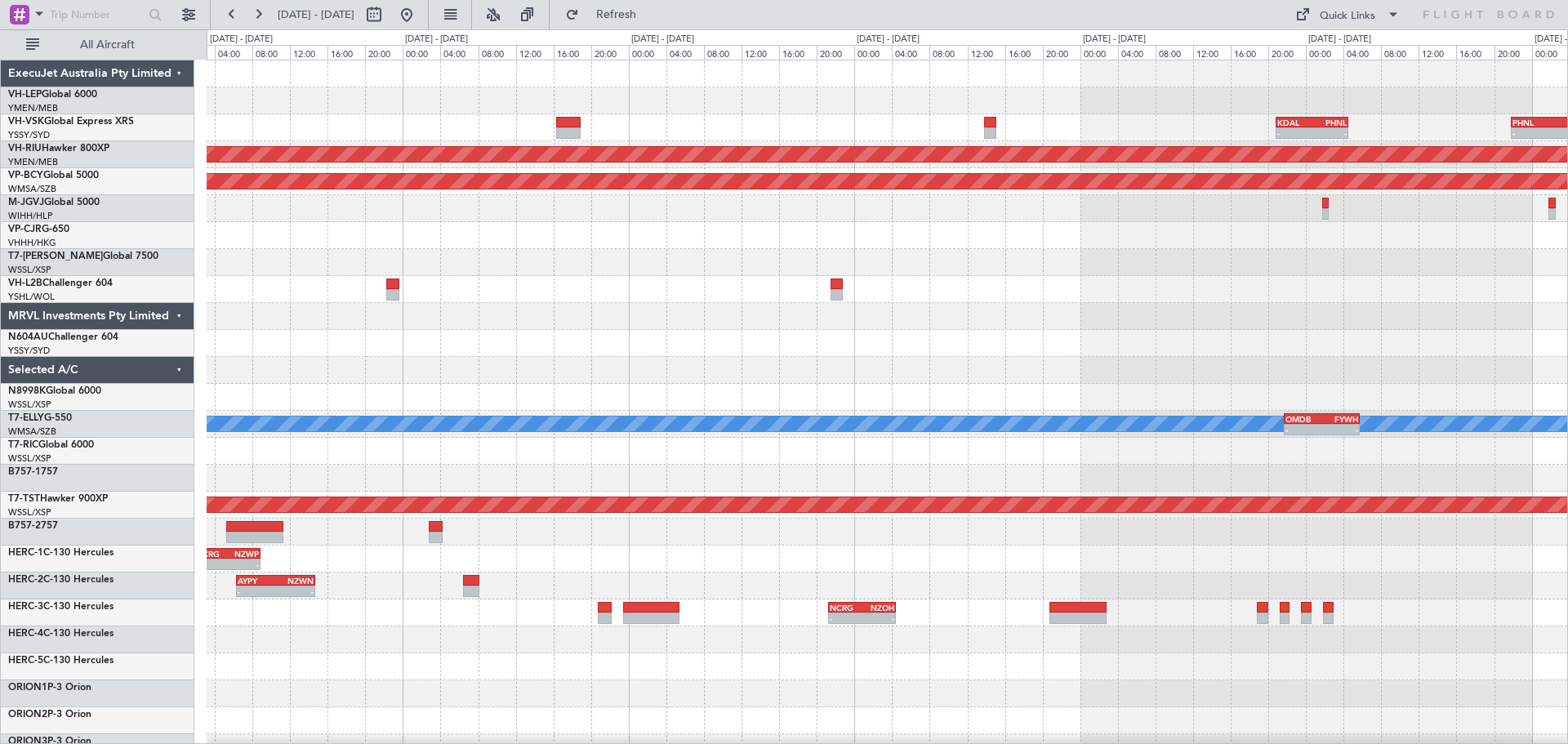
click at [906, 318] on div at bounding box center [887, 316] width 1361 height 27
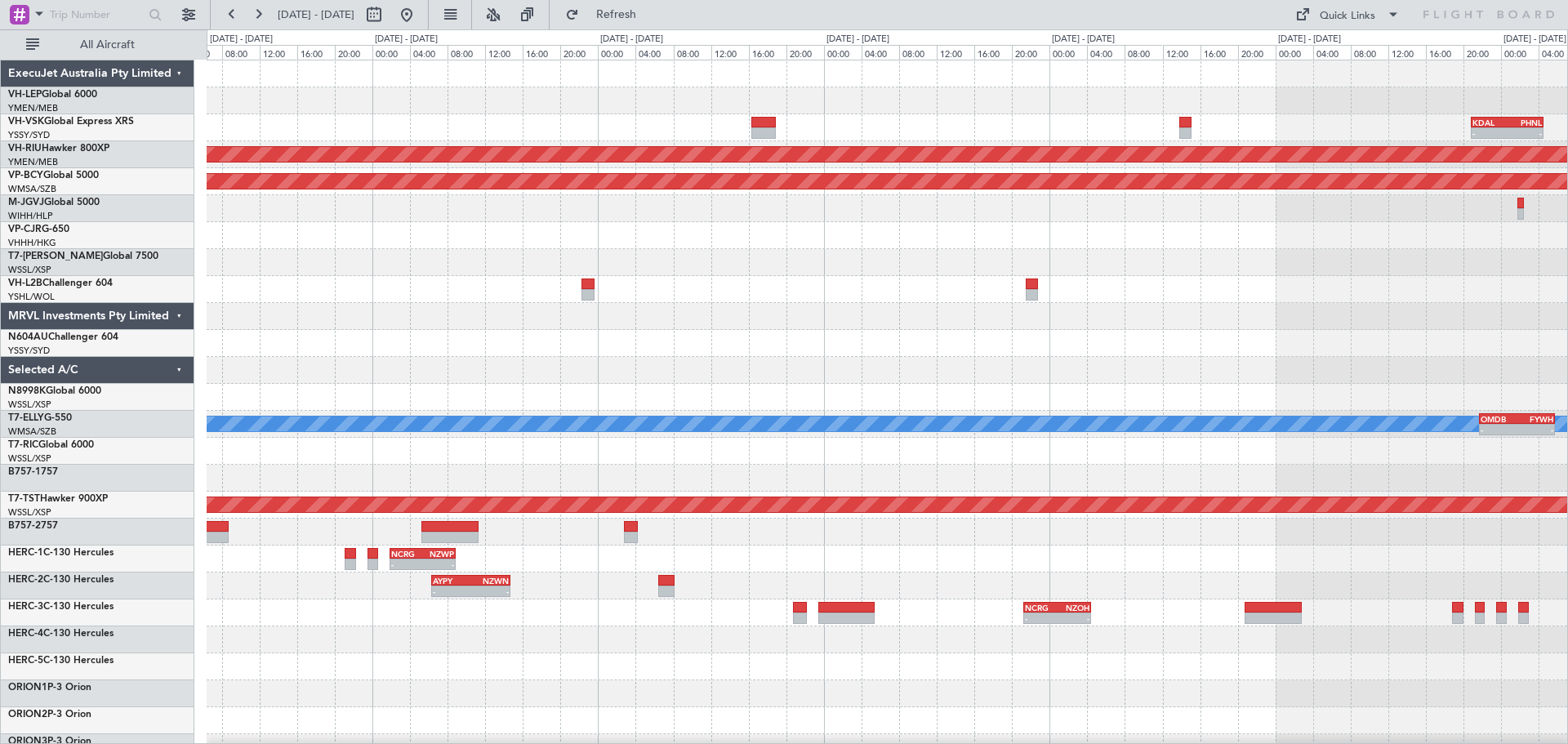
click at [961, 328] on div at bounding box center [887, 316] width 1361 height 27
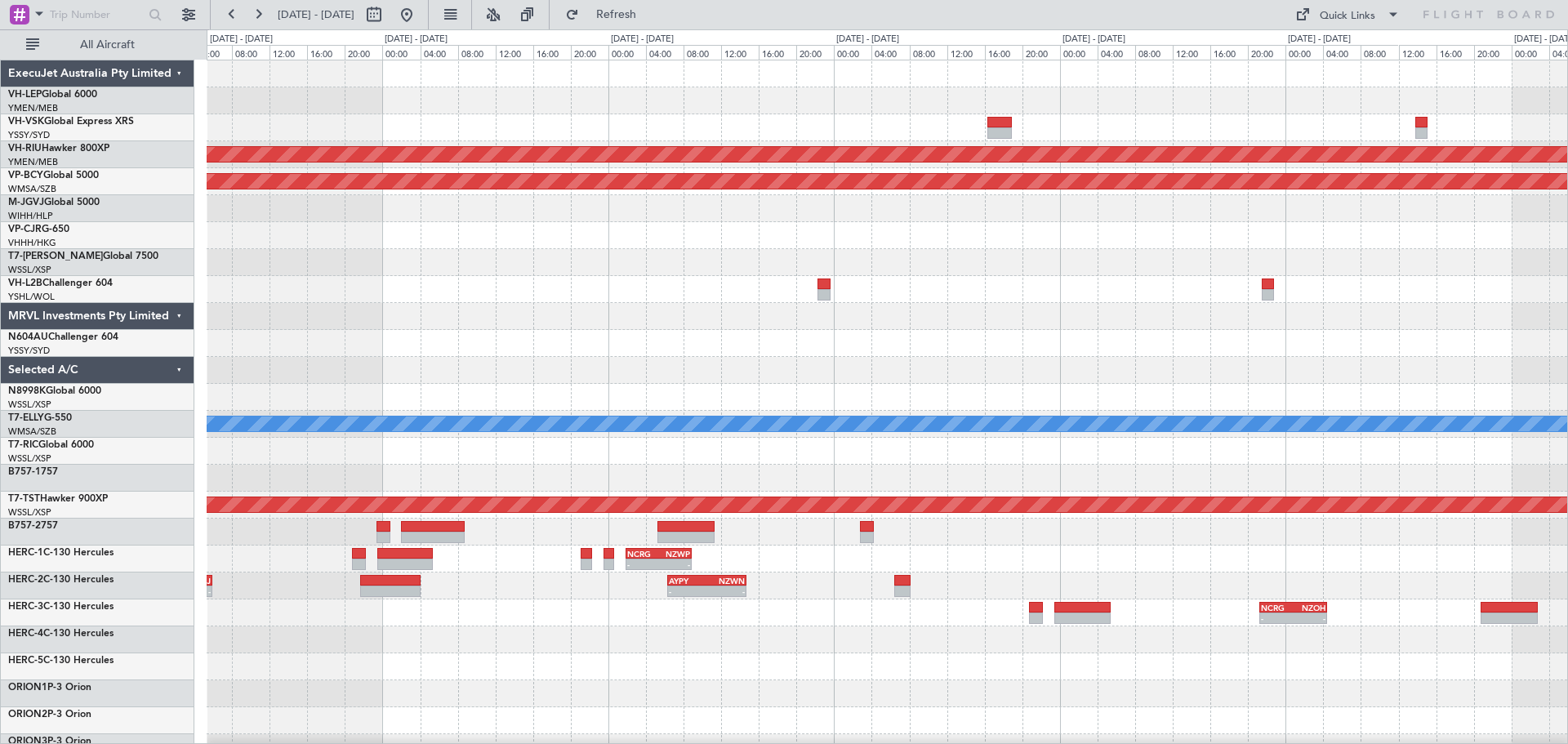
click at [931, 316] on div at bounding box center [887, 316] width 1361 height 27
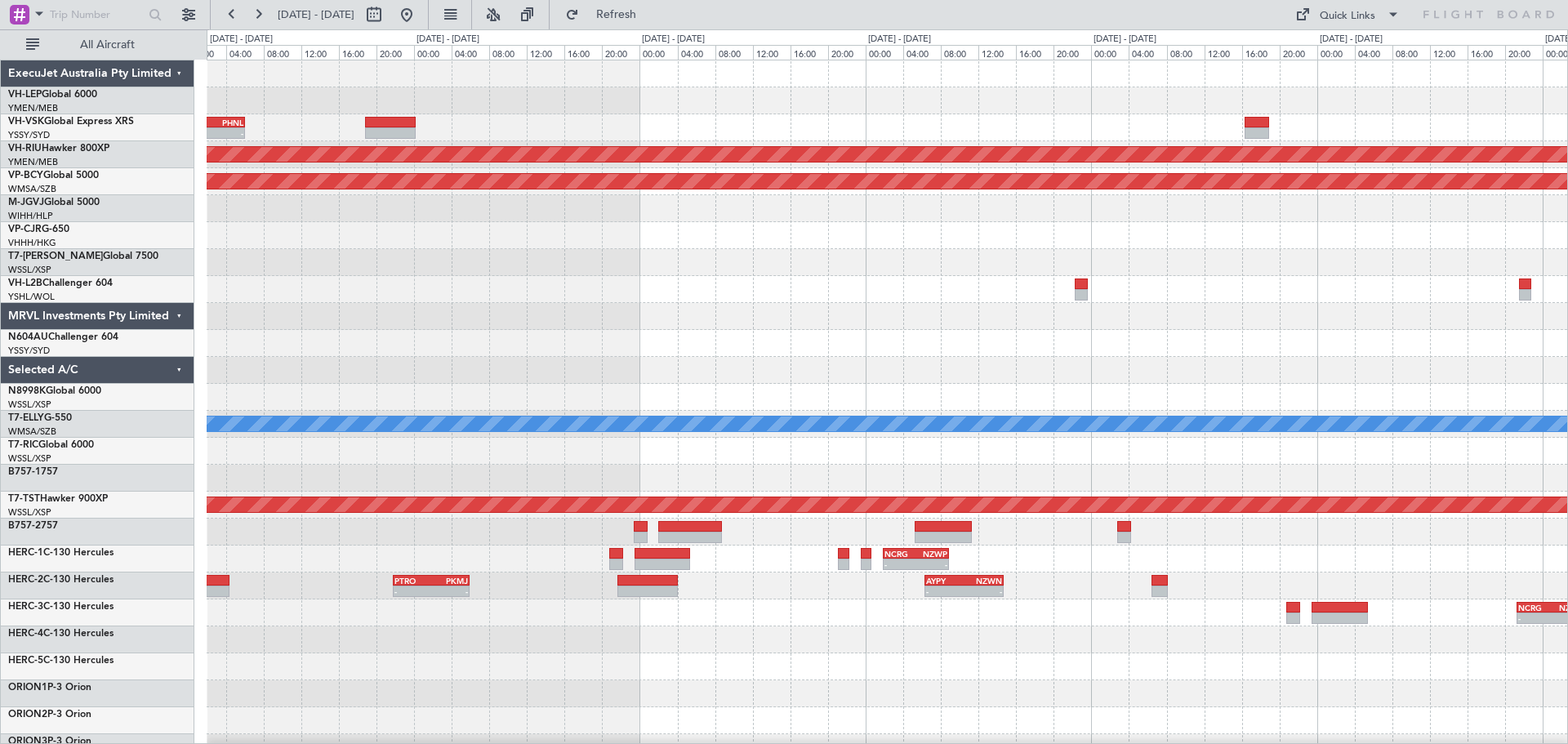
click at [921, 312] on div "YSSY 20:50 Z PHNL 06:05 Z - - Planned Maint [GEOGRAPHIC_DATA] ([GEOGRAPHIC_DATA…" at bounding box center [887, 505] width 1361 height 889
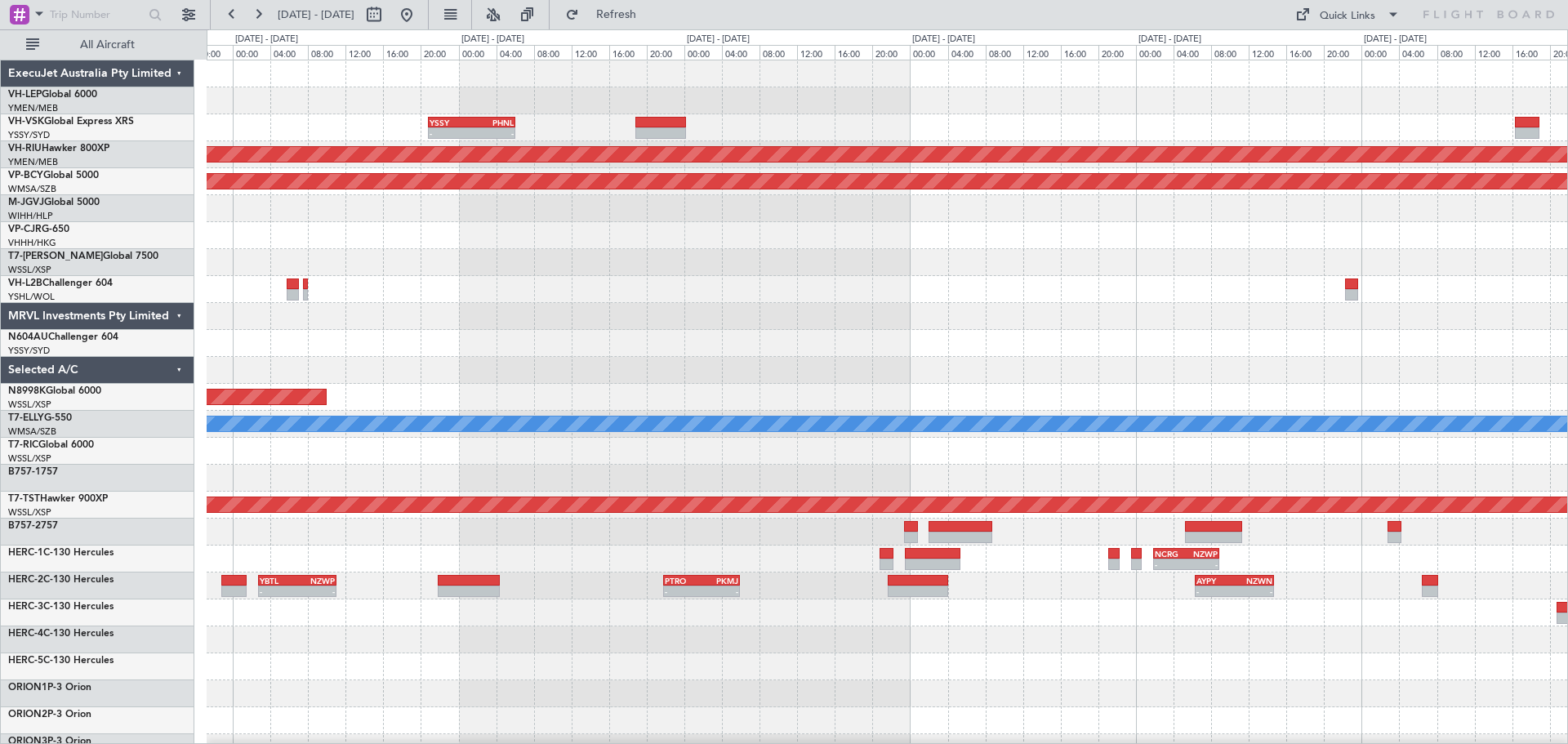
click at [871, 302] on div at bounding box center [887, 290] width 1361 height 27
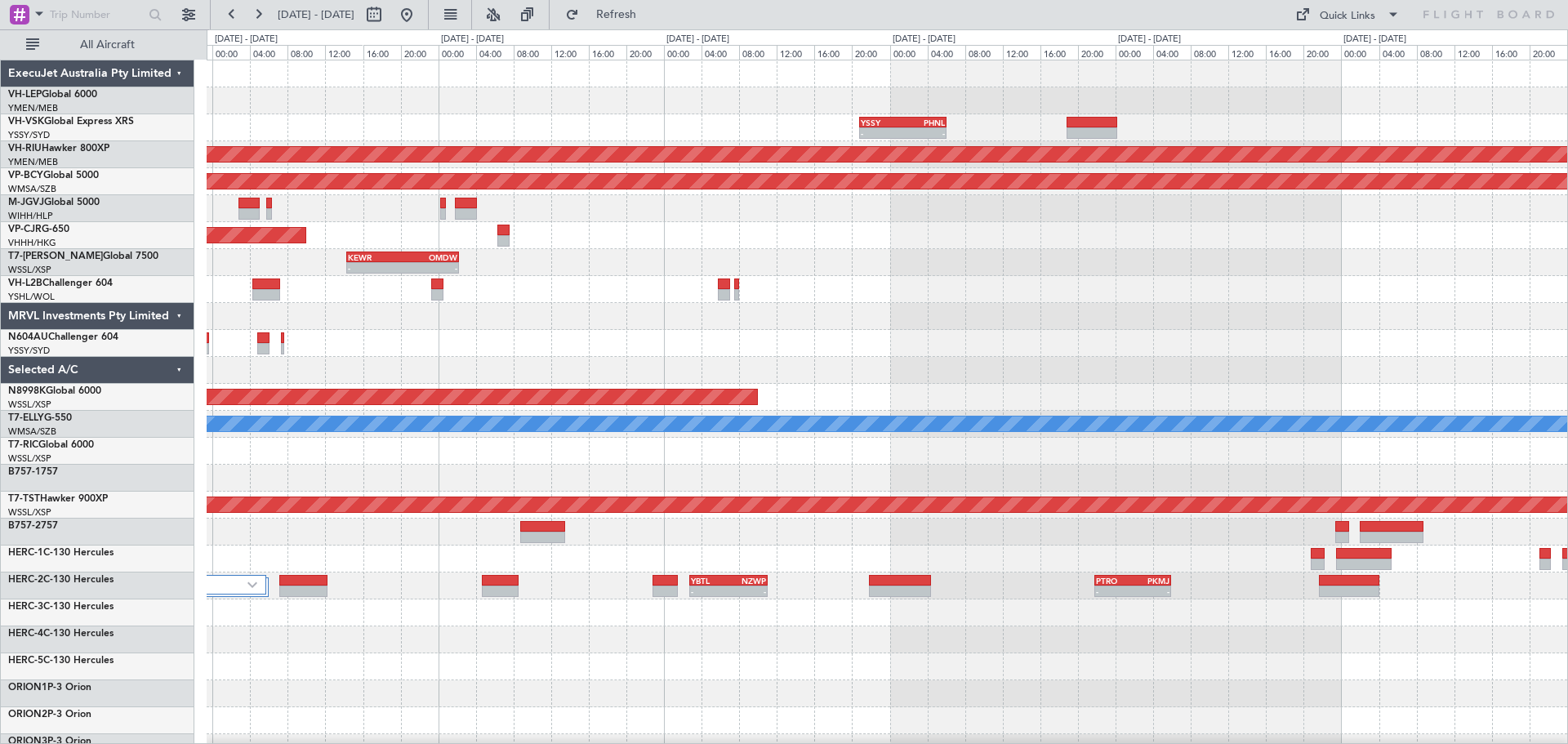
click at [932, 304] on div "Unplanned Maint Wichita (Wichita Mid-continent) YSSY 20:50 Z PHNL 06:05 Z - - U…" at bounding box center [887, 505] width 1361 height 889
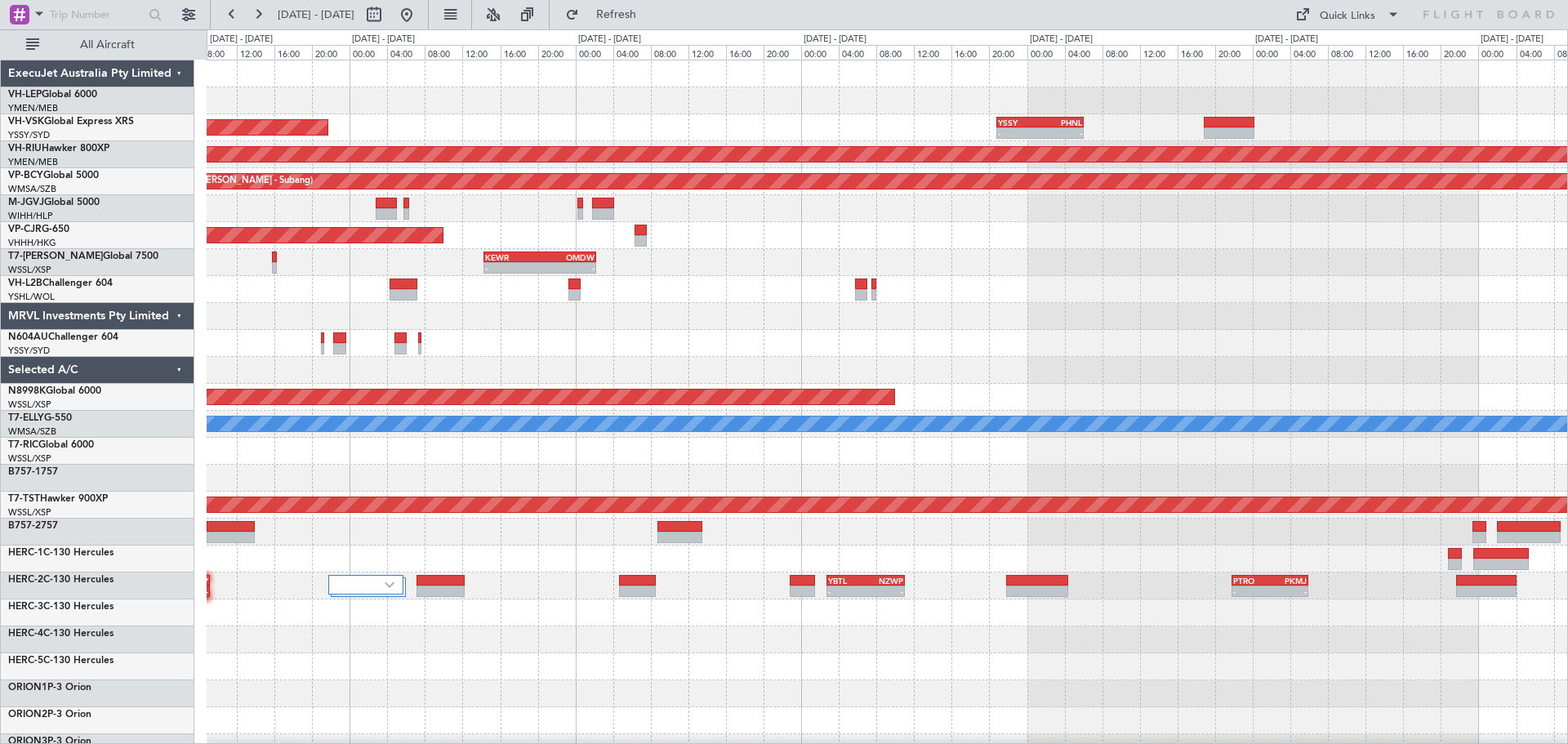
click at [816, 279] on div "Unplanned Maint Wichita (Wichita Mid-continent) YSSY 20:50 Z PHNL 06:05 Z - - U…" at bounding box center [887, 505] width 1361 height 889
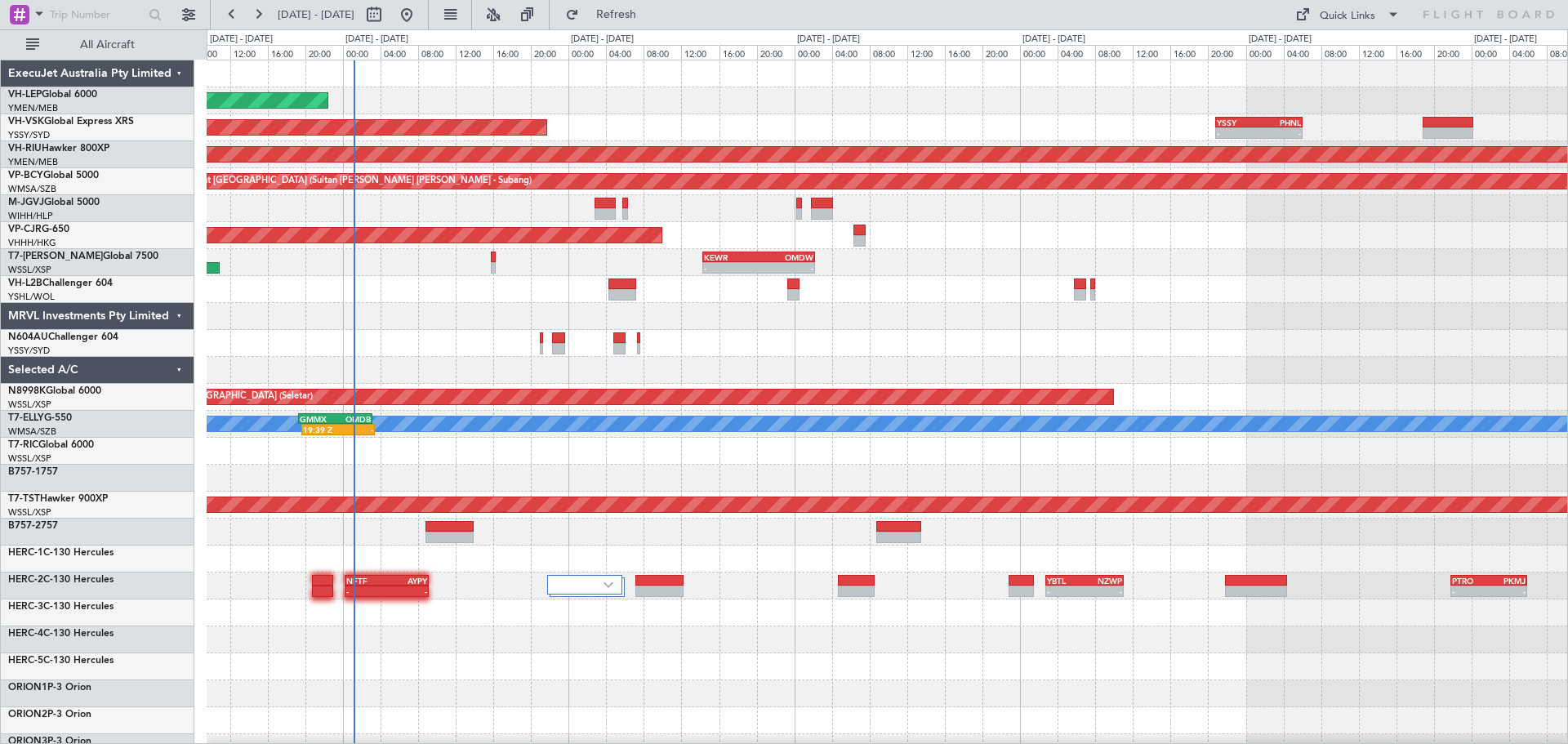
click at [836, 273] on div "- - KEWR 14:20 Z OMDW 02:15 Z 15:20 Z 03:45 Z WSSS 15:05 Z PANC 03:00 Z" at bounding box center [887, 263] width 1361 height 27
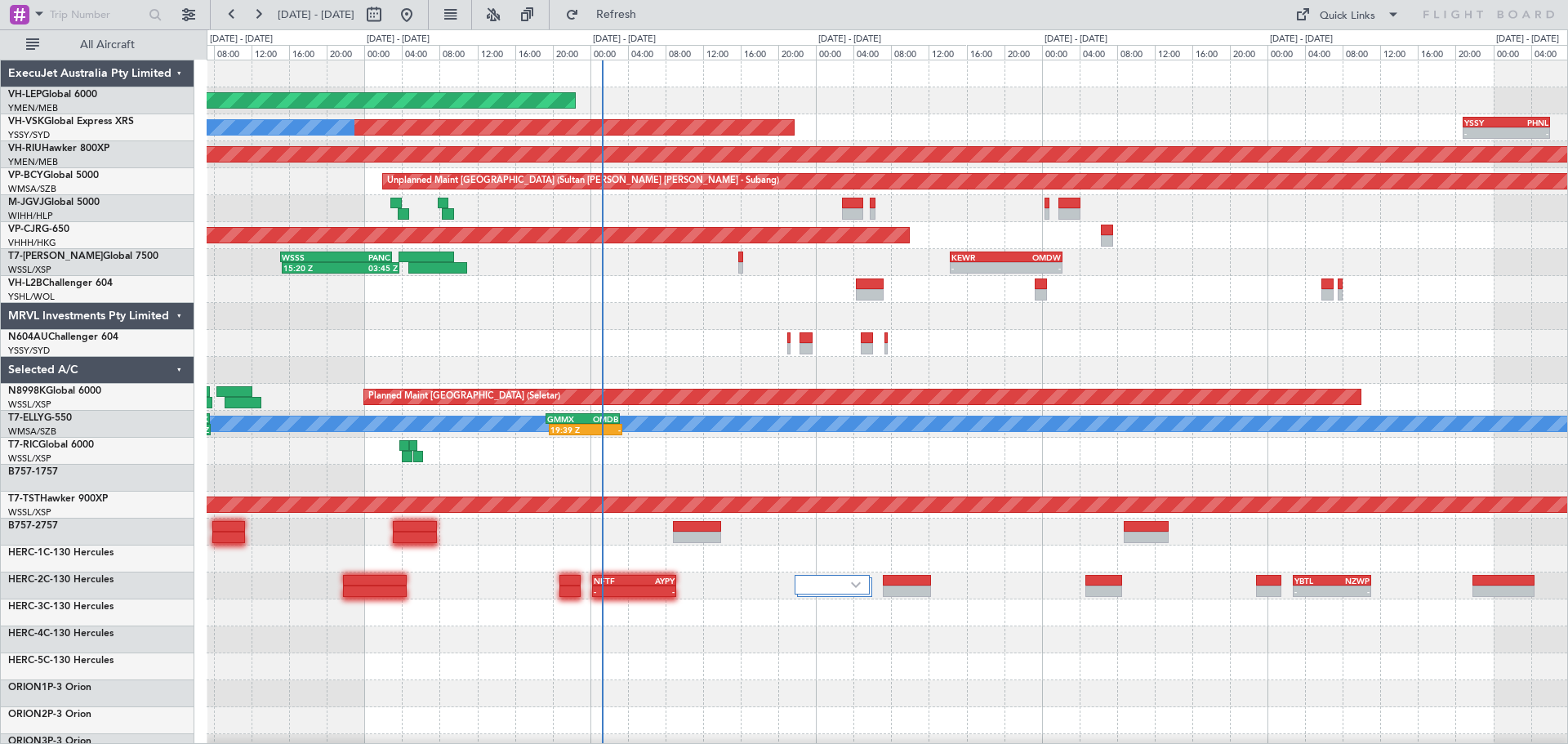
click at [421, 281] on div "Unplanned Maint Wichita (Wichita Mid-continent) YSSY 20:50 Z PHNL 06:05 Z - - U…" at bounding box center [887, 505] width 1361 height 889
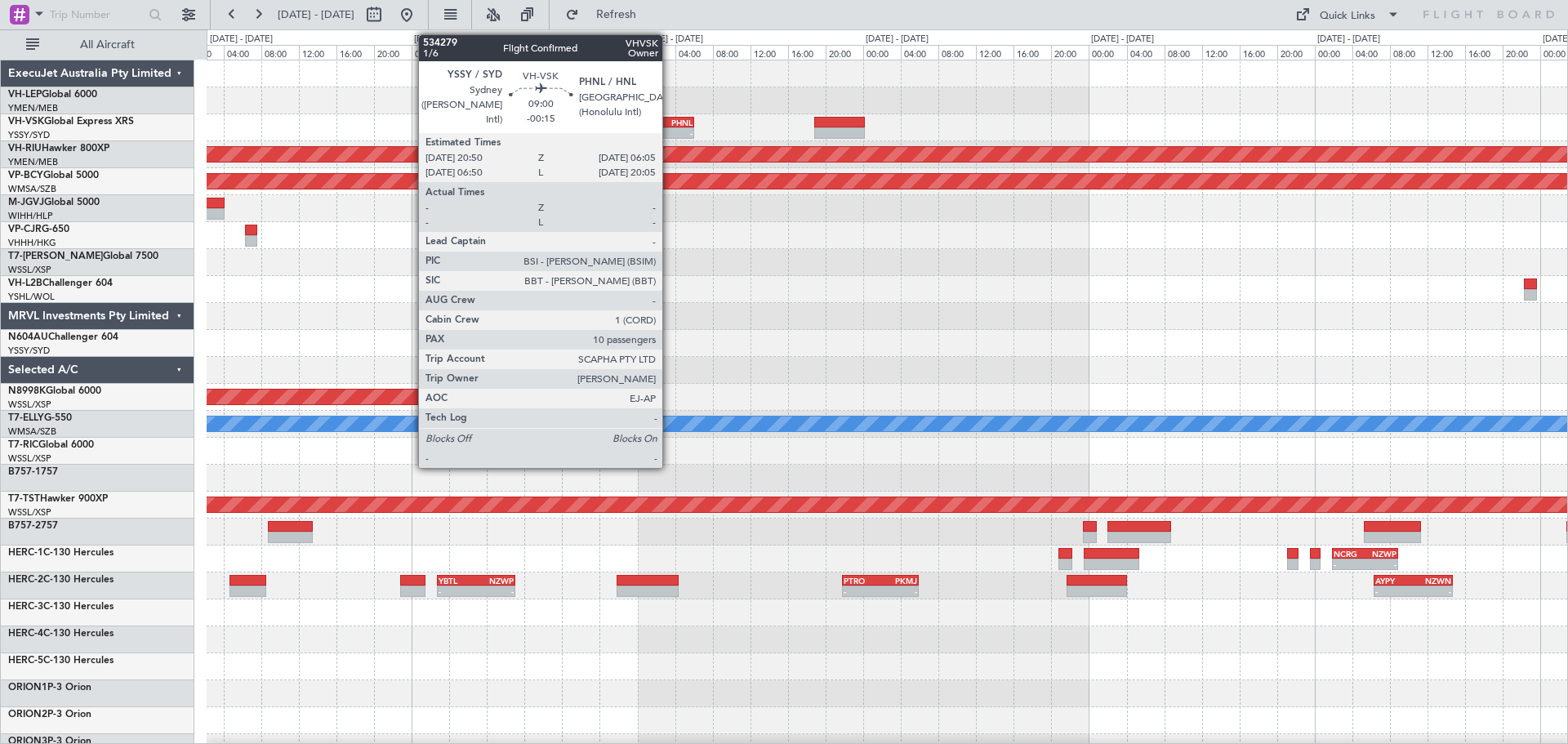
click at [669, 127] on div "- -" at bounding box center [651, 133] width 88 height 12
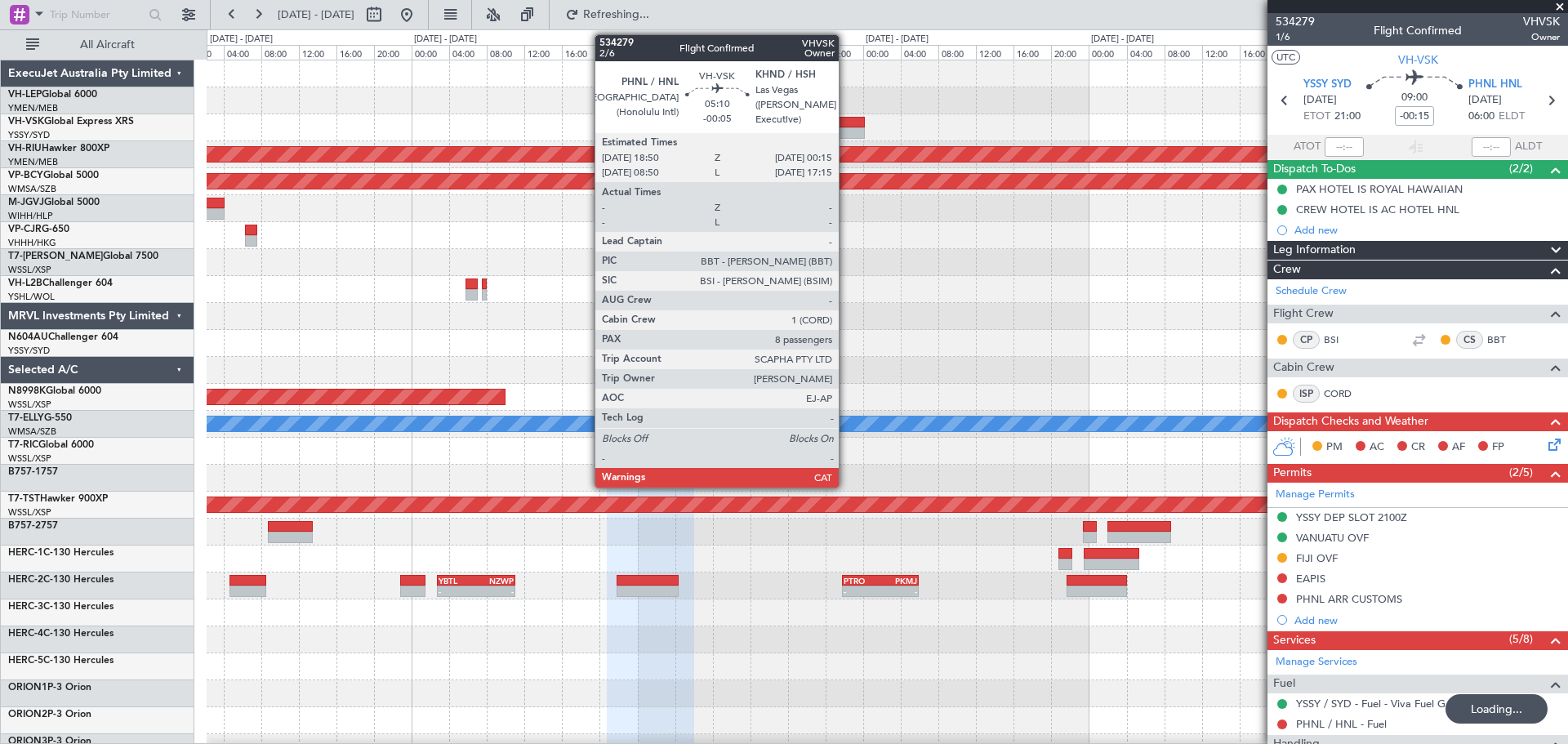
click at [846, 132] on div at bounding box center [840, 133] width 51 height 12
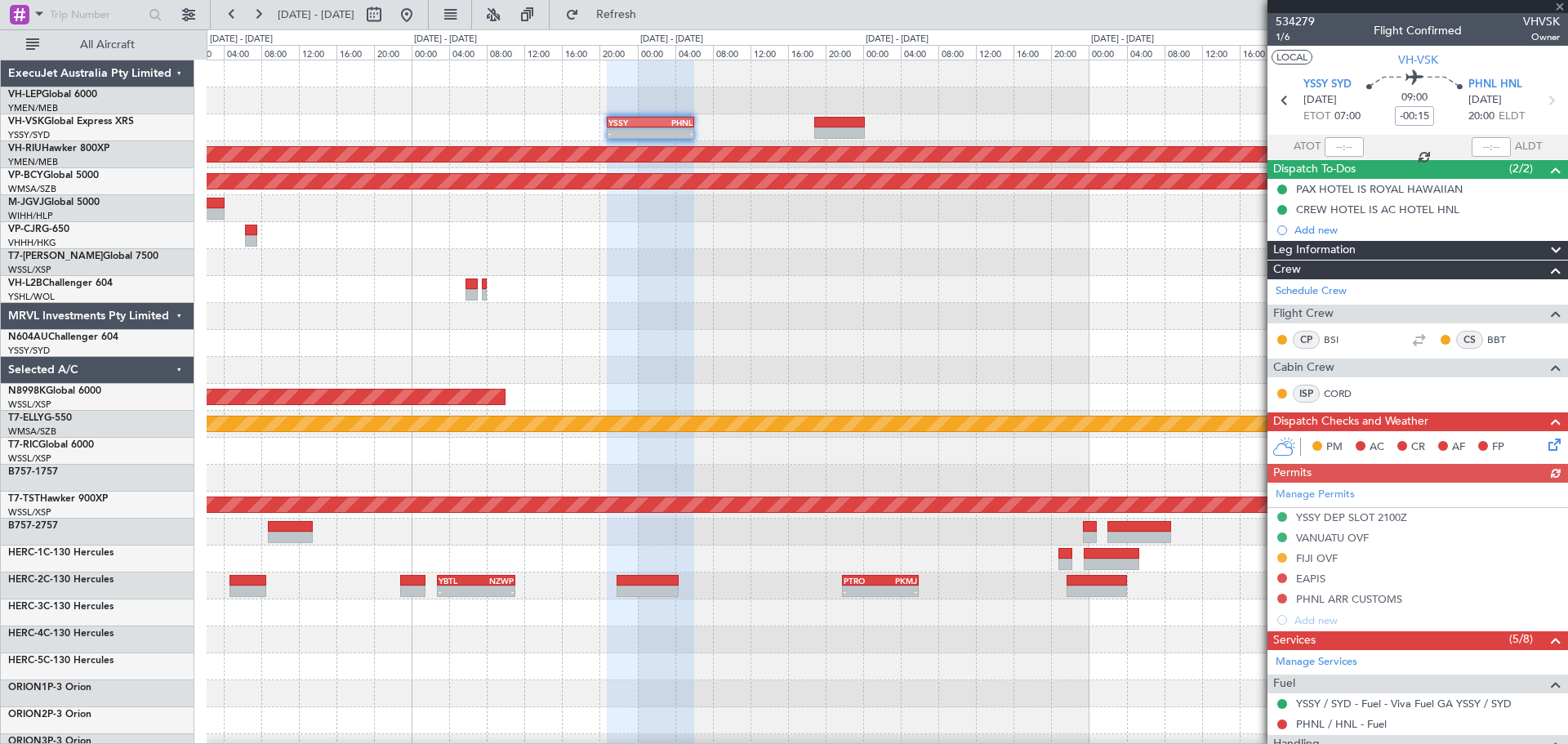
type input "-00:05"
type input "8"
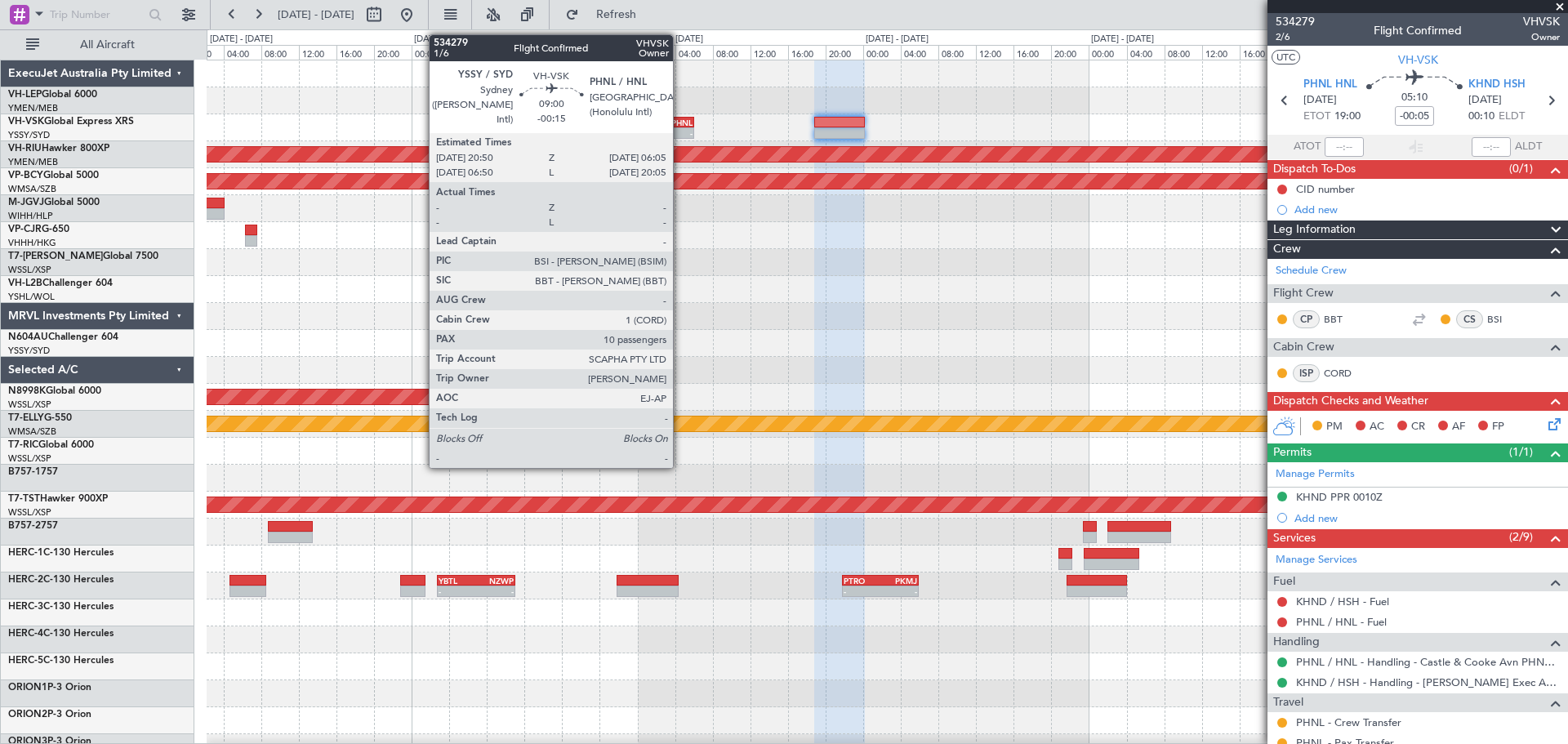
click at [680, 134] on div "-" at bounding box center [672, 133] width 42 height 10
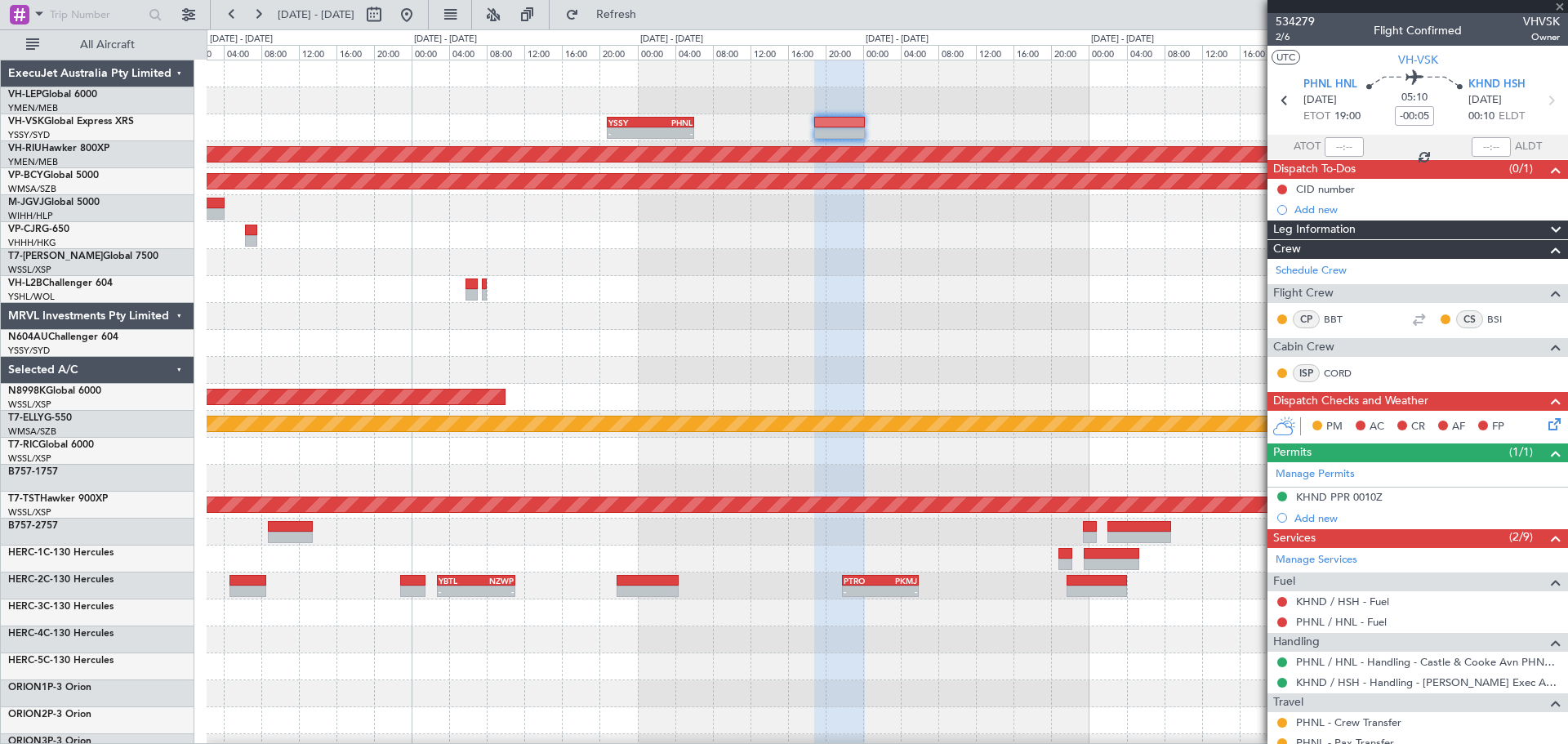
type input "-00:15"
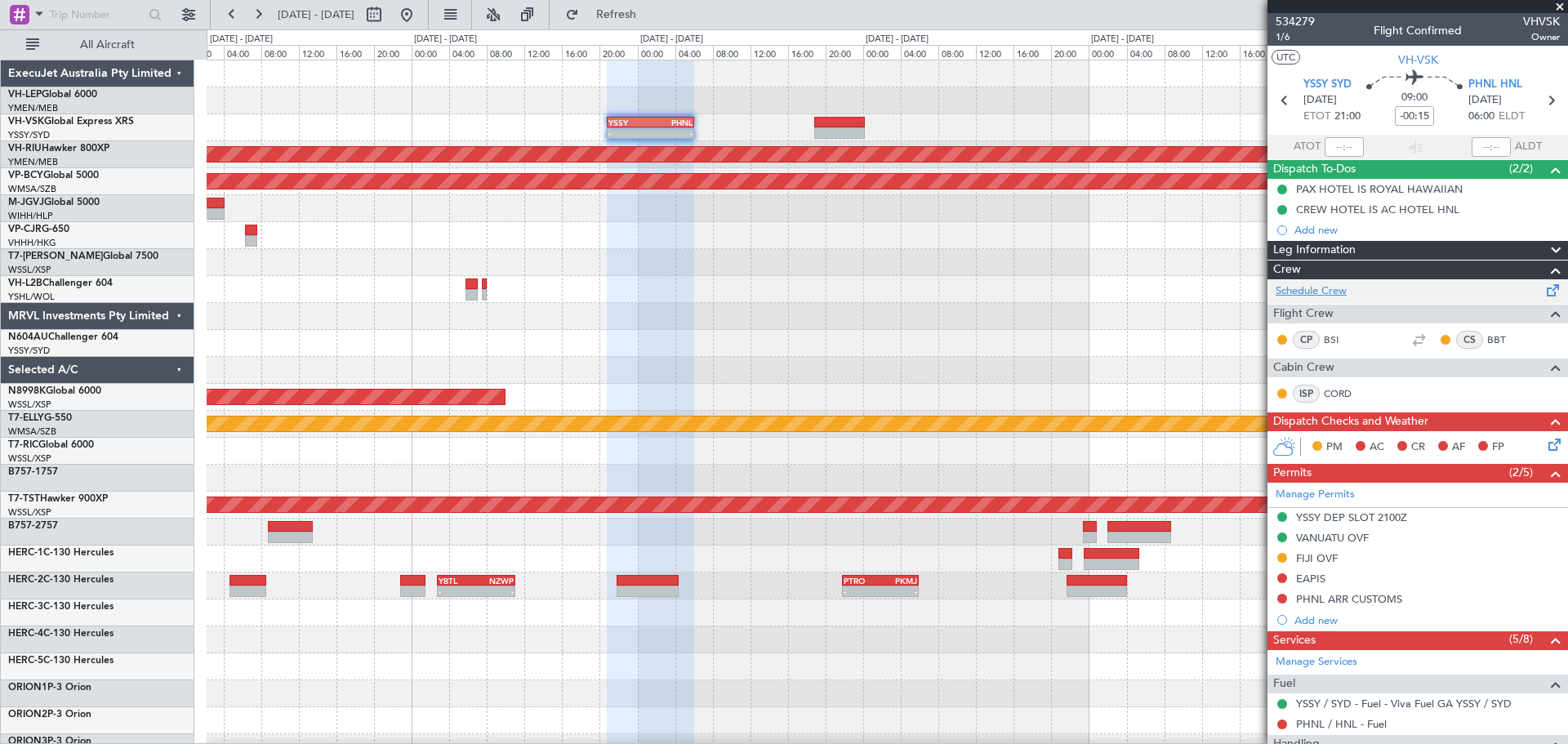
click at [1044, 289] on link "Schedule Crew" at bounding box center [1311, 291] width 71 height 16
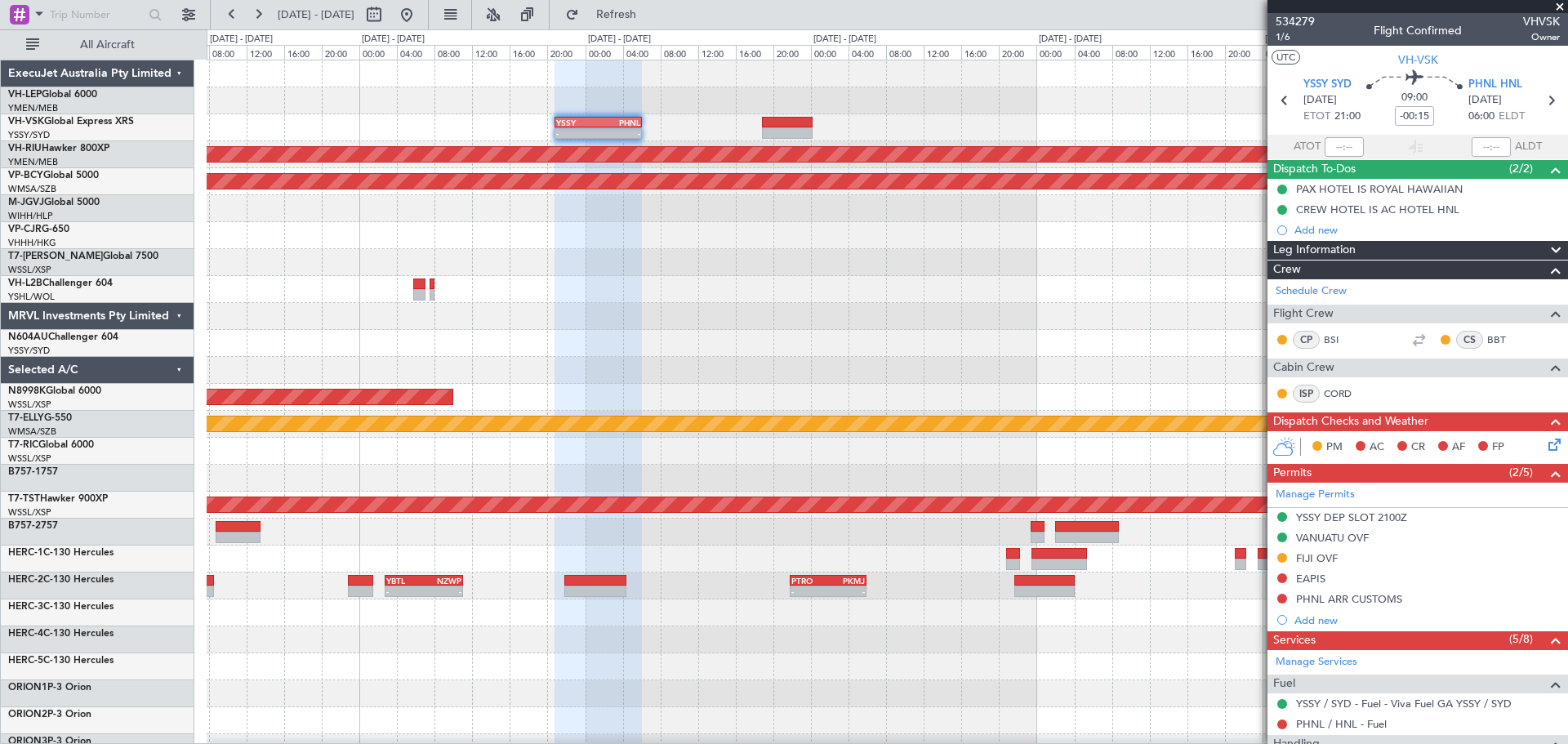
click at [605, 154] on div "- - YSSY 20:50 Z PHNL 06:05 Z Unplanned Maint Sydney ([PERSON_NAME] Intl) Plann…" at bounding box center [887, 505] width 1361 height 889
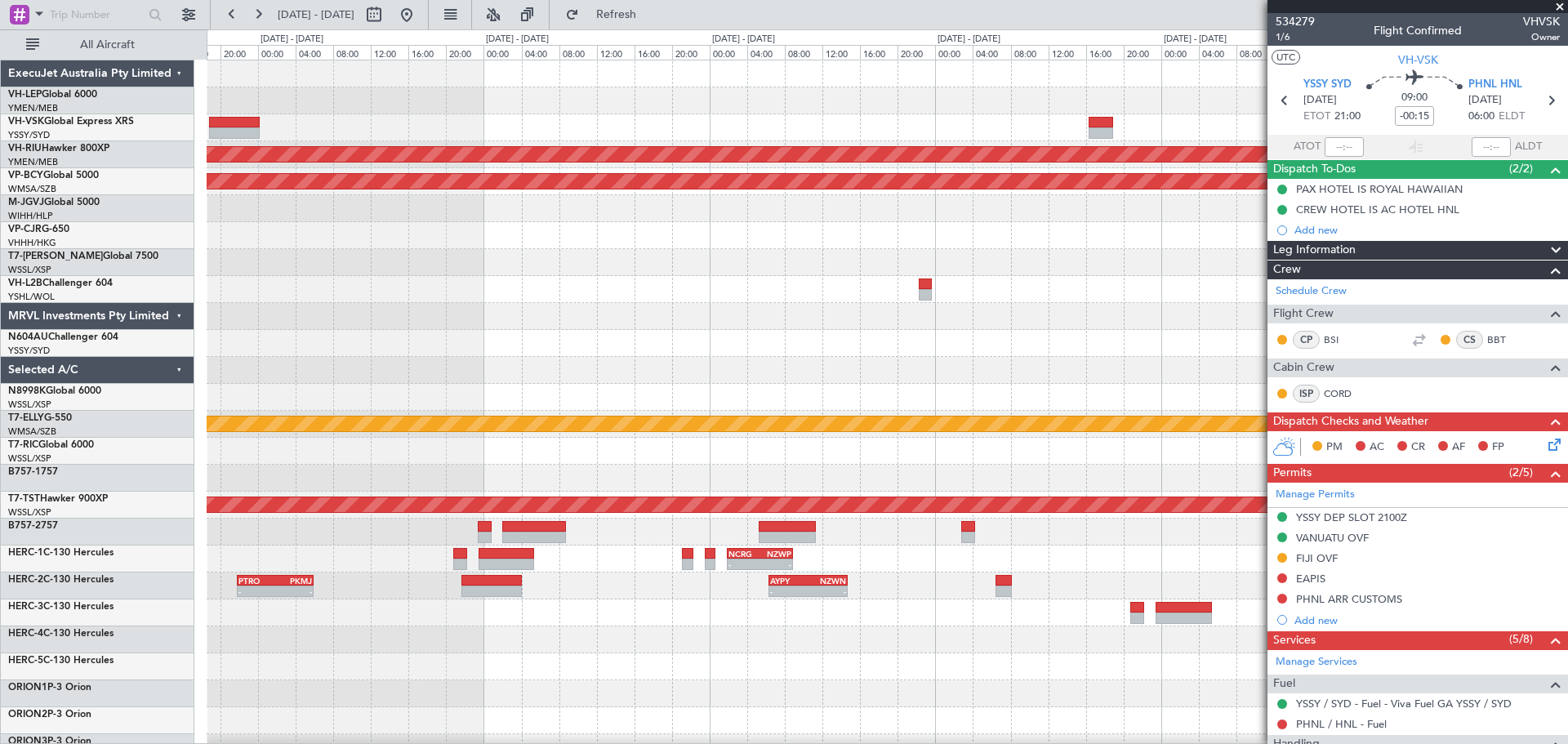
click at [894, 124] on div "YSSY 20:50 Z PHNL 06:05 Z - - - - KDAL 20:50 Z PHNL 04:35 Z Planned Maint [GEOG…" at bounding box center [887, 505] width 1361 height 889
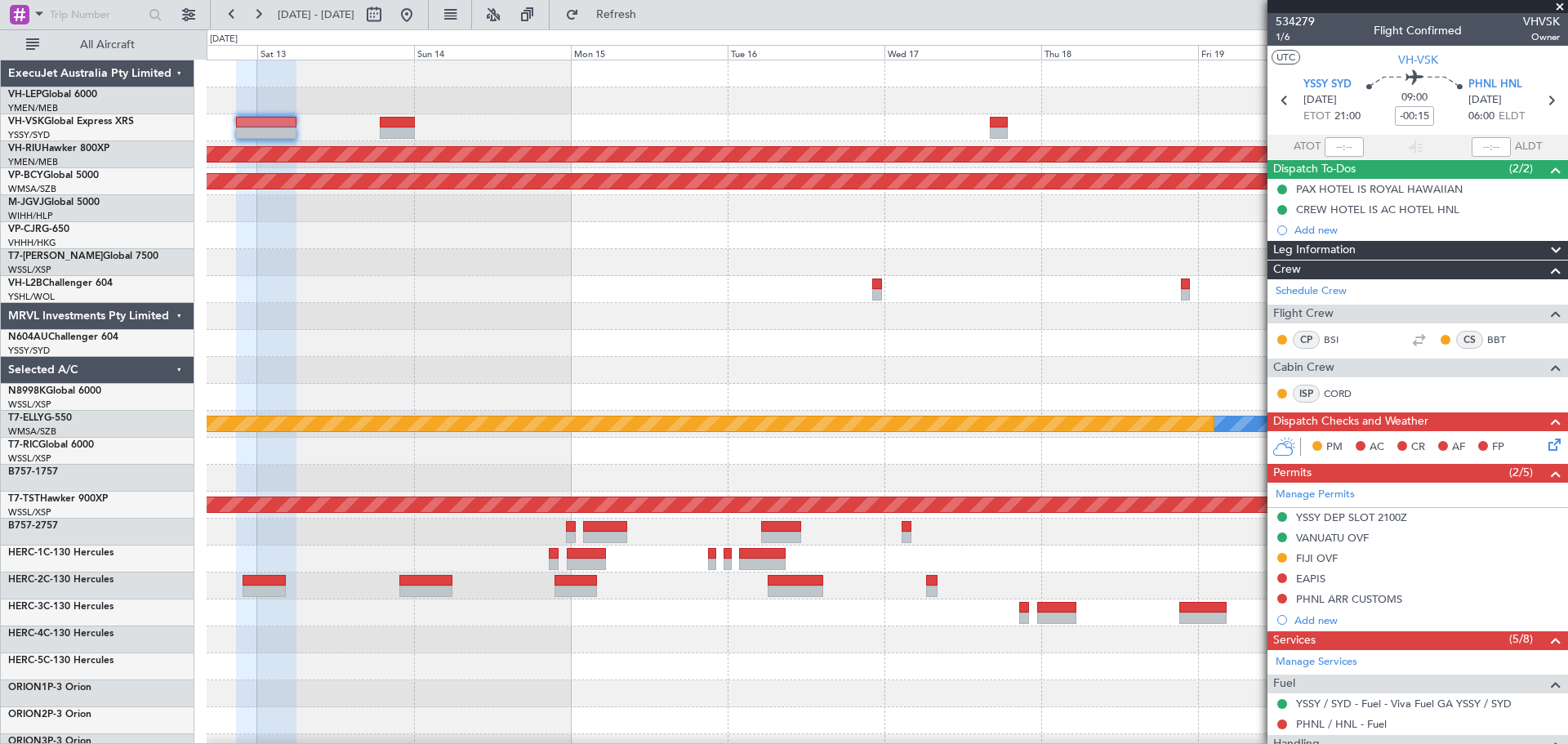
click at [1044, 7] on span at bounding box center [1560, 7] width 16 height 14
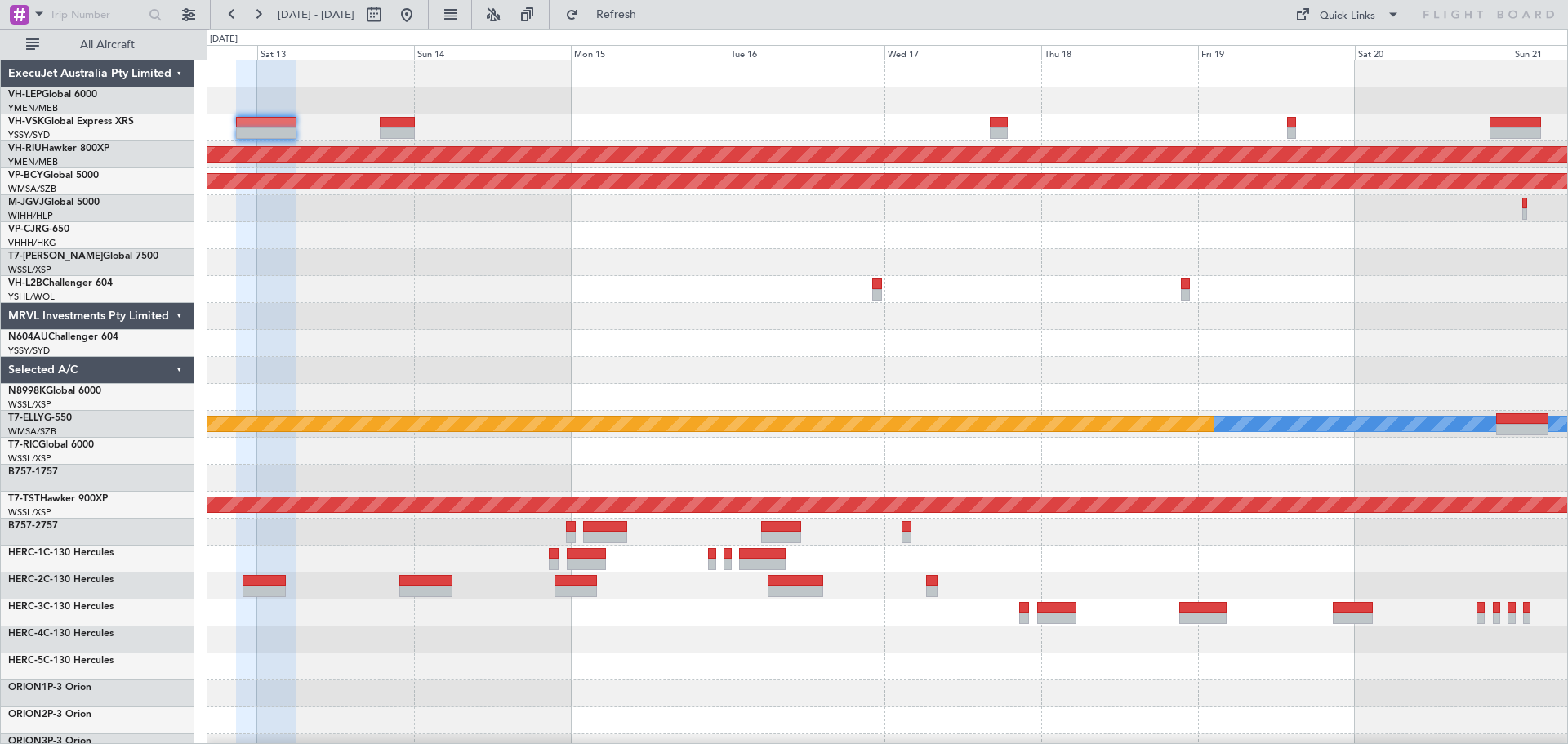
type input "0"
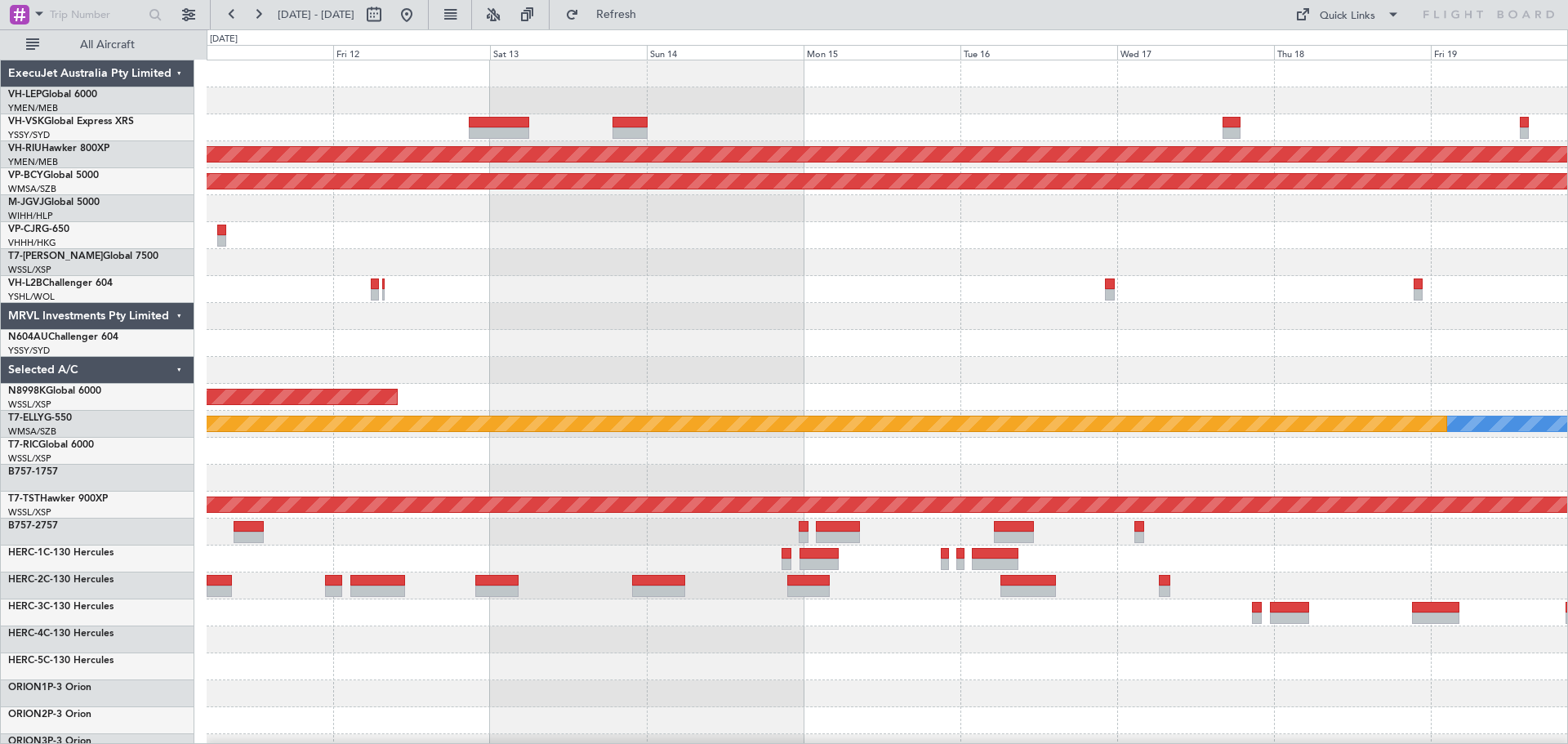
click at [962, 304] on div "Unplanned Maint Sydney ([PERSON_NAME] Intl) Planned Maint [GEOGRAPHIC_DATA] ([G…" at bounding box center [887, 505] width 1361 height 889
